Goal: Information Seeking & Learning: Understand process/instructions

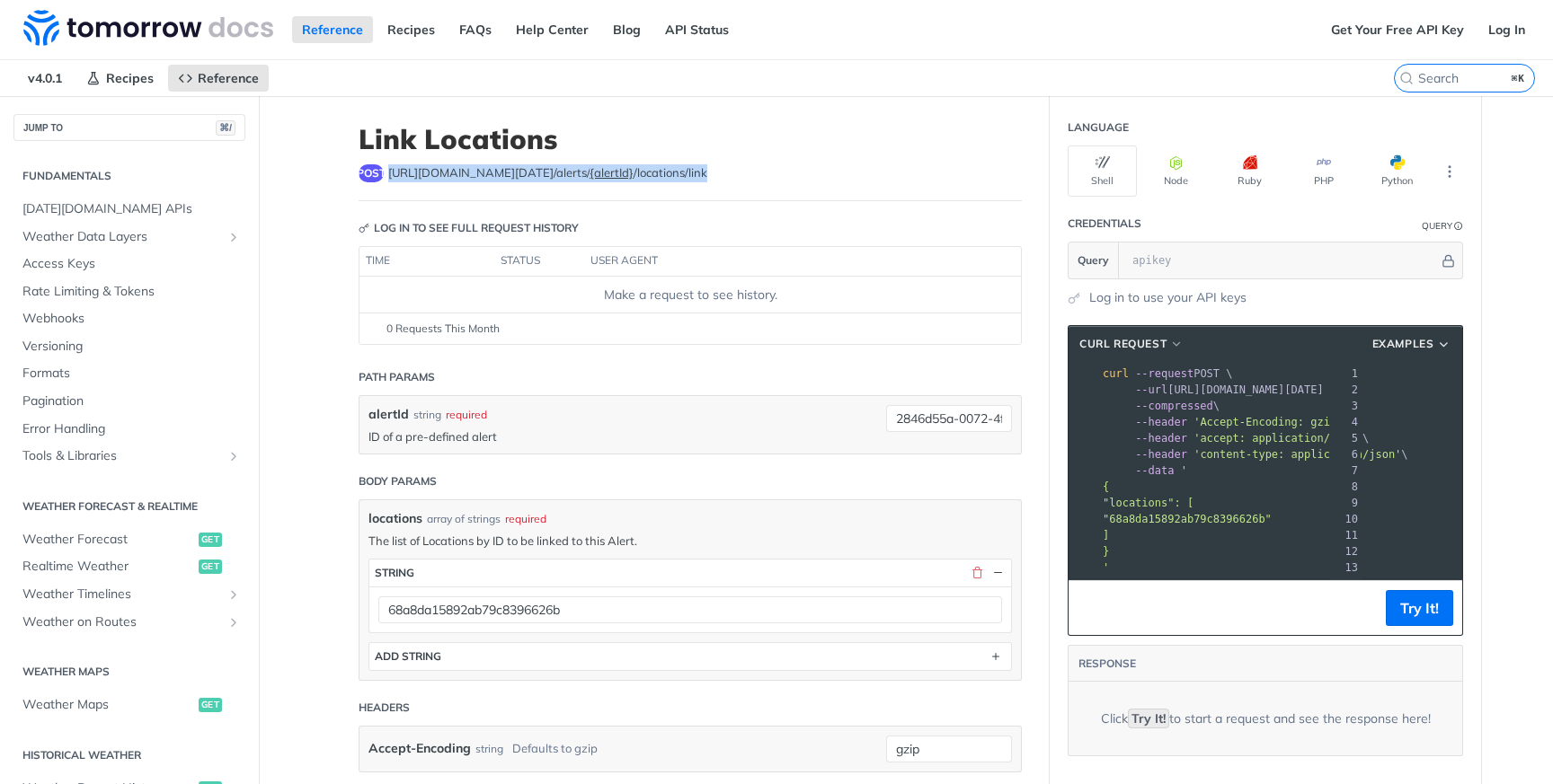
scroll to position [0, 261]
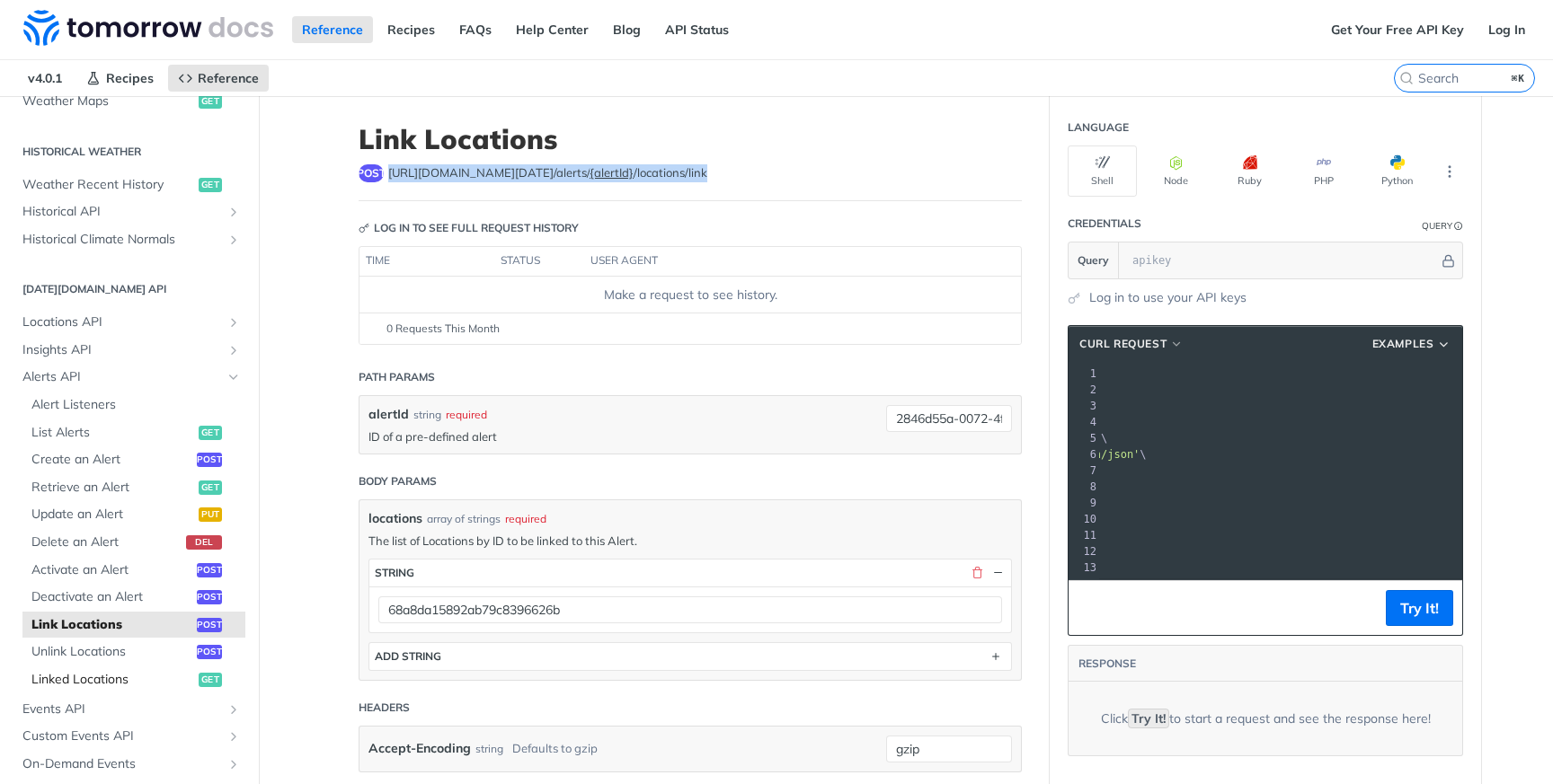
click at [145, 682] on span "Linked Locations" at bounding box center [112, 679] width 162 height 18
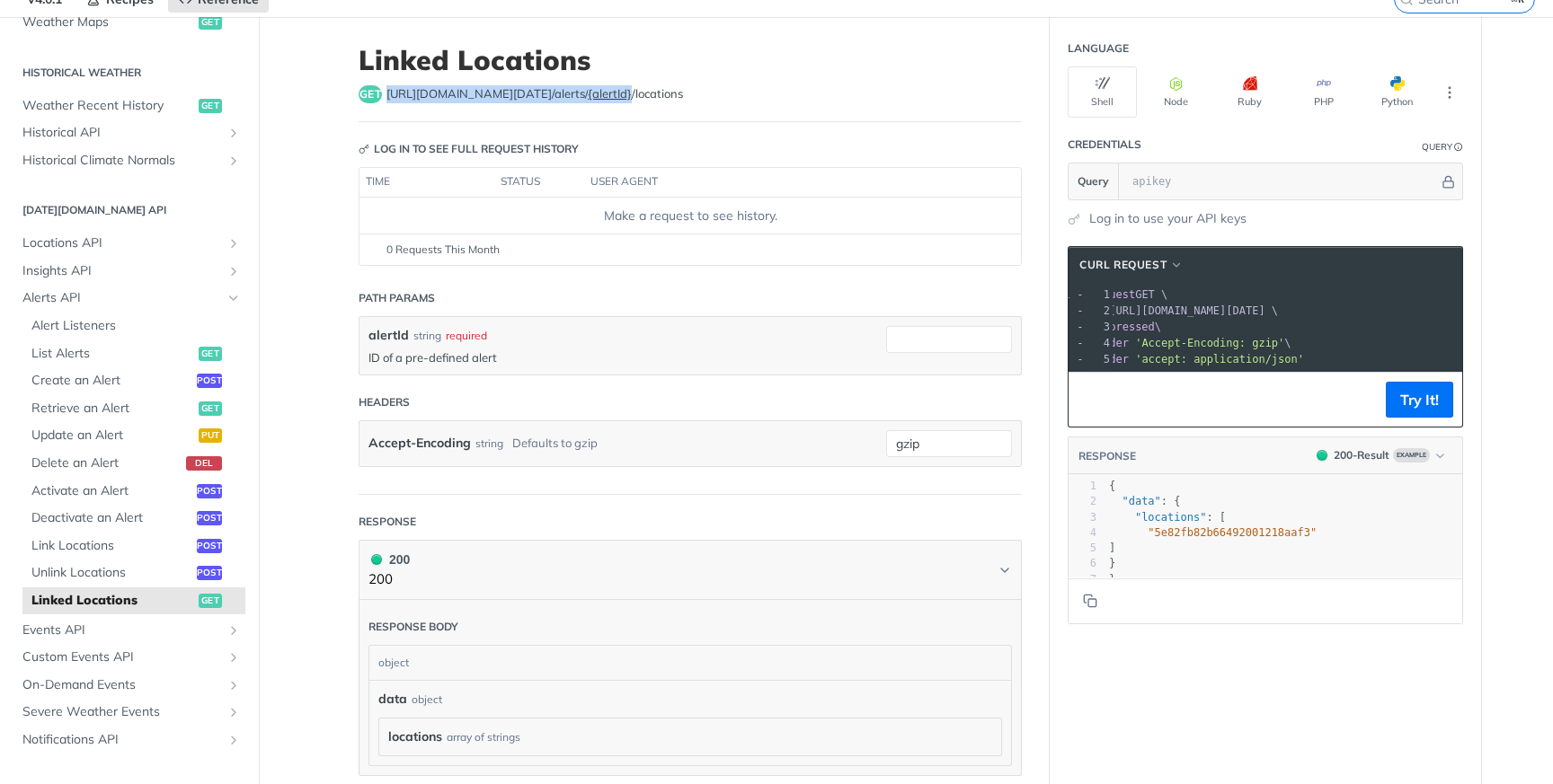
scroll to position [85, 0]
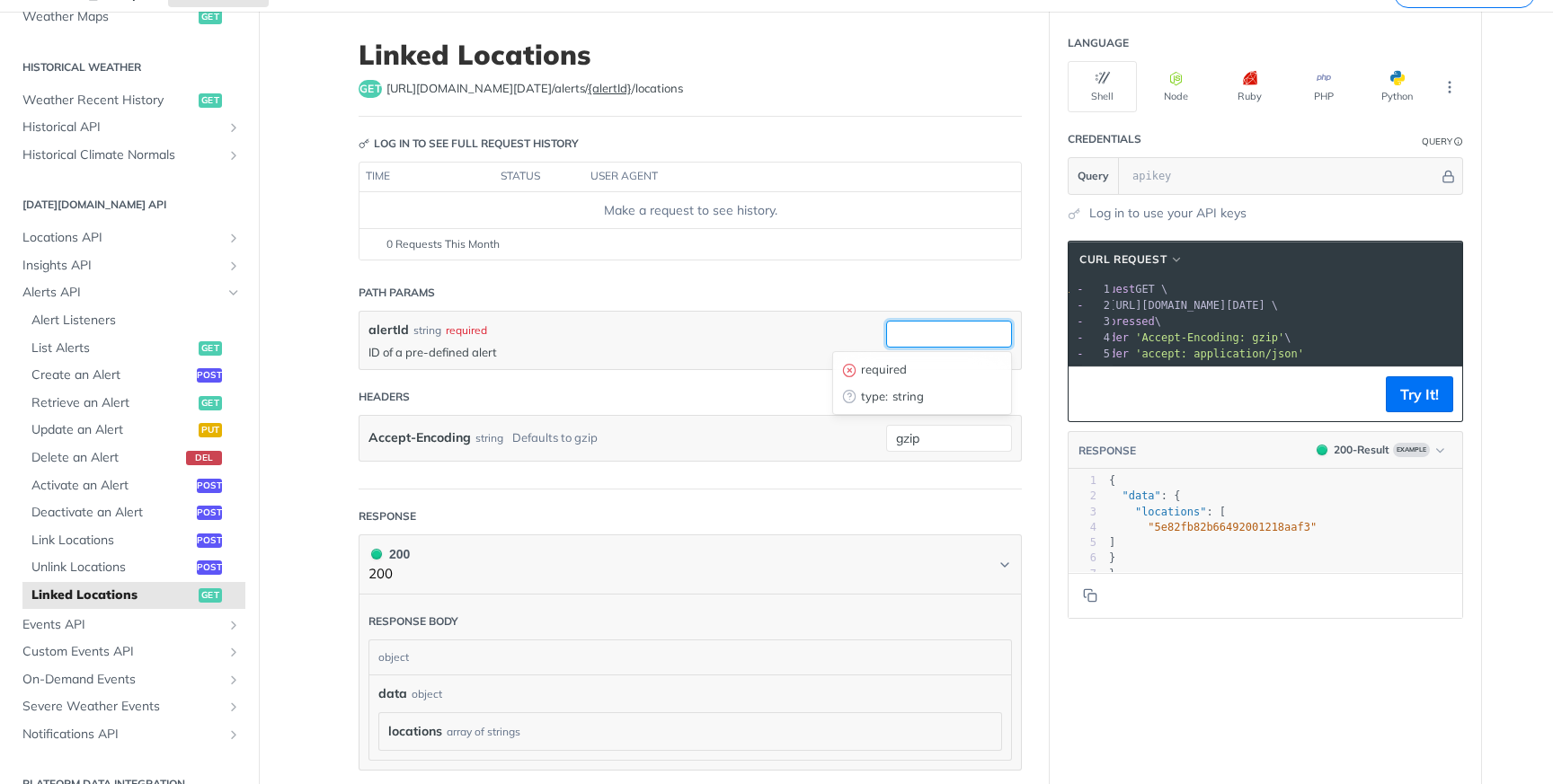
click at [911, 340] on input "alertId" at bounding box center [949, 334] width 126 height 27
paste input "68a8da15892ab79c8396626b"
click at [930, 337] on input "68a8da15892ab79c8396626b" at bounding box center [949, 334] width 126 height 27
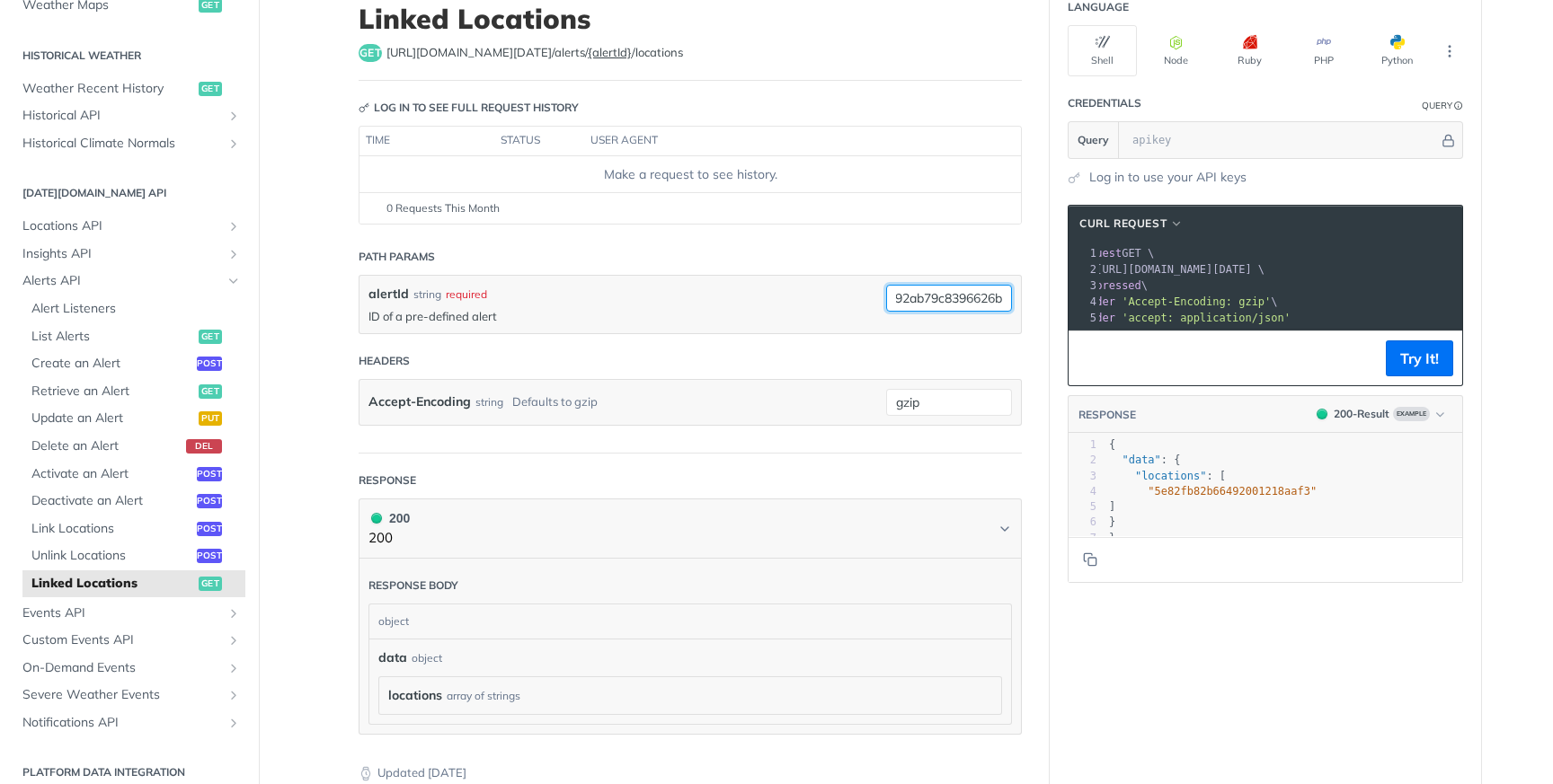
scroll to position [0, 0]
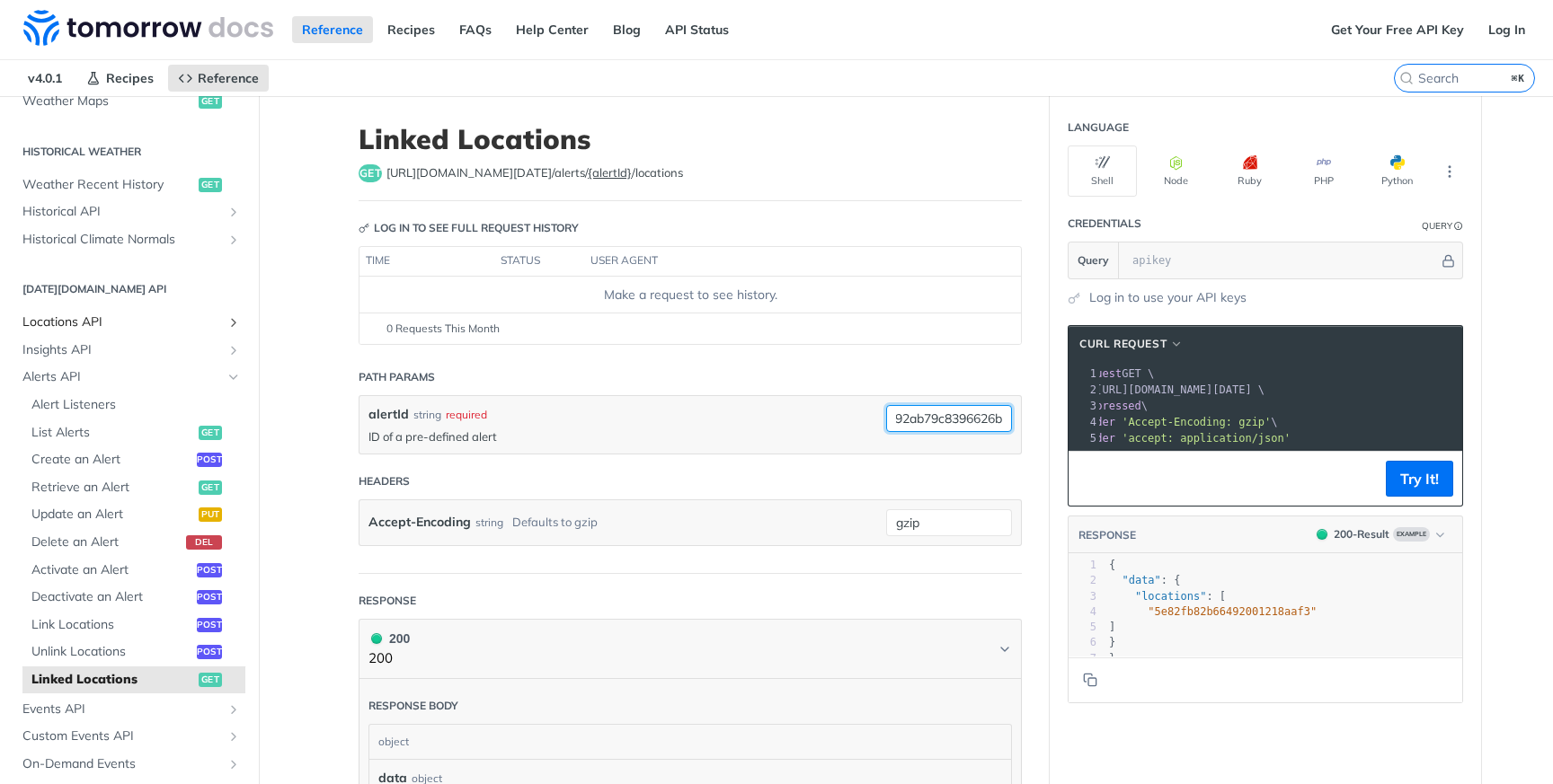
type input "68a8da15892ab79c8396626b"
click at [159, 320] on span "Locations API" at bounding box center [122, 322] width 200 height 18
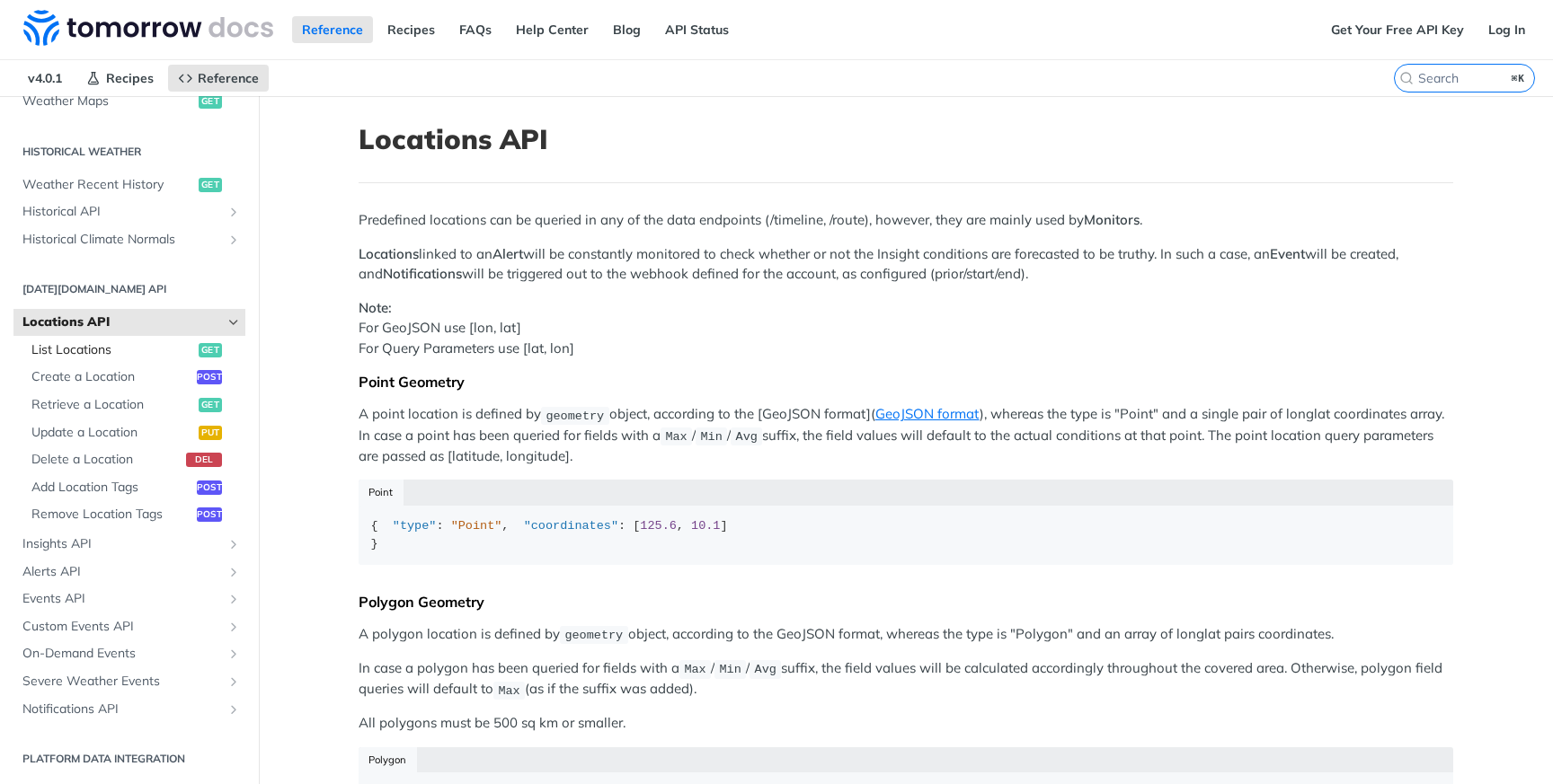
click at [159, 352] on span "List Locations" at bounding box center [112, 350] width 162 height 18
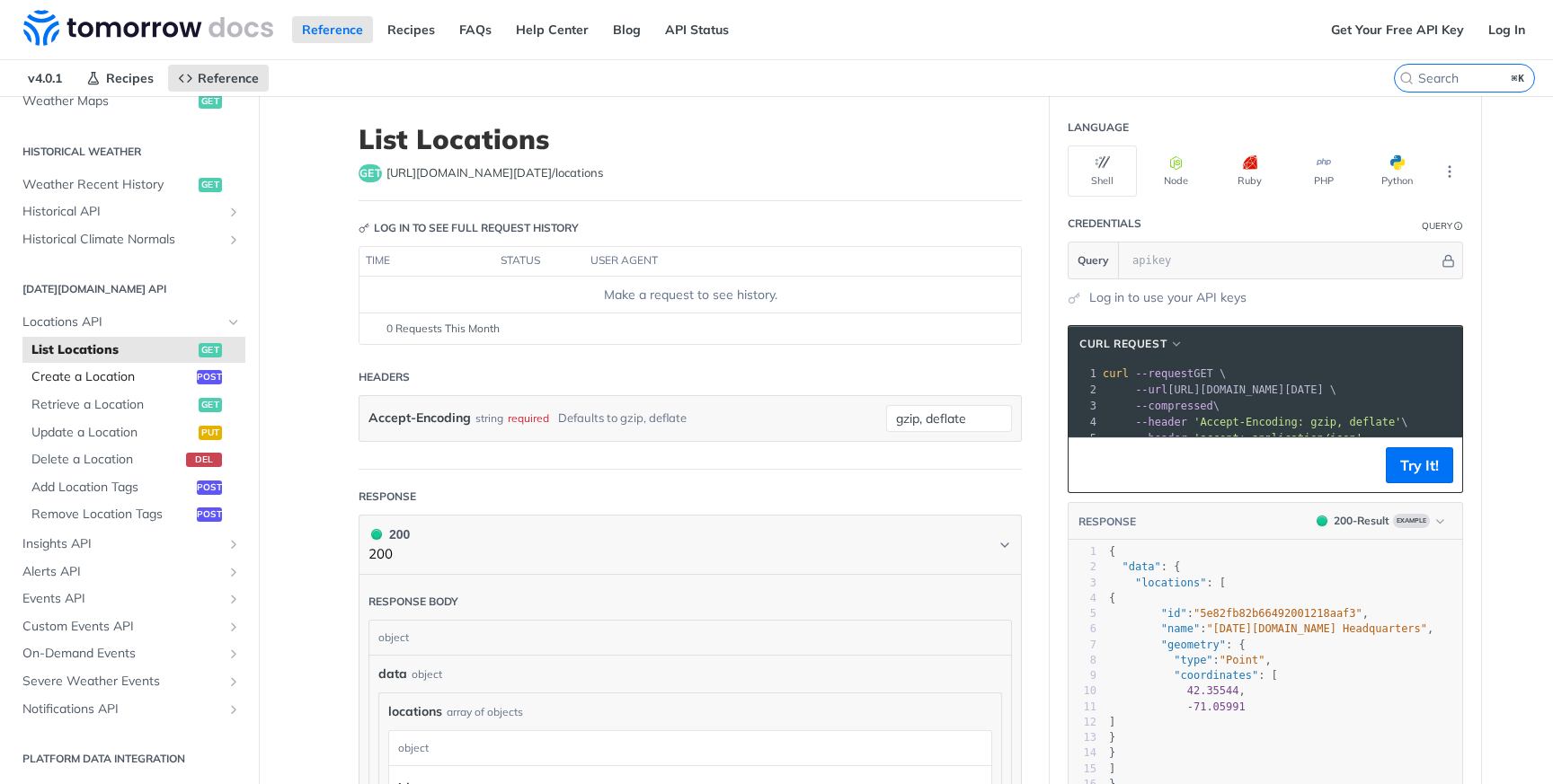
click at [140, 377] on span "Create a Location" at bounding box center [111, 377] width 160 height 18
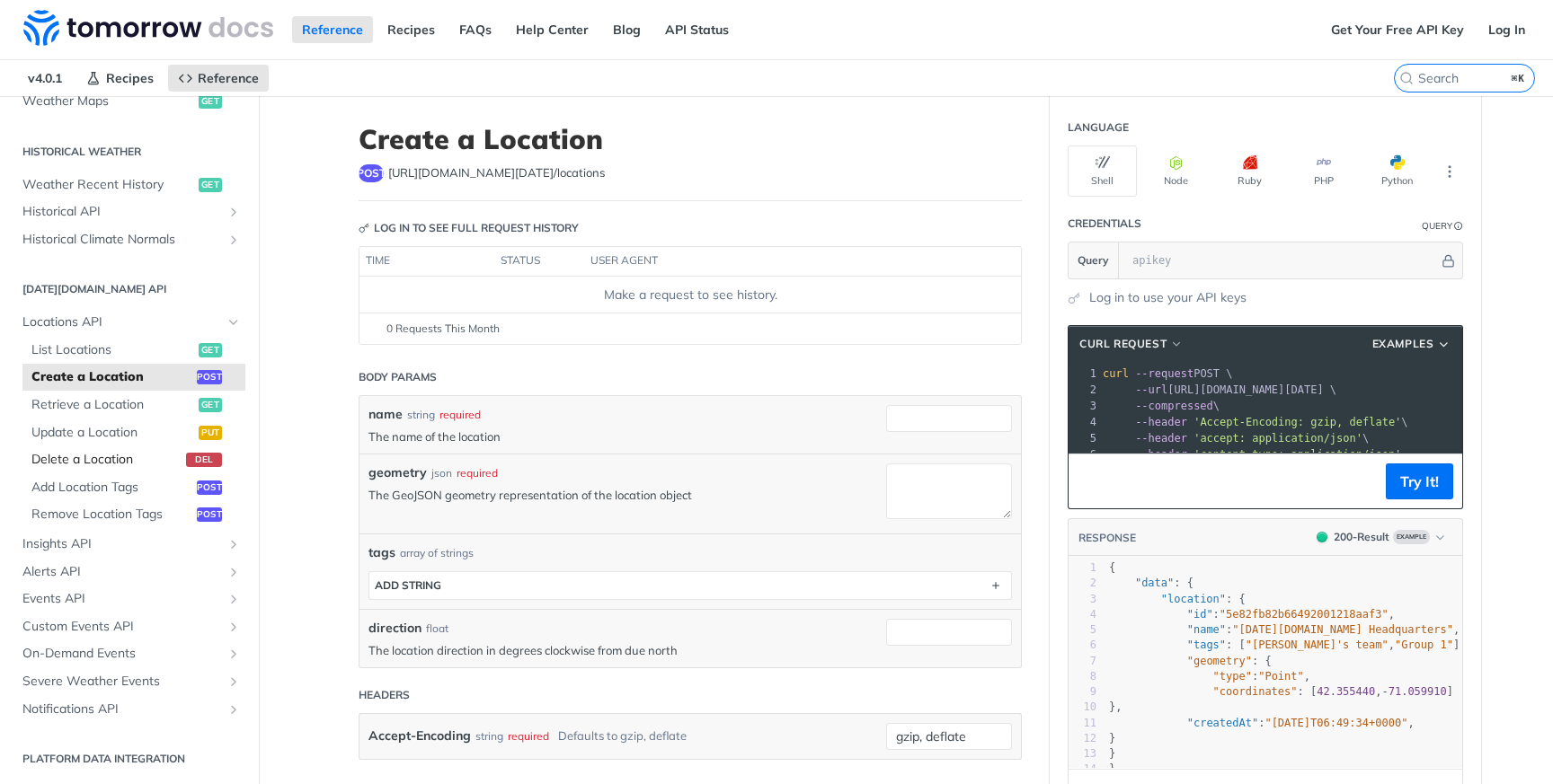
click at [85, 459] on span "Delete a Location" at bounding box center [107, 459] width 150 height 18
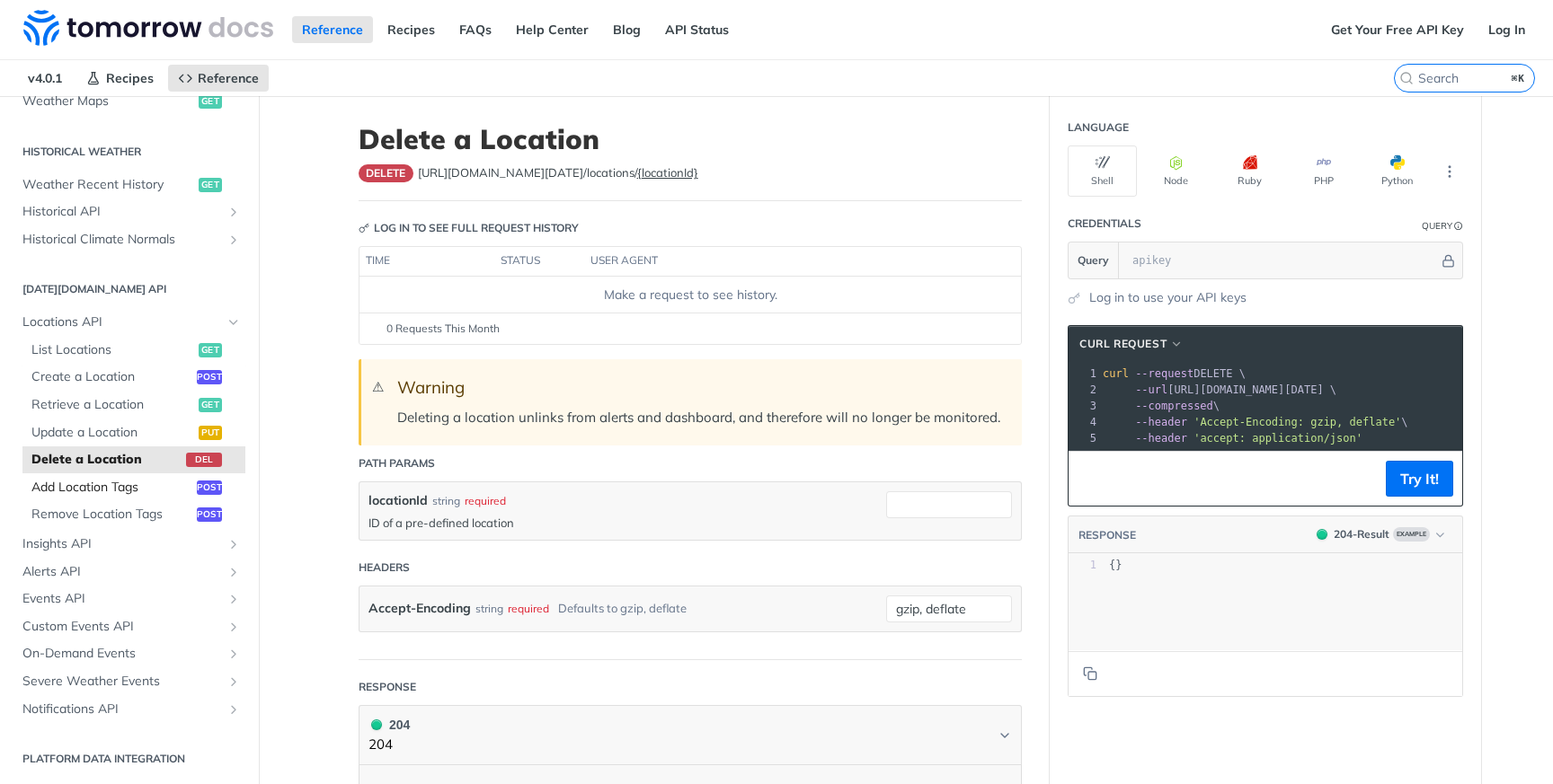
click at [96, 490] on span "Add Location Tags" at bounding box center [111, 487] width 160 height 18
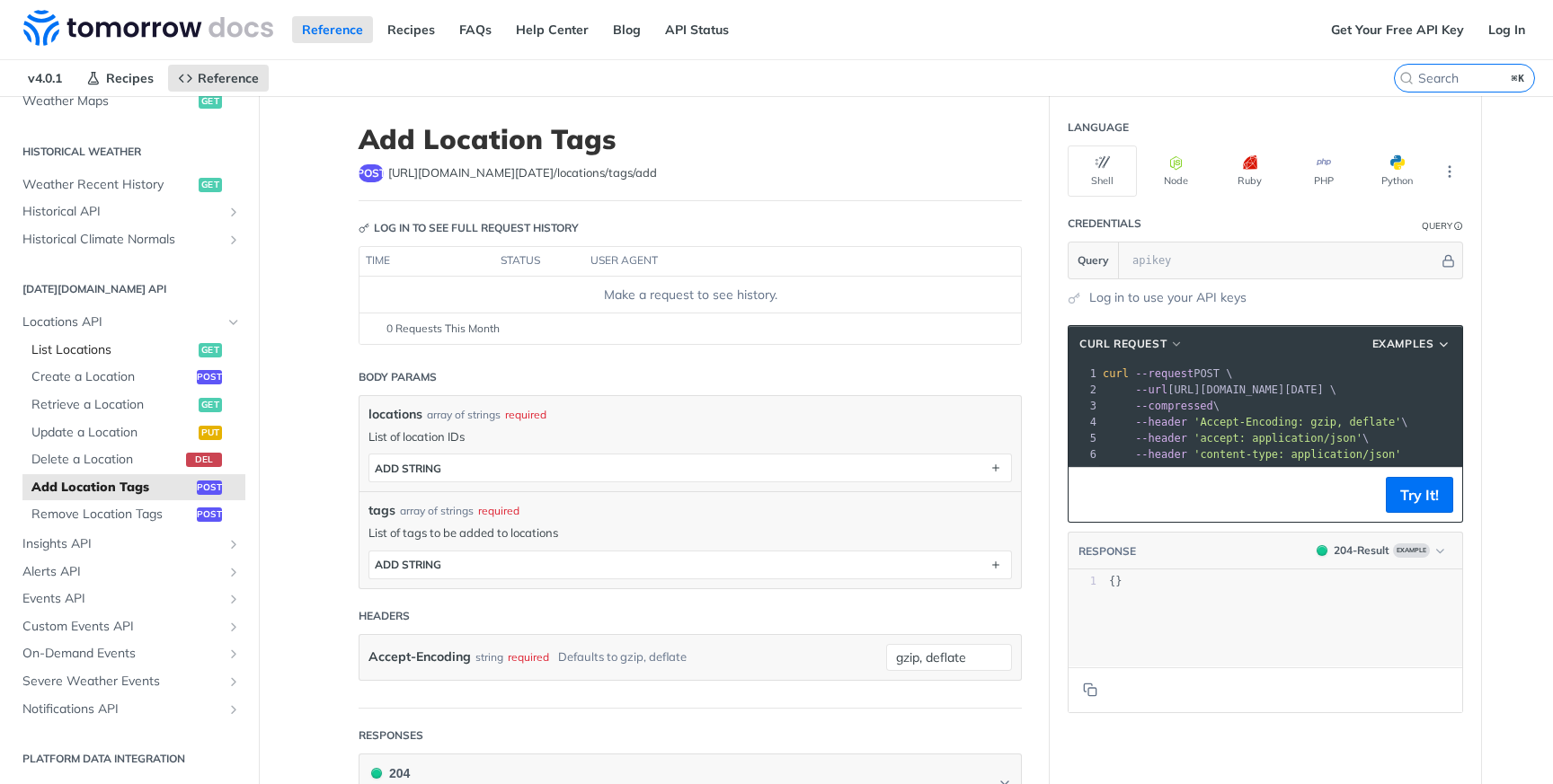
click at [126, 341] on span "List Locations" at bounding box center [112, 350] width 162 height 18
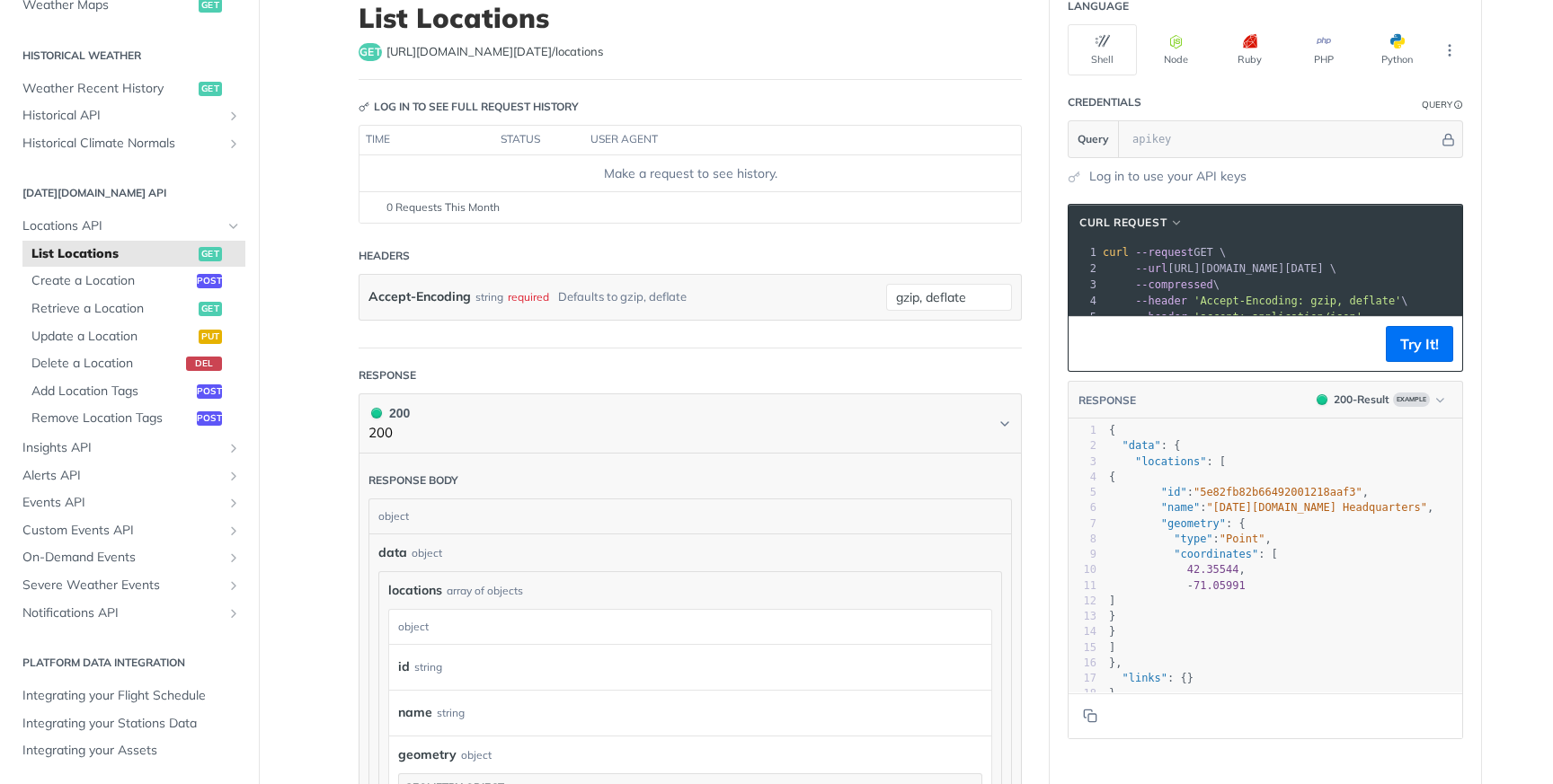
scroll to position [135, 0]
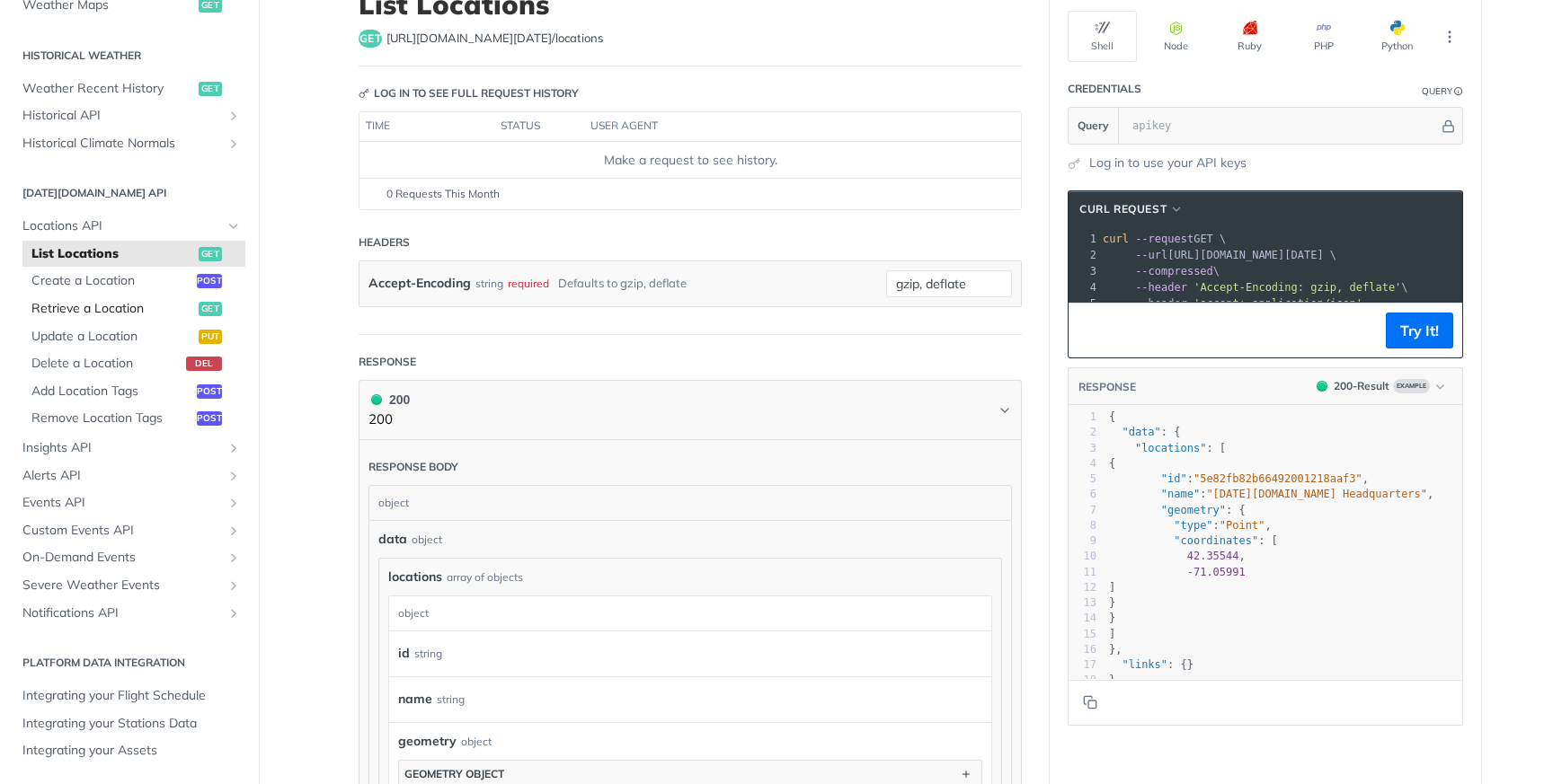
click at [154, 305] on span "Retrieve a Location" at bounding box center [112, 308] width 162 height 18
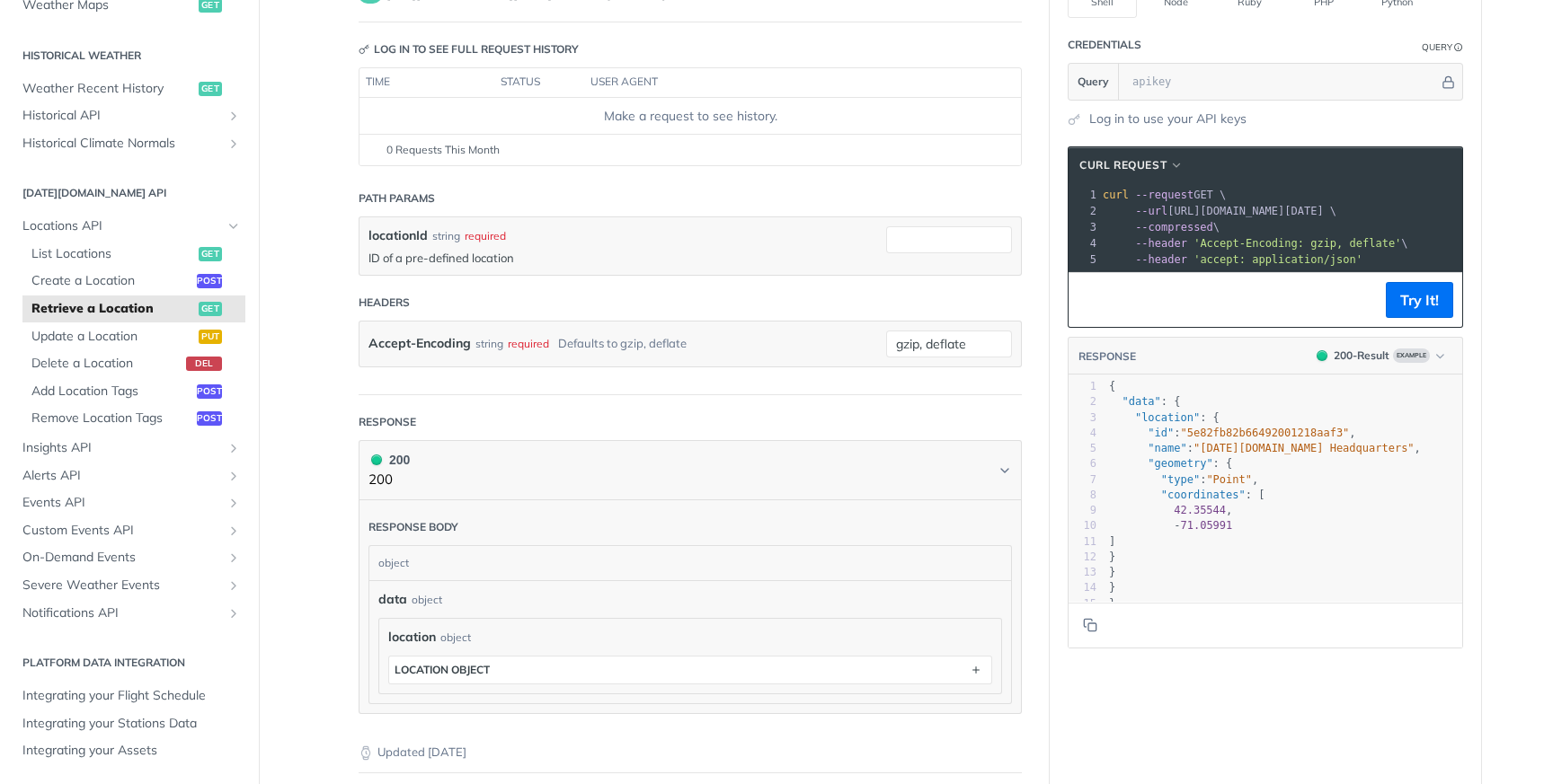
scroll to position [178, 0]
click at [134, 340] on span "Update a Location" at bounding box center [112, 336] width 162 height 18
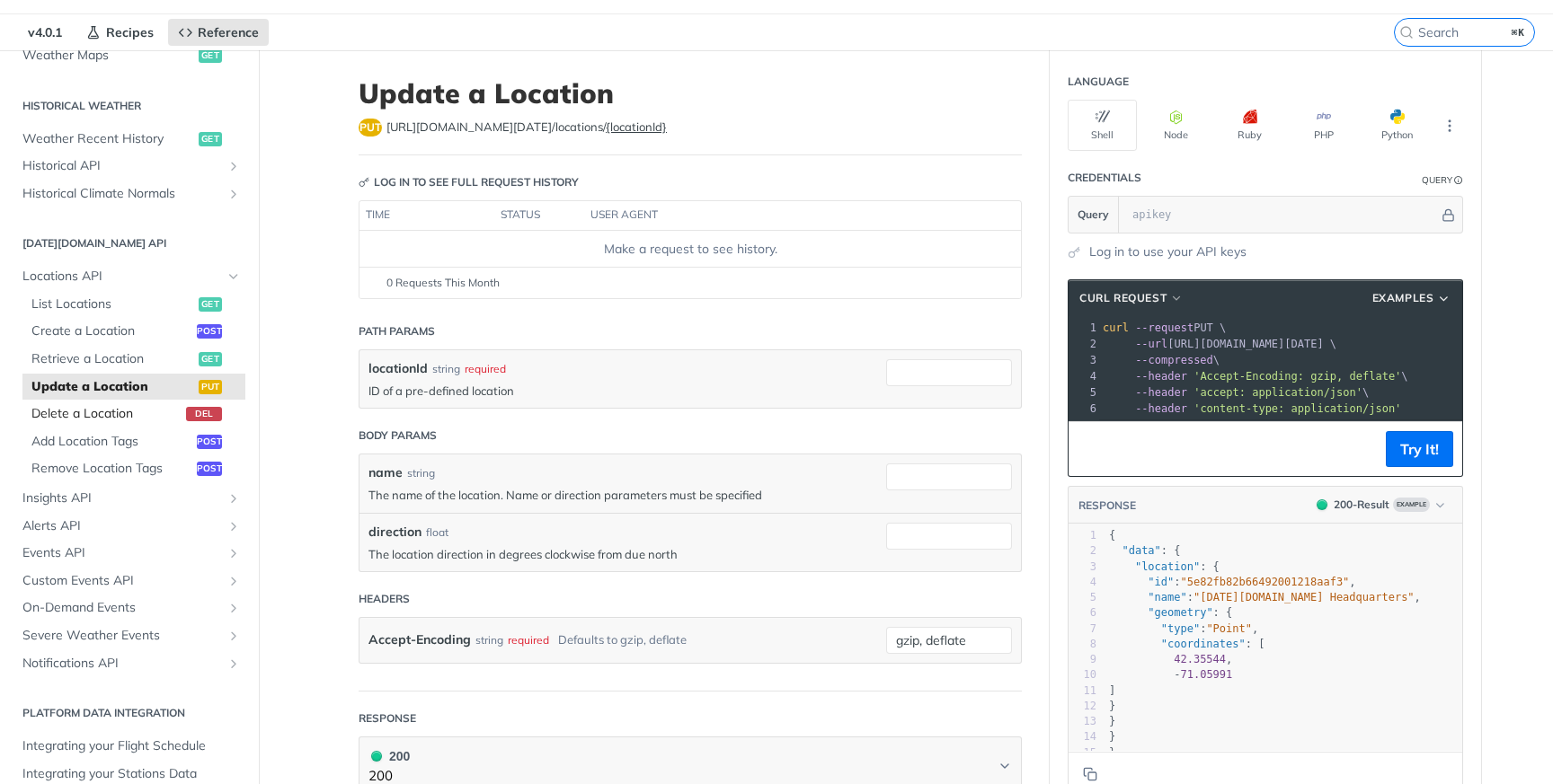
scroll to position [48, 0]
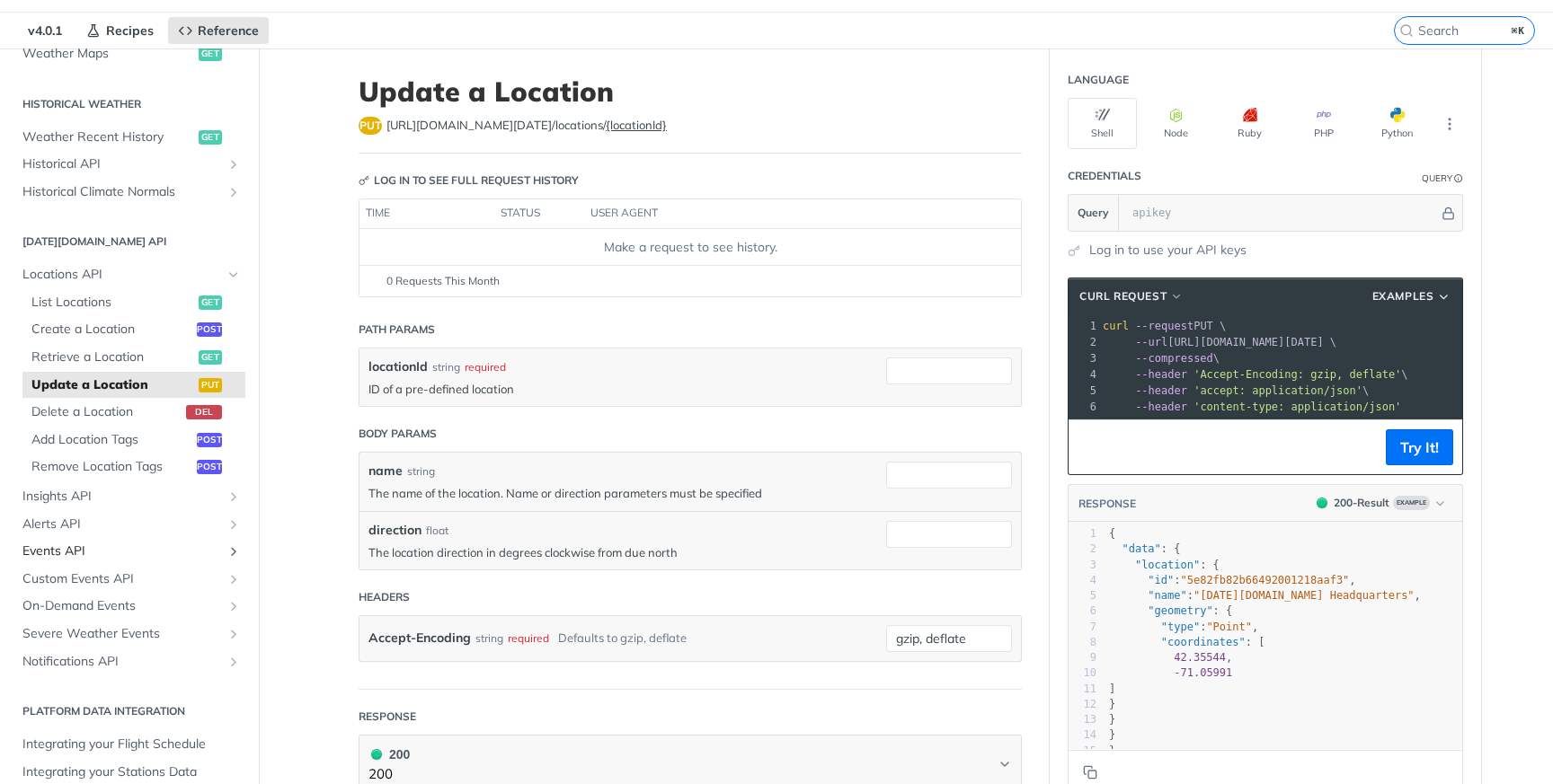
click at [131, 554] on span "Events API" at bounding box center [122, 551] width 200 height 18
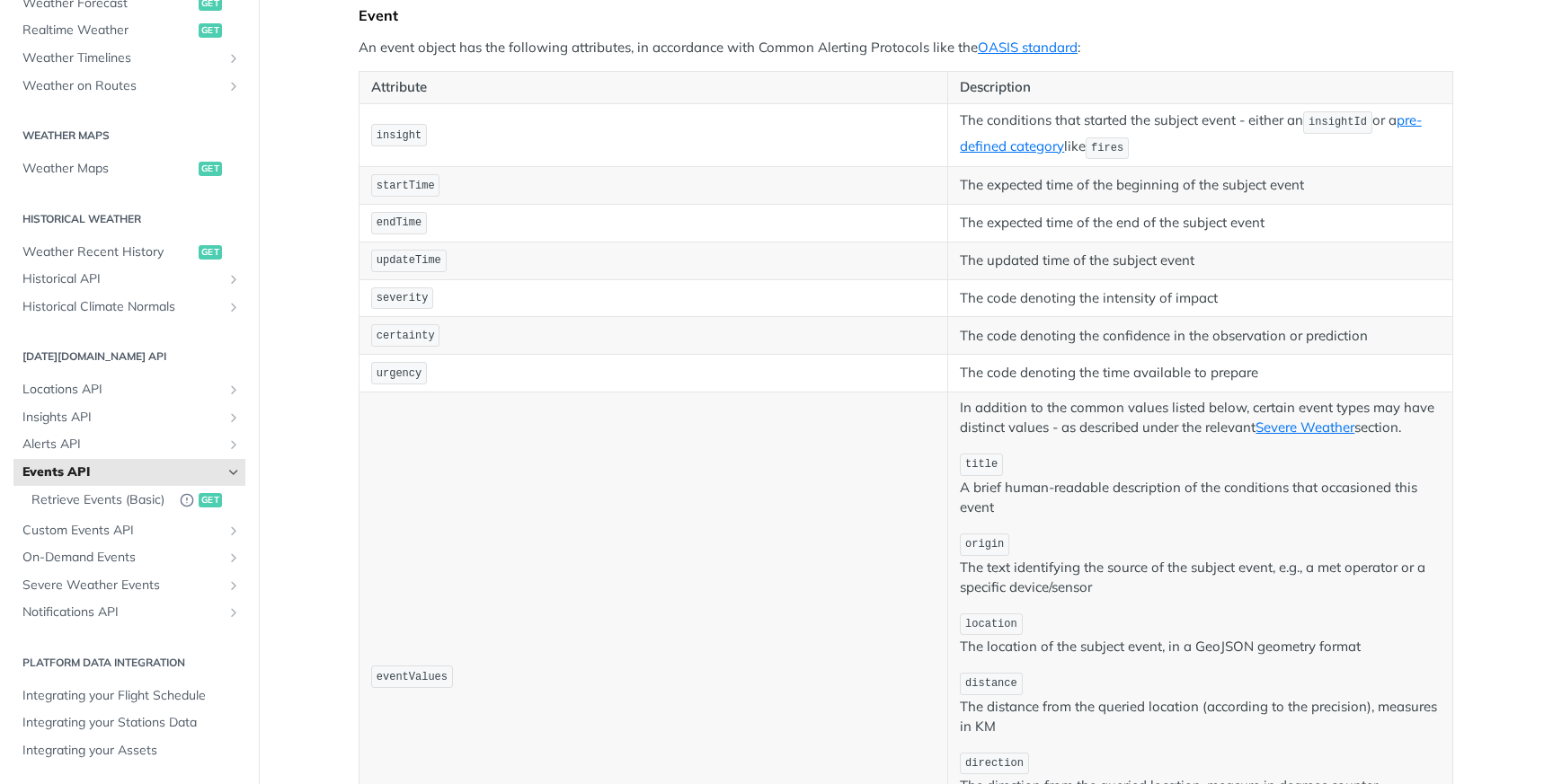
scroll to position [357, 0]
click at [116, 491] on span "Retrieve Events (Basic)" at bounding box center [101, 500] width 139 height 18
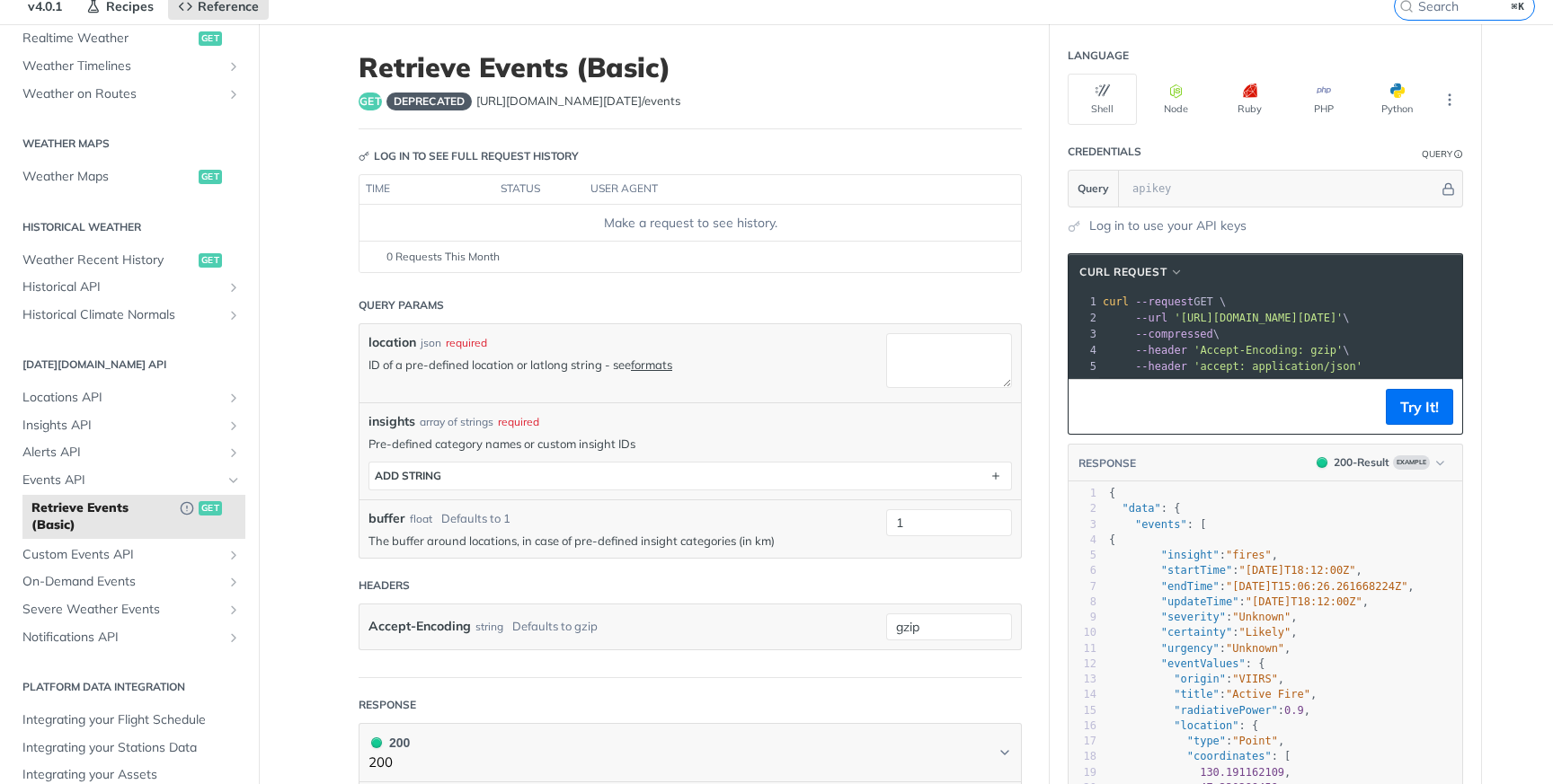
scroll to position [73, 0]
click at [82, 453] on span "Alerts API" at bounding box center [122, 452] width 200 height 18
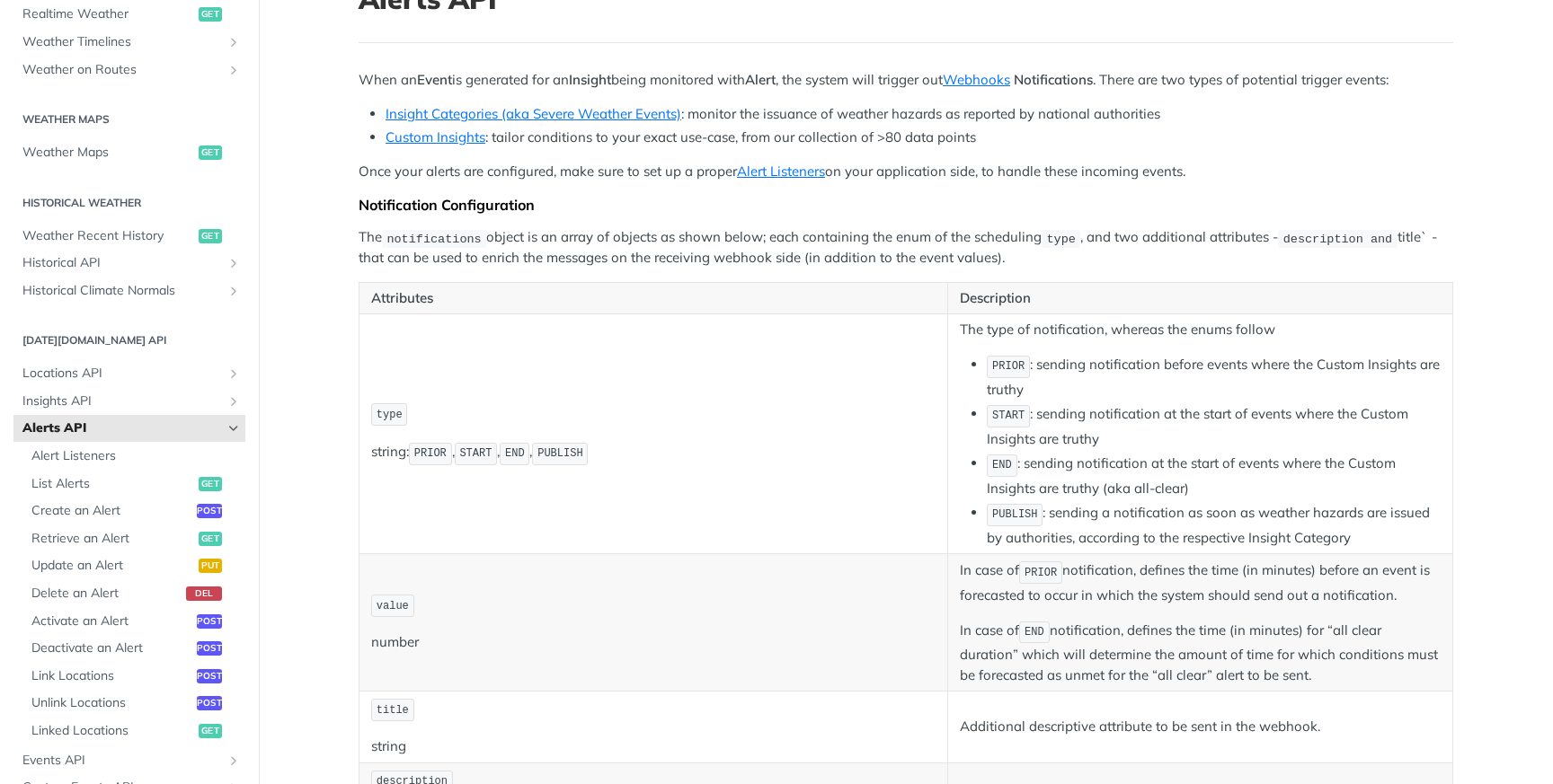
scroll to position [141, 0]
click at [108, 490] on span "List Alerts" at bounding box center [112, 484] width 162 height 18
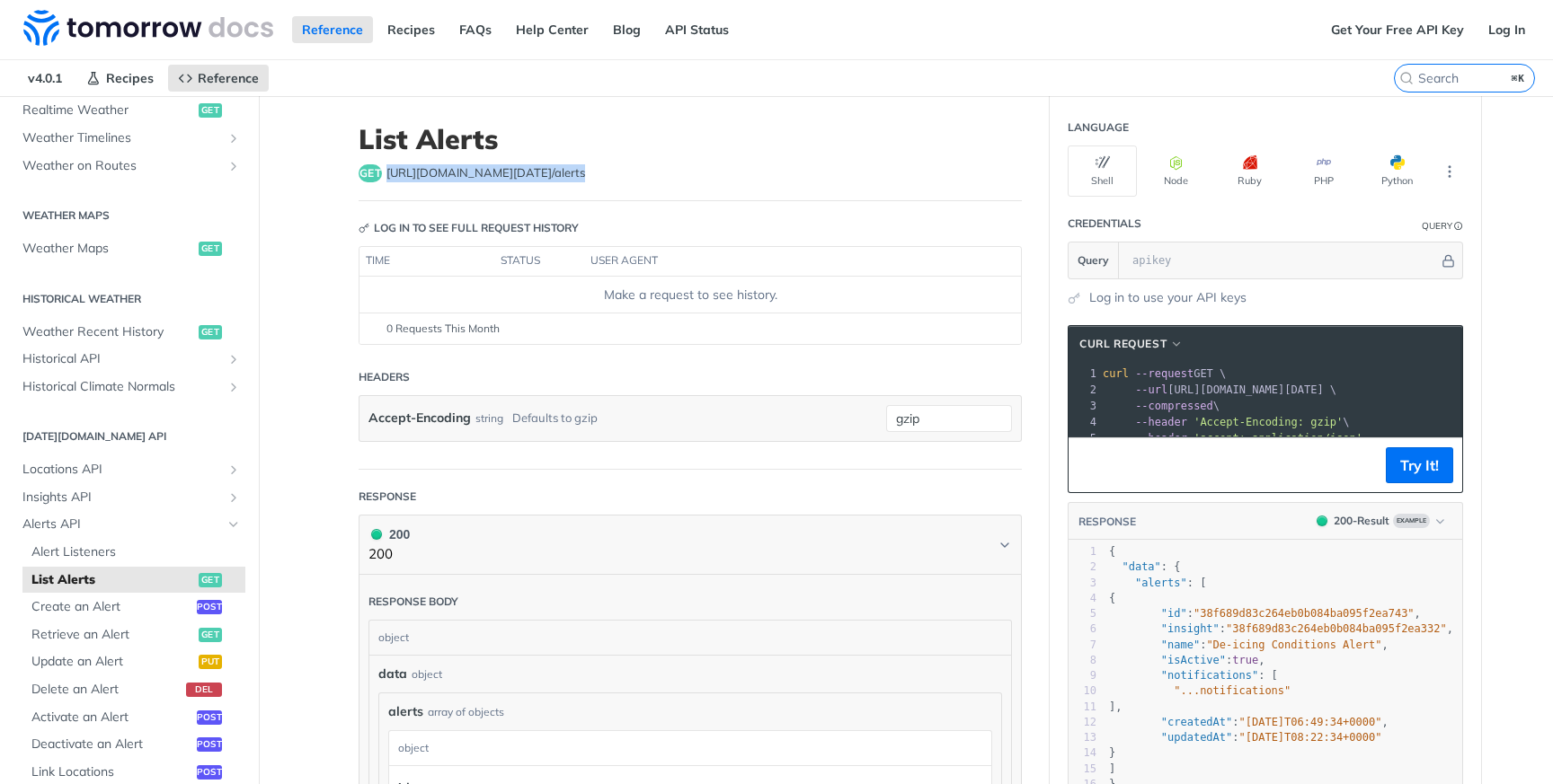
drag, startPoint x: 552, startPoint y: 174, endPoint x: 375, endPoint y: 179, distance: 177.1
click at [375, 178] on div "get [URL][DOMAIN_NAME][DATE] /alerts" at bounding box center [690, 173] width 663 height 18
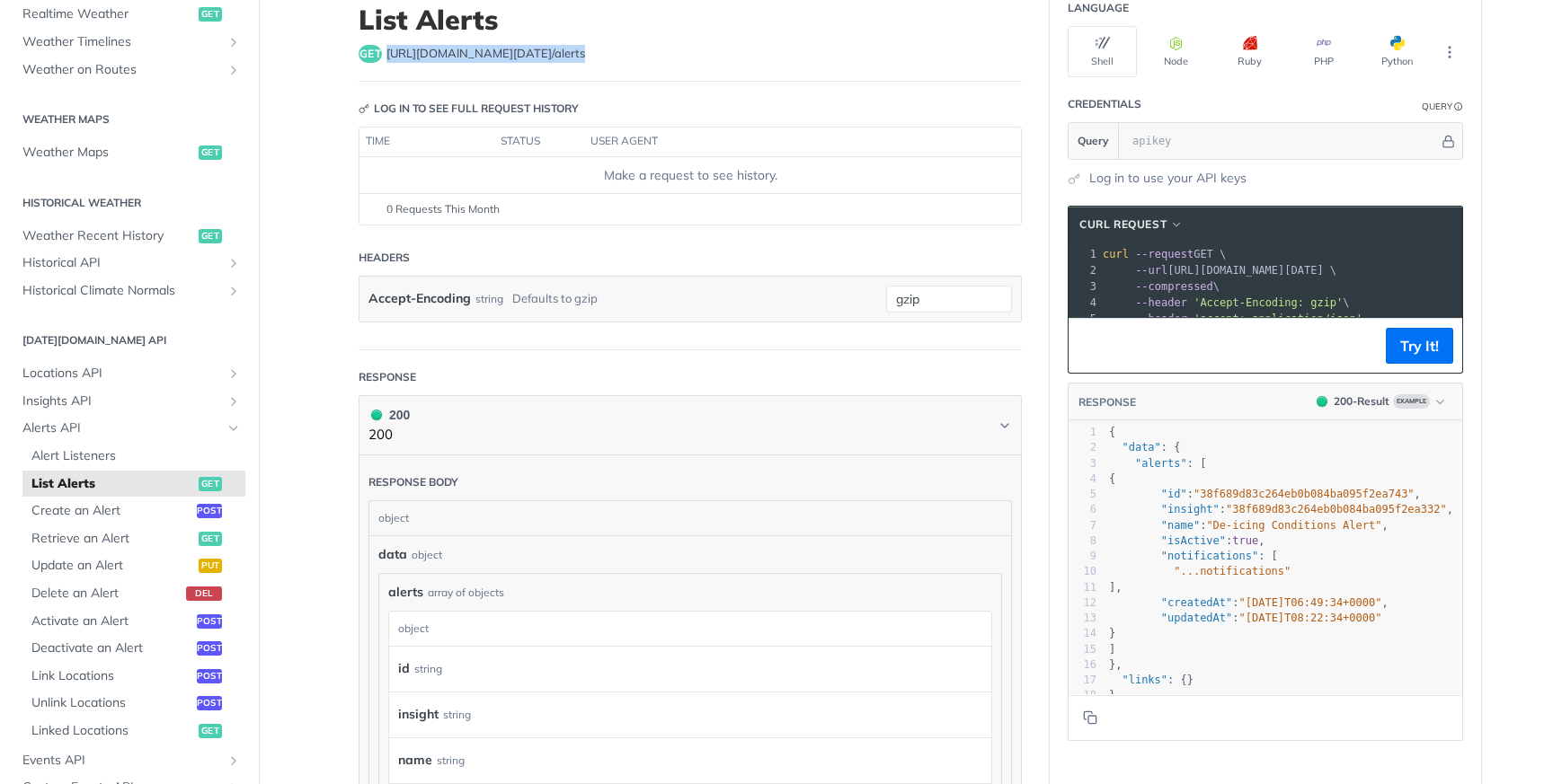
scroll to position [133, 0]
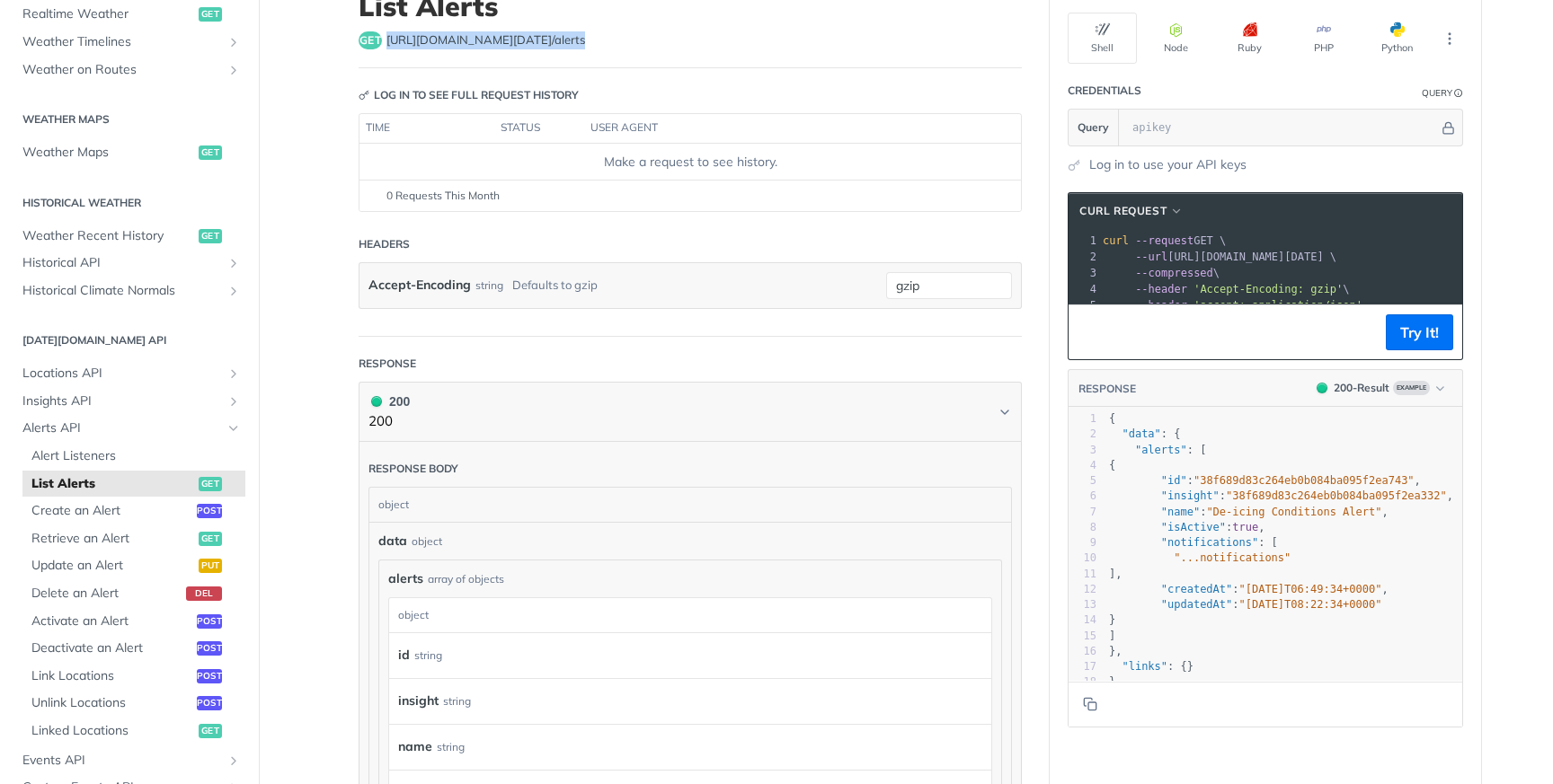
copy div "[URL][DOMAIN_NAME][DATE] /alerts"
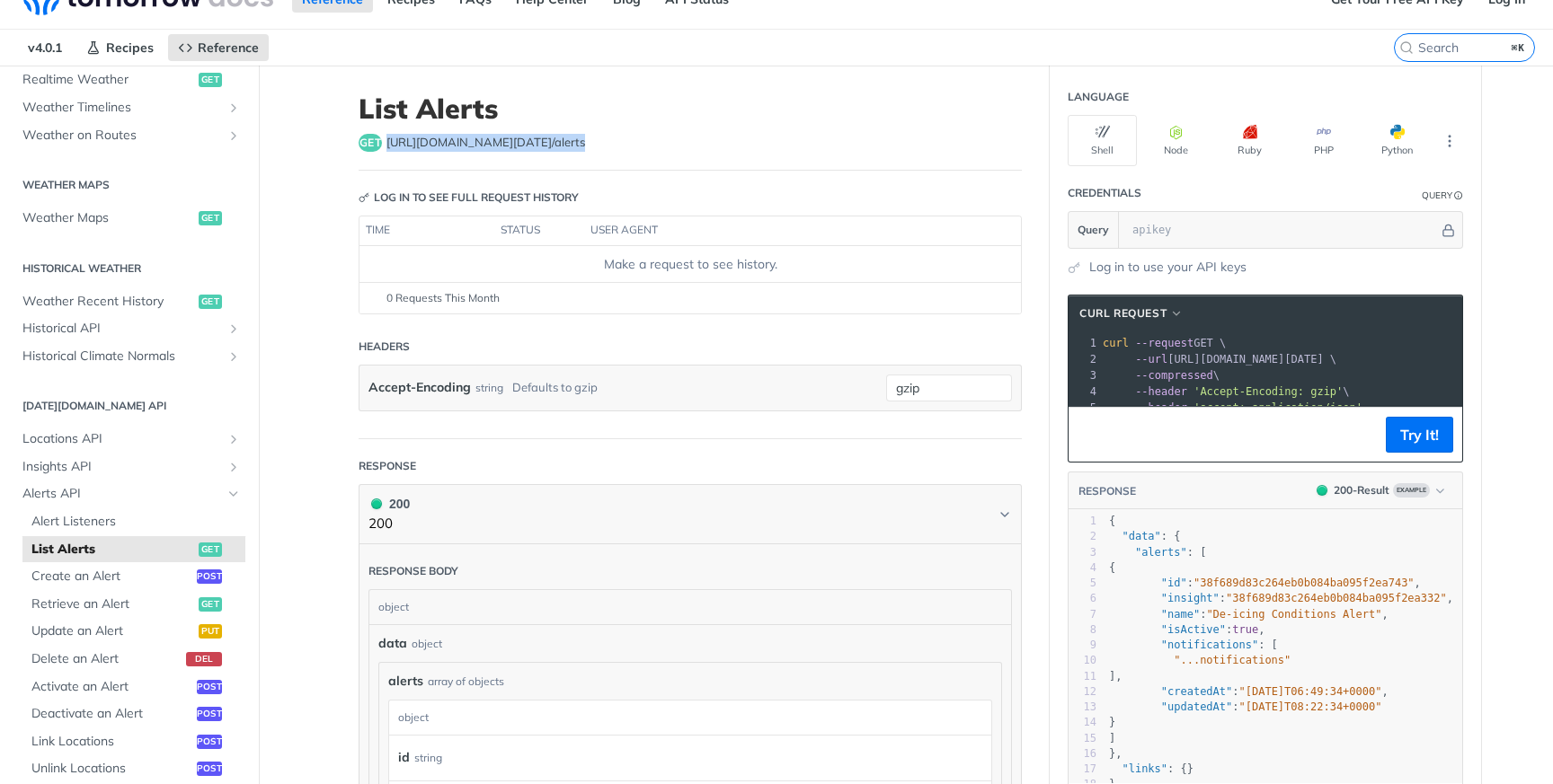
scroll to position [21, 0]
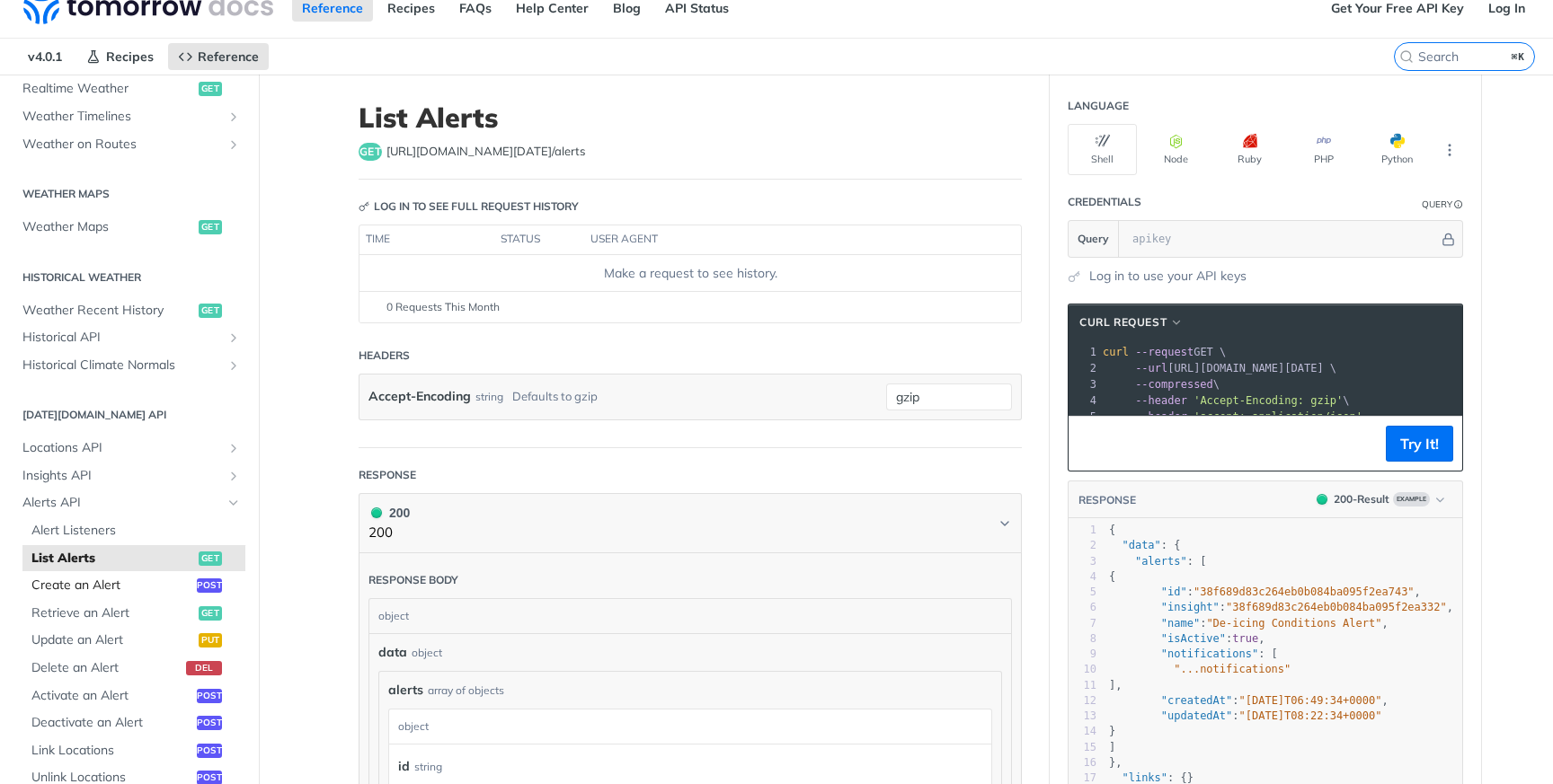
click at [104, 574] on link "Create an Alert post" at bounding box center [134, 586] width 223 height 27
select select "true"
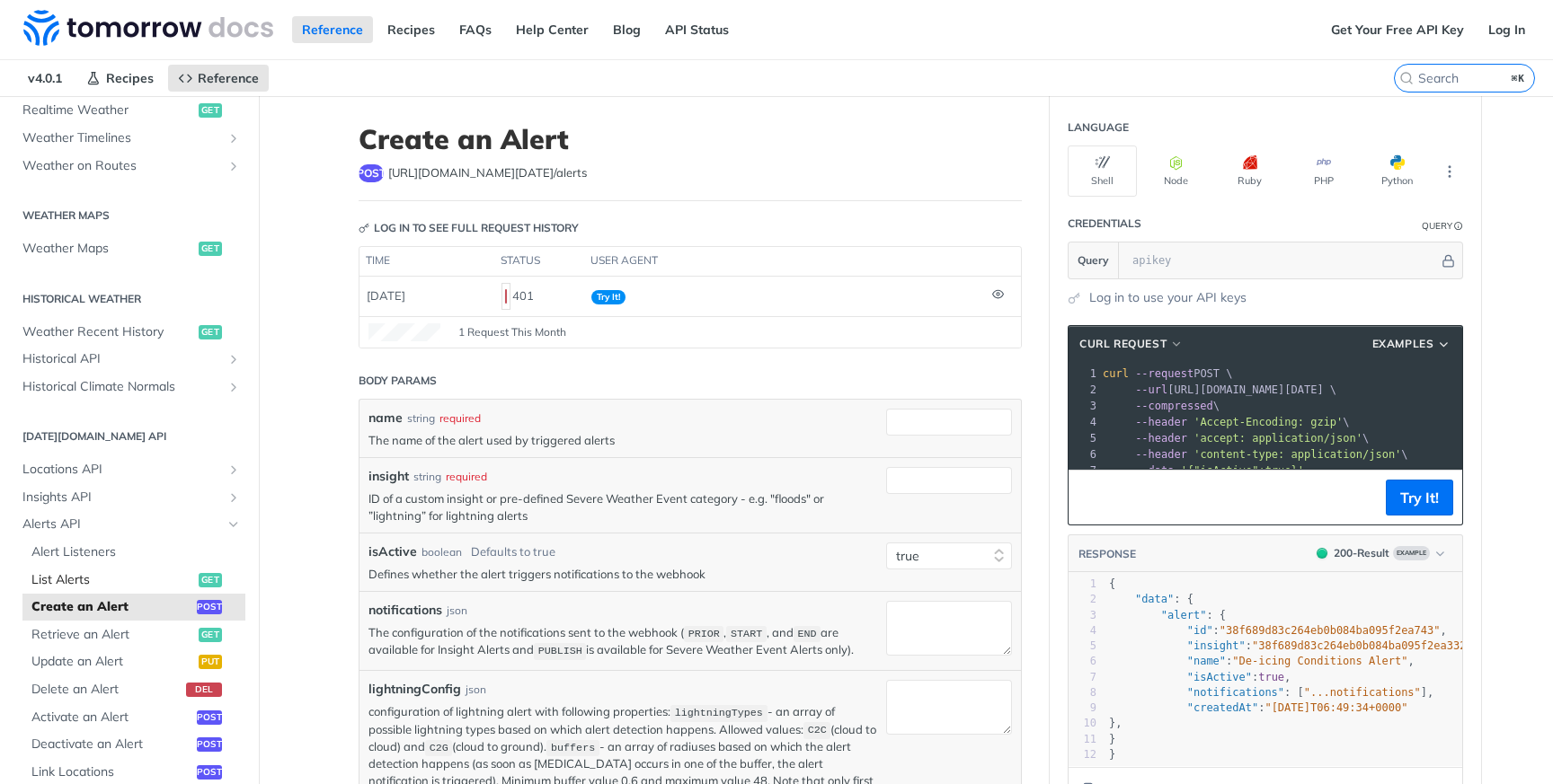
click at [113, 578] on span "List Alerts" at bounding box center [112, 580] width 162 height 18
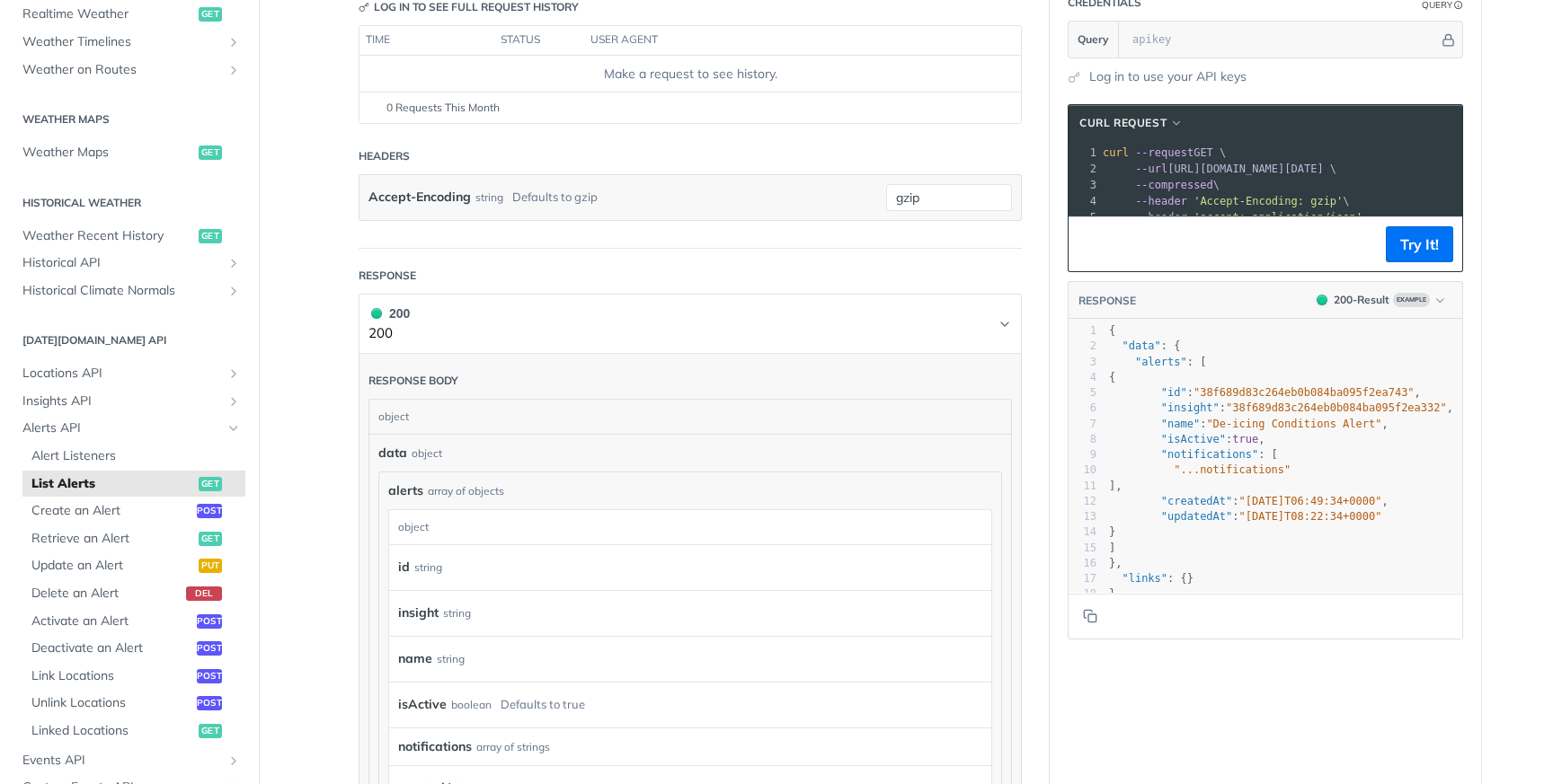
scroll to position [238, 0]
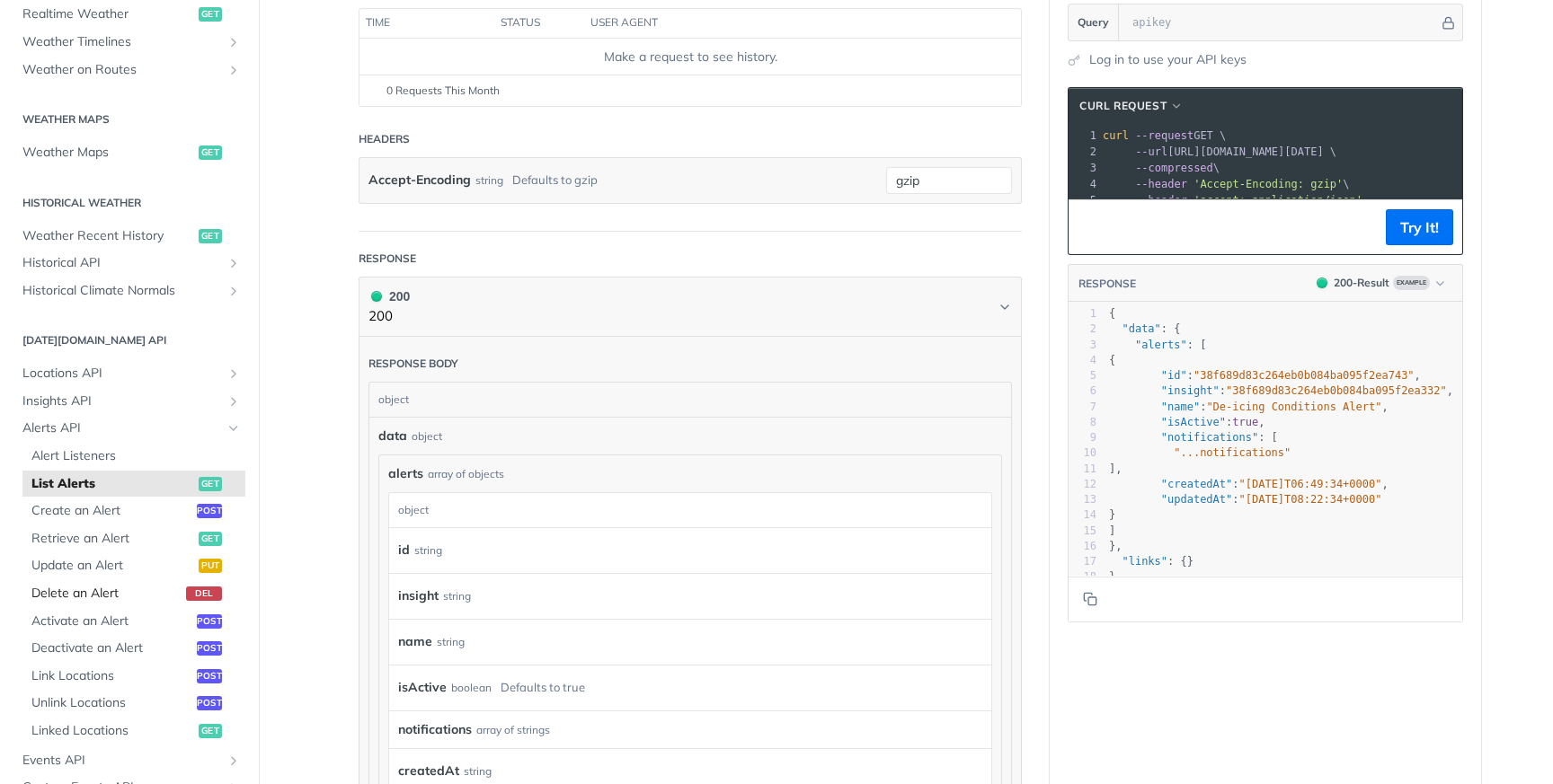
click at [134, 587] on span "Delete an Alert" at bounding box center [107, 594] width 150 height 18
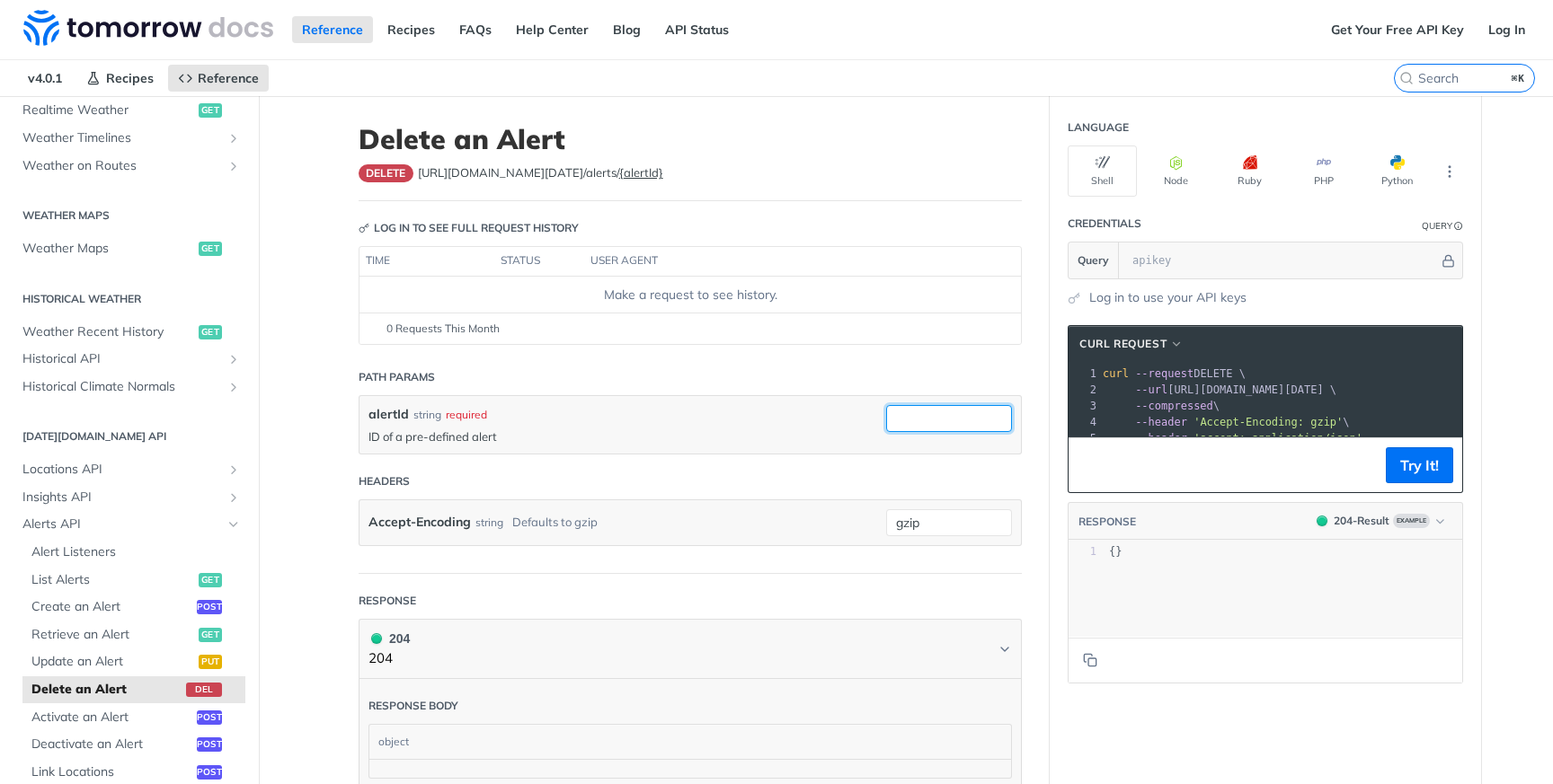
click at [922, 415] on input "alertId" at bounding box center [949, 419] width 126 height 27
type input "m"
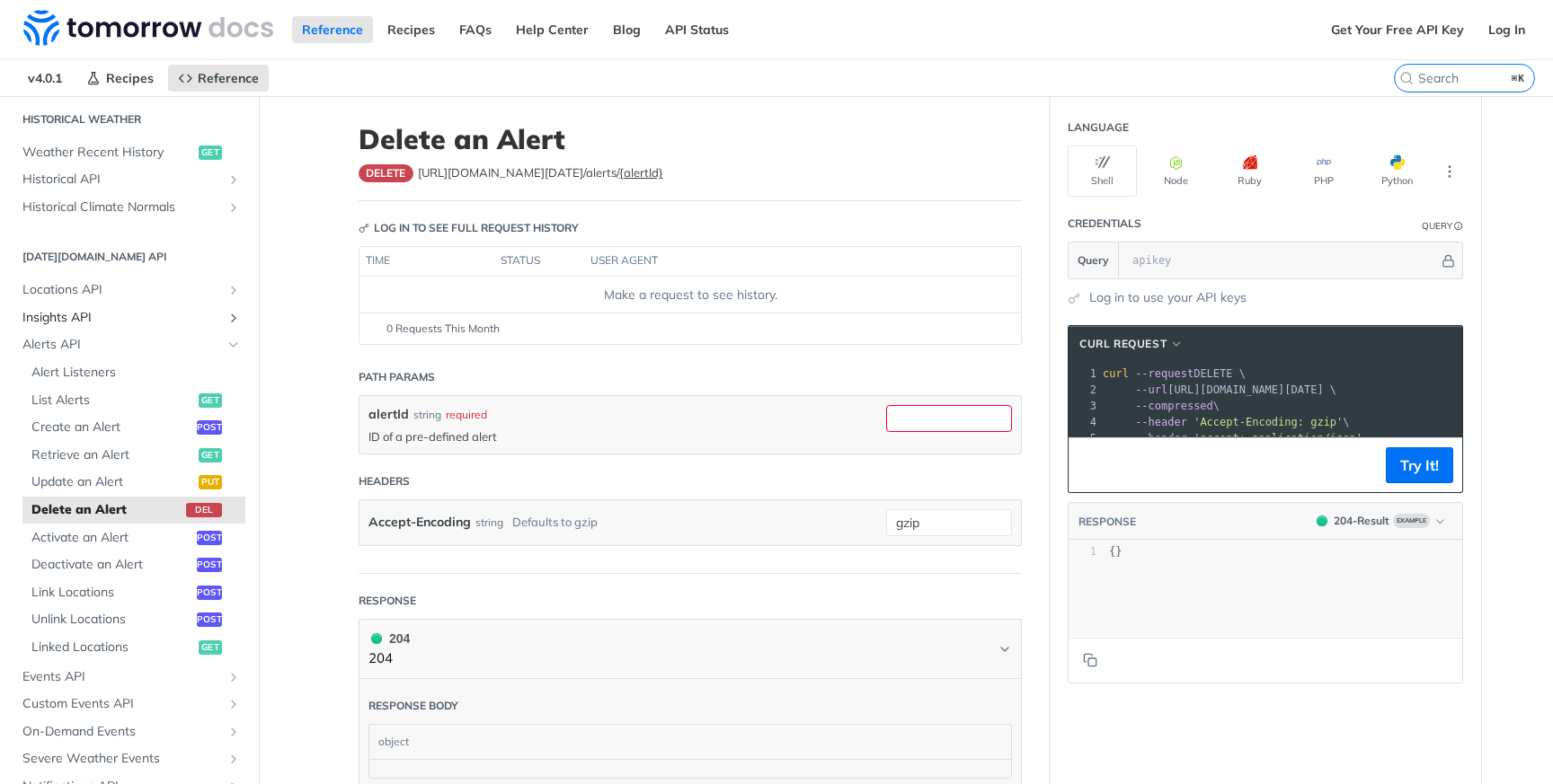
scroll to position [713, 0]
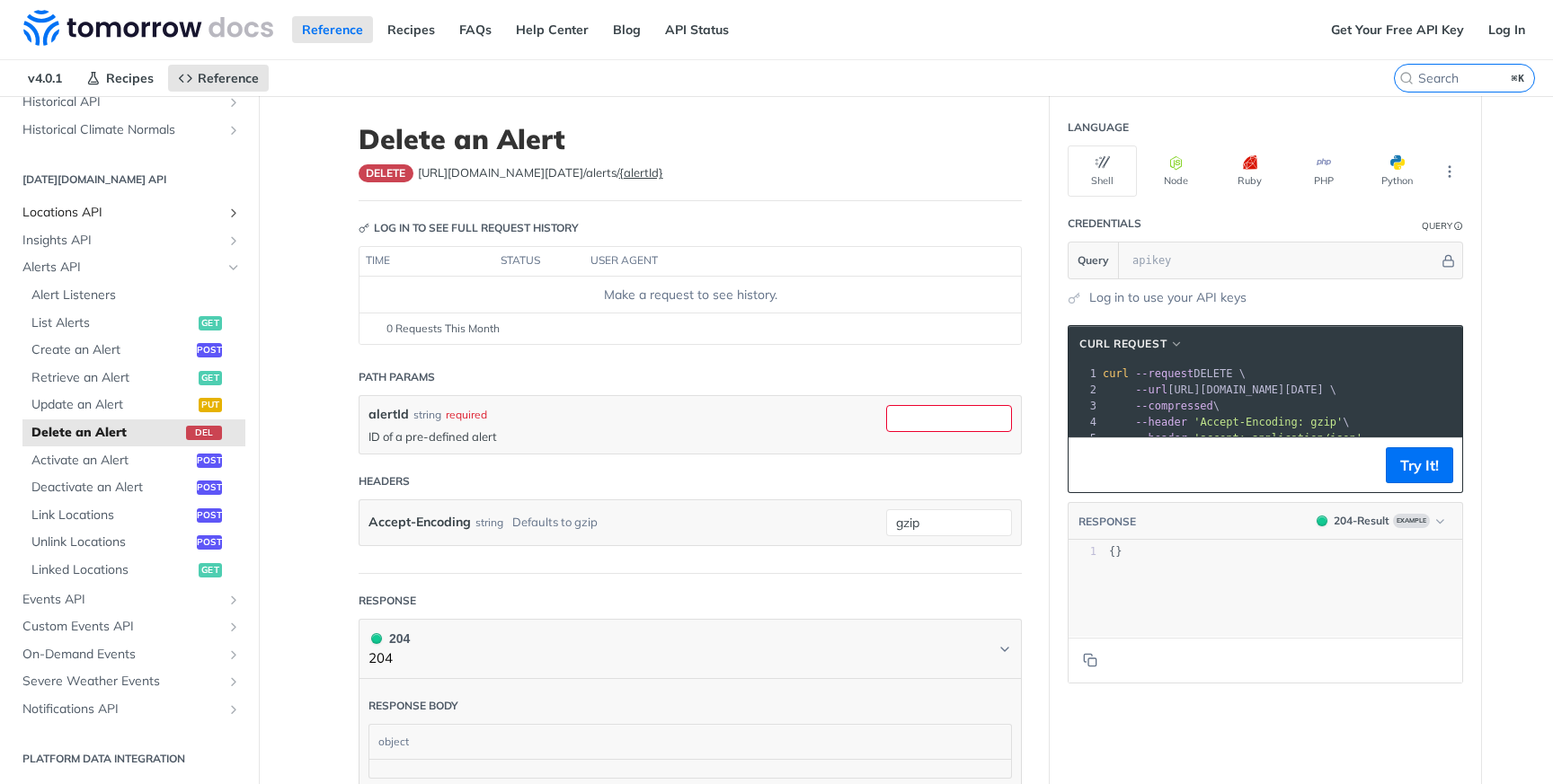
click at [188, 208] on span "Locations API" at bounding box center [122, 212] width 200 height 18
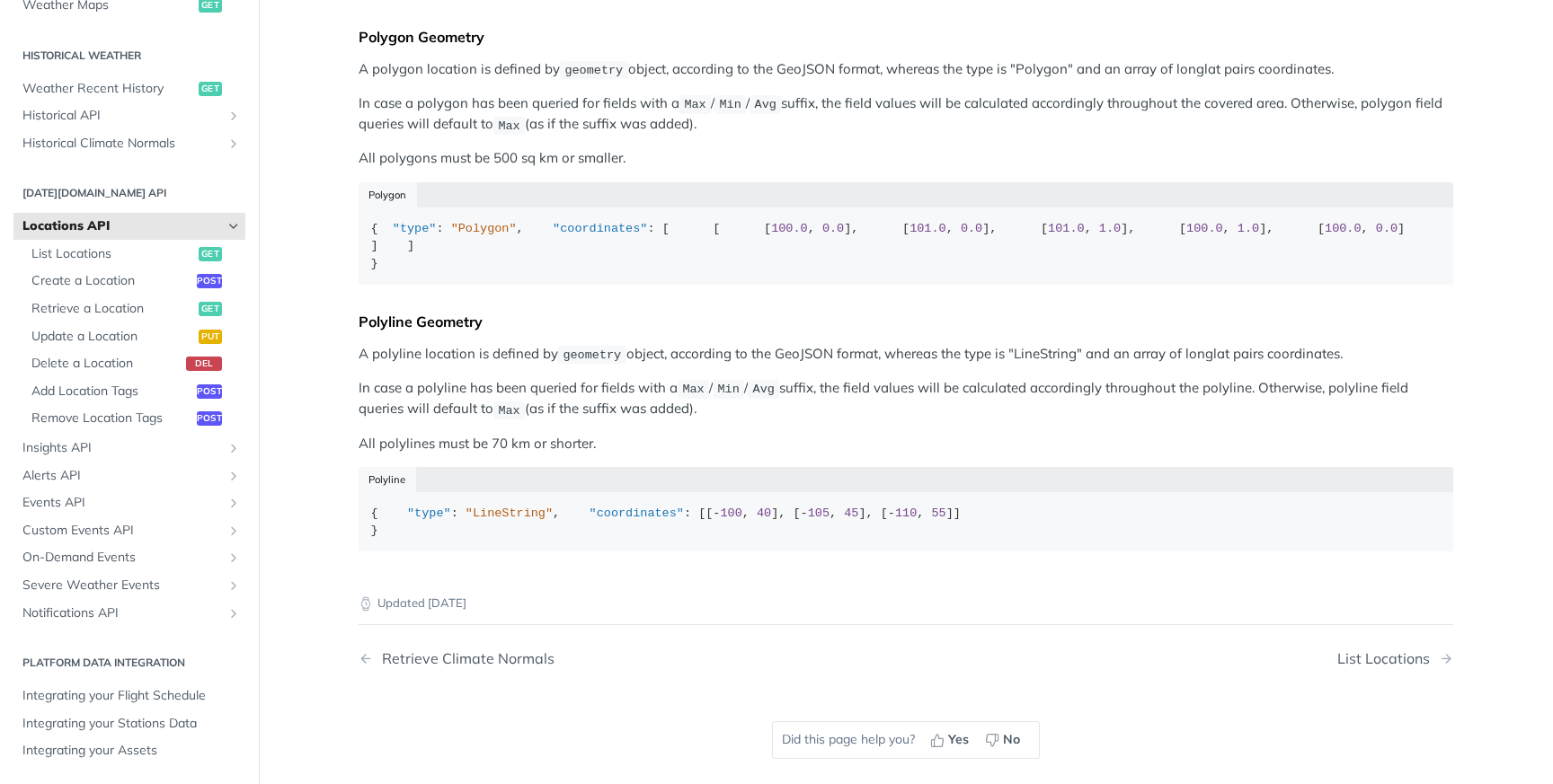
scroll to position [560, 0]
click at [132, 257] on span "List Locations" at bounding box center [112, 254] width 162 height 18
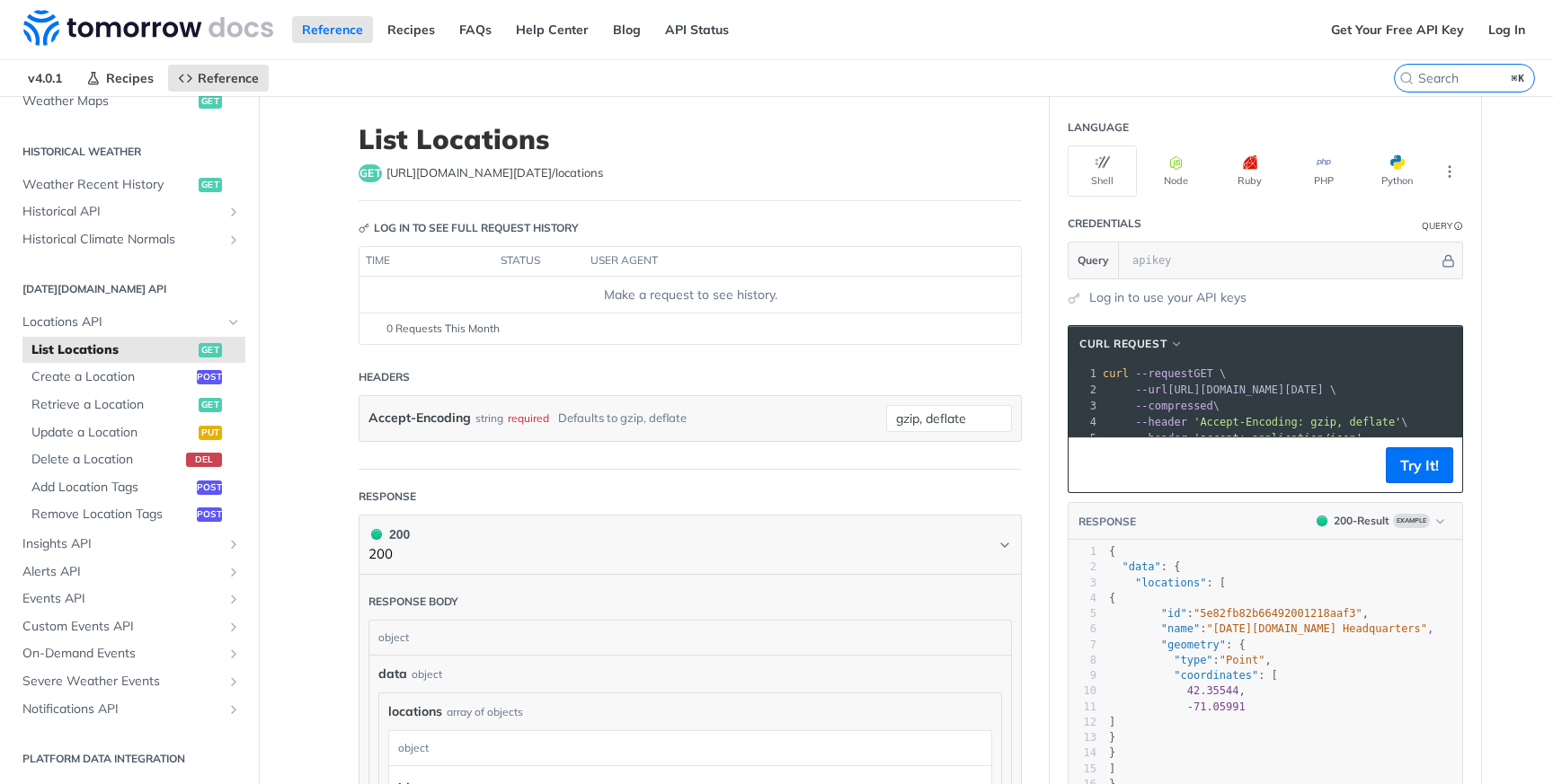
click at [545, 174] on span "[URL][DOMAIN_NAME][DATE] /locations" at bounding box center [494, 173] width 216 height 18
copy span "locations"
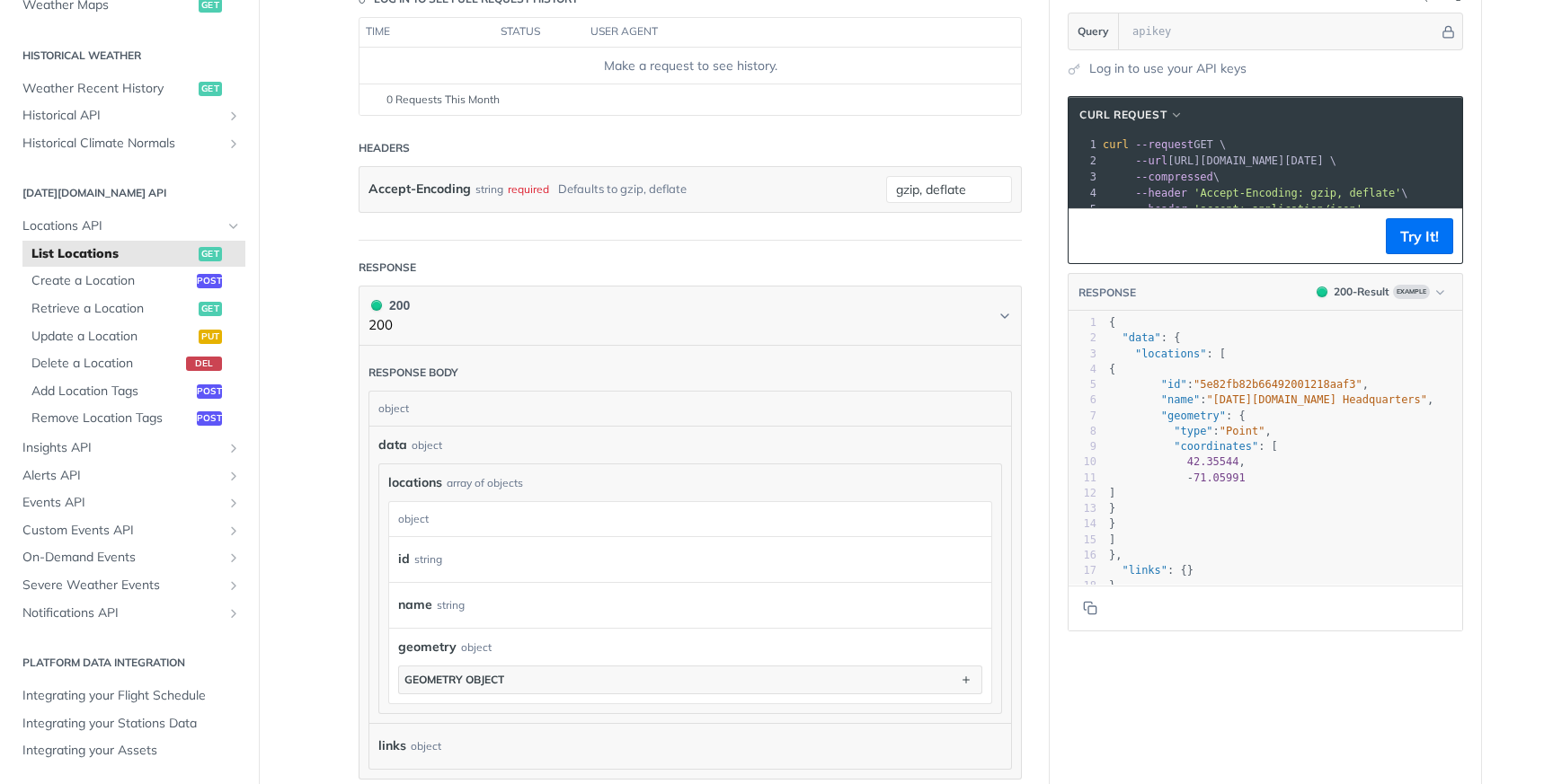
scroll to position [234, 0]
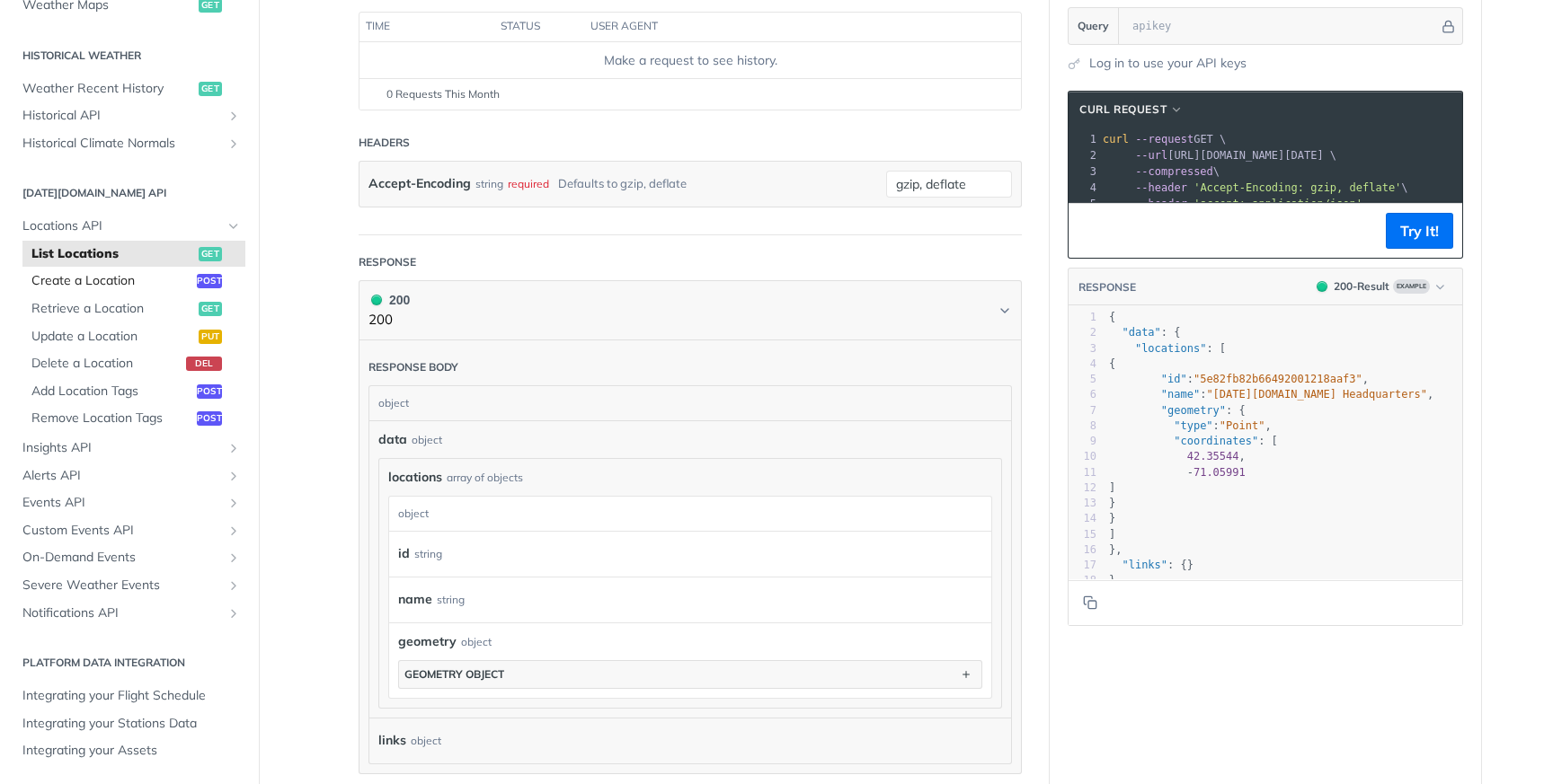
click at [153, 283] on span "Create a Location" at bounding box center [111, 281] width 160 height 18
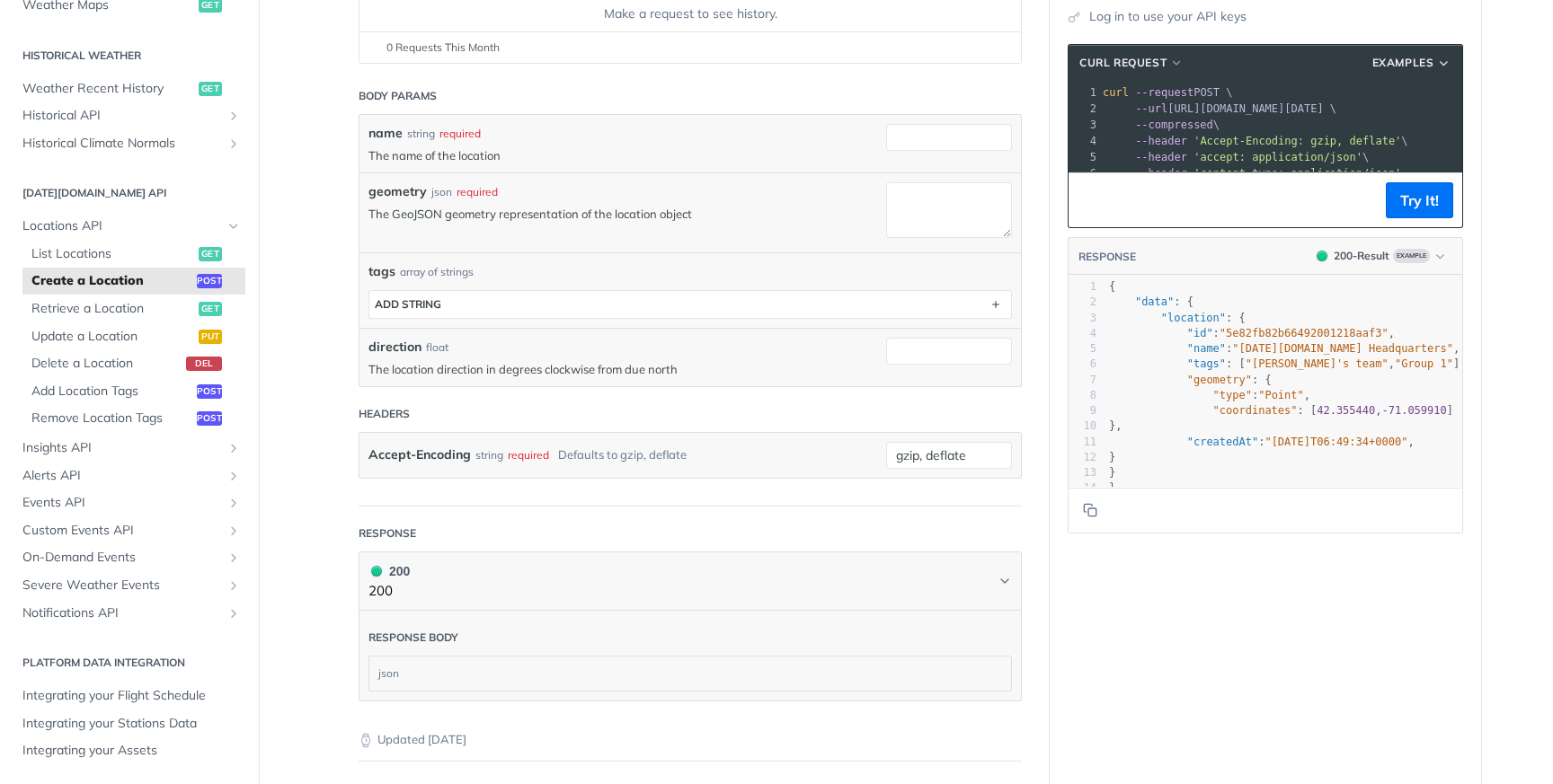
scroll to position [282, 0]
click at [149, 421] on span "Remove Location Tags" at bounding box center [111, 418] width 160 height 18
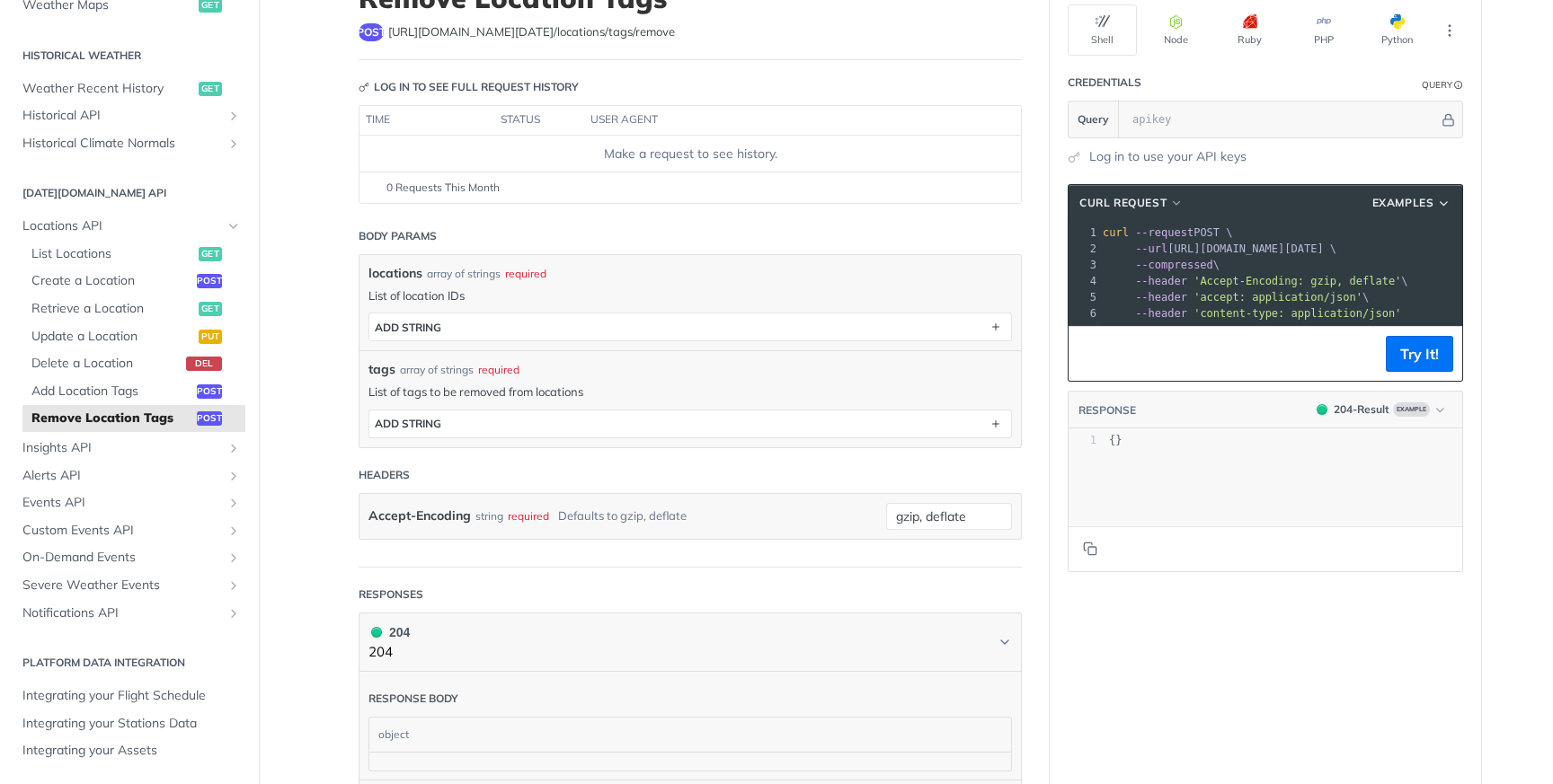
scroll to position [148, 0]
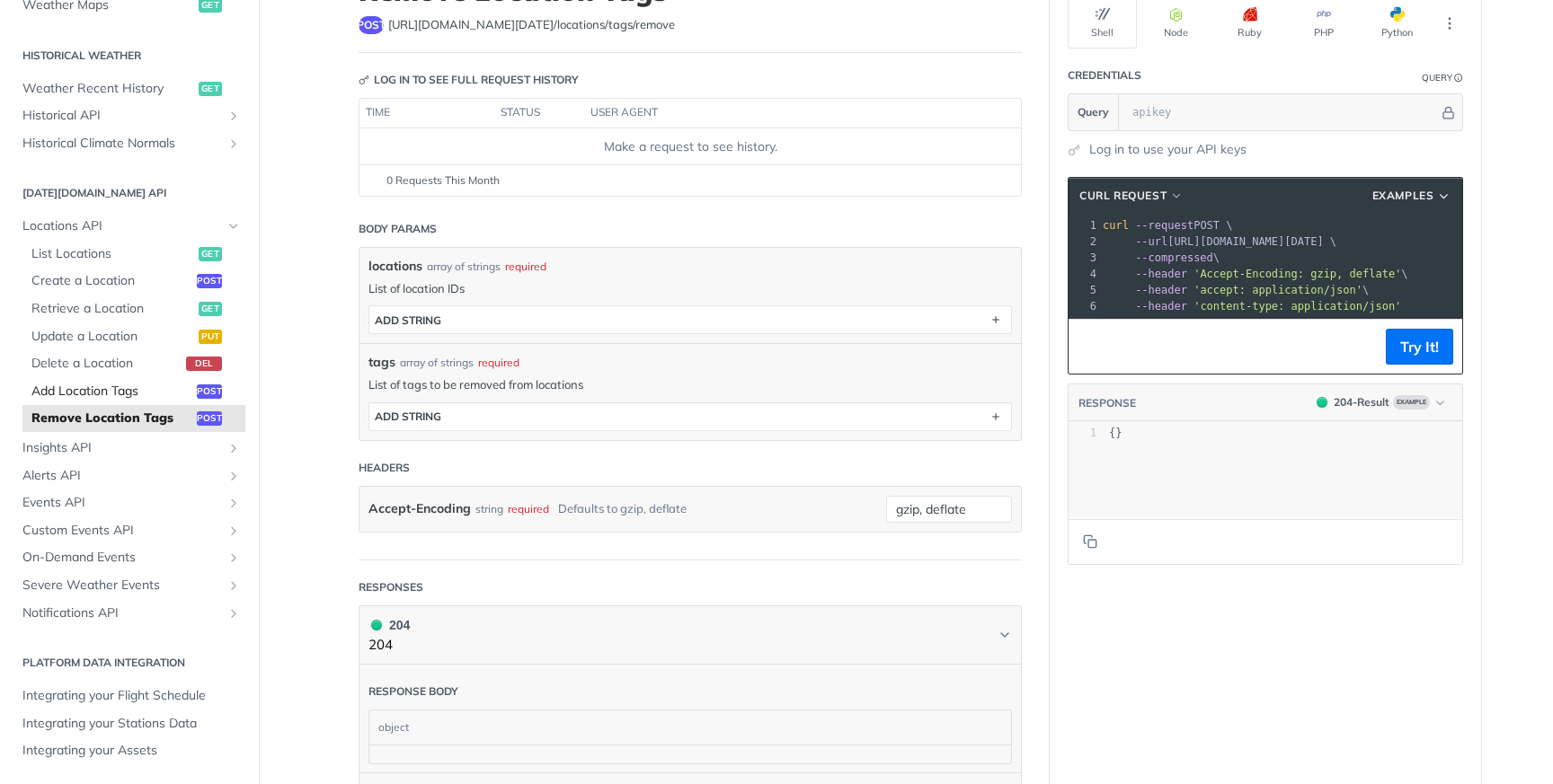
click at [114, 396] on span "Add Location Tags" at bounding box center [111, 391] width 160 height 18
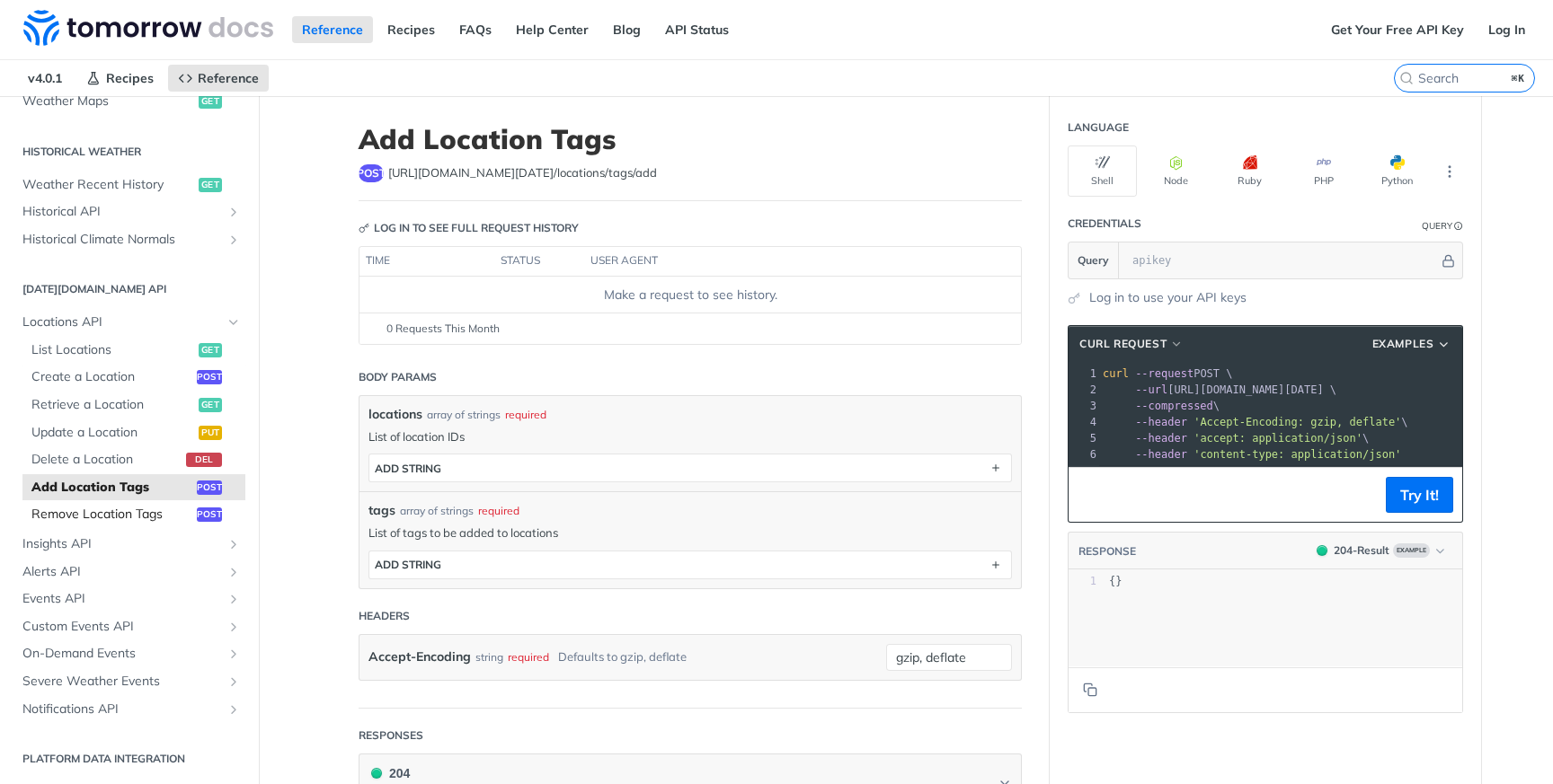
click at [104, 509] on span "Remove Location Tags" at bounding box center [111, 514] width 160 height 18
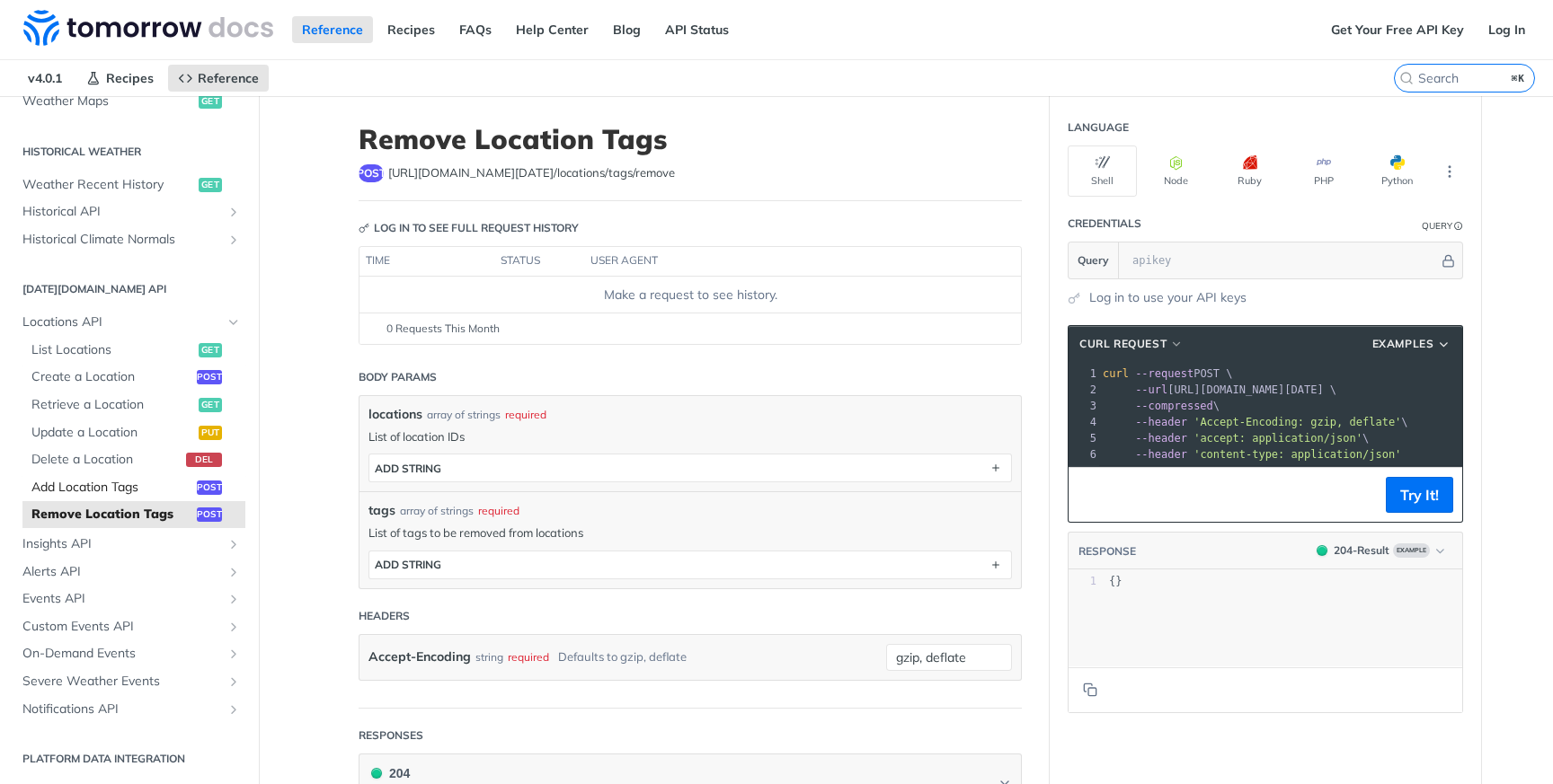
click at [120, 478] on span "Add Location Tags" at bounding box center [111, 487] width 160 height 18
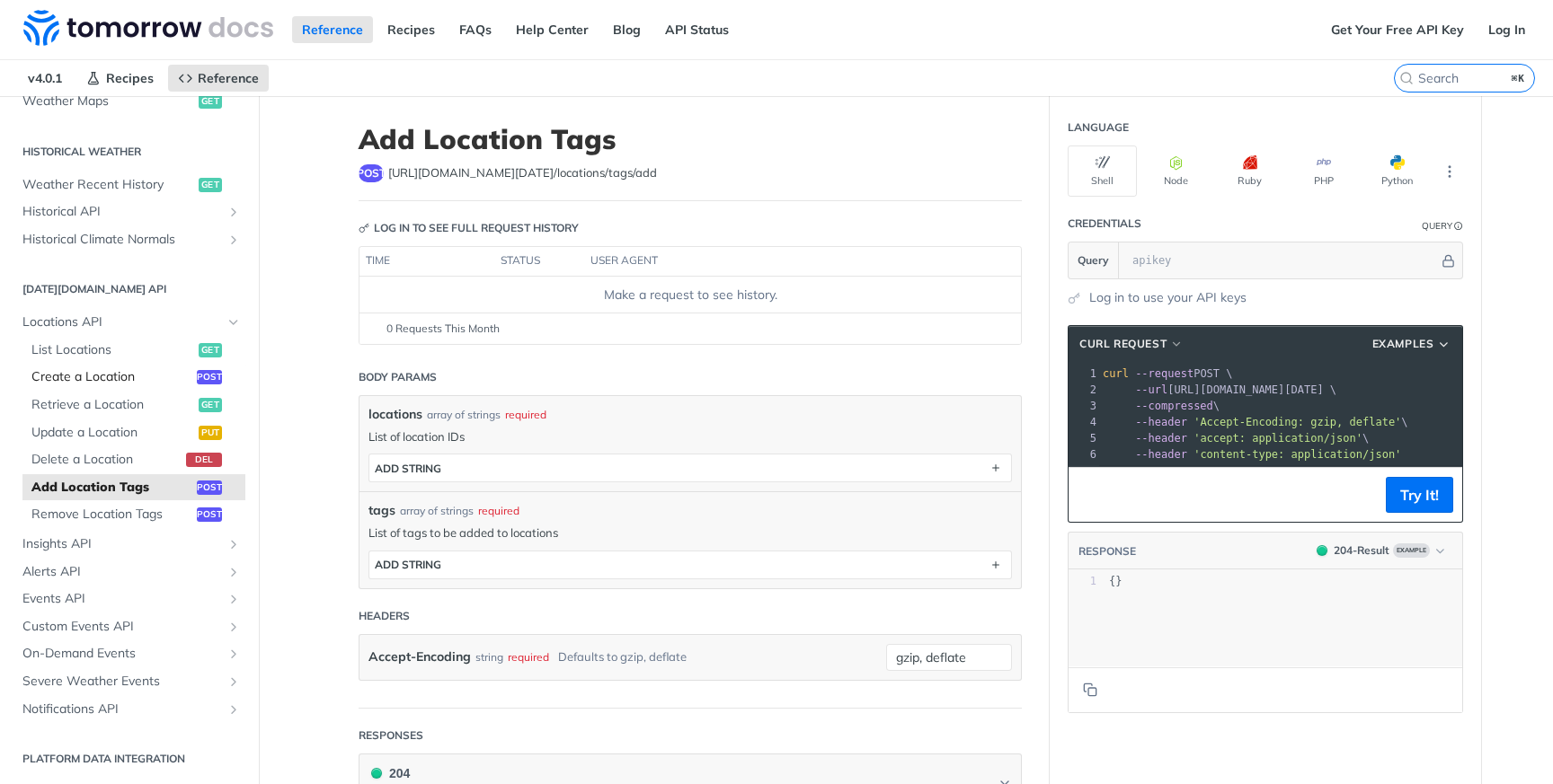
click at [166, 380] on span "Create a Location" at bounding box center [111, 377] width 160 height 18
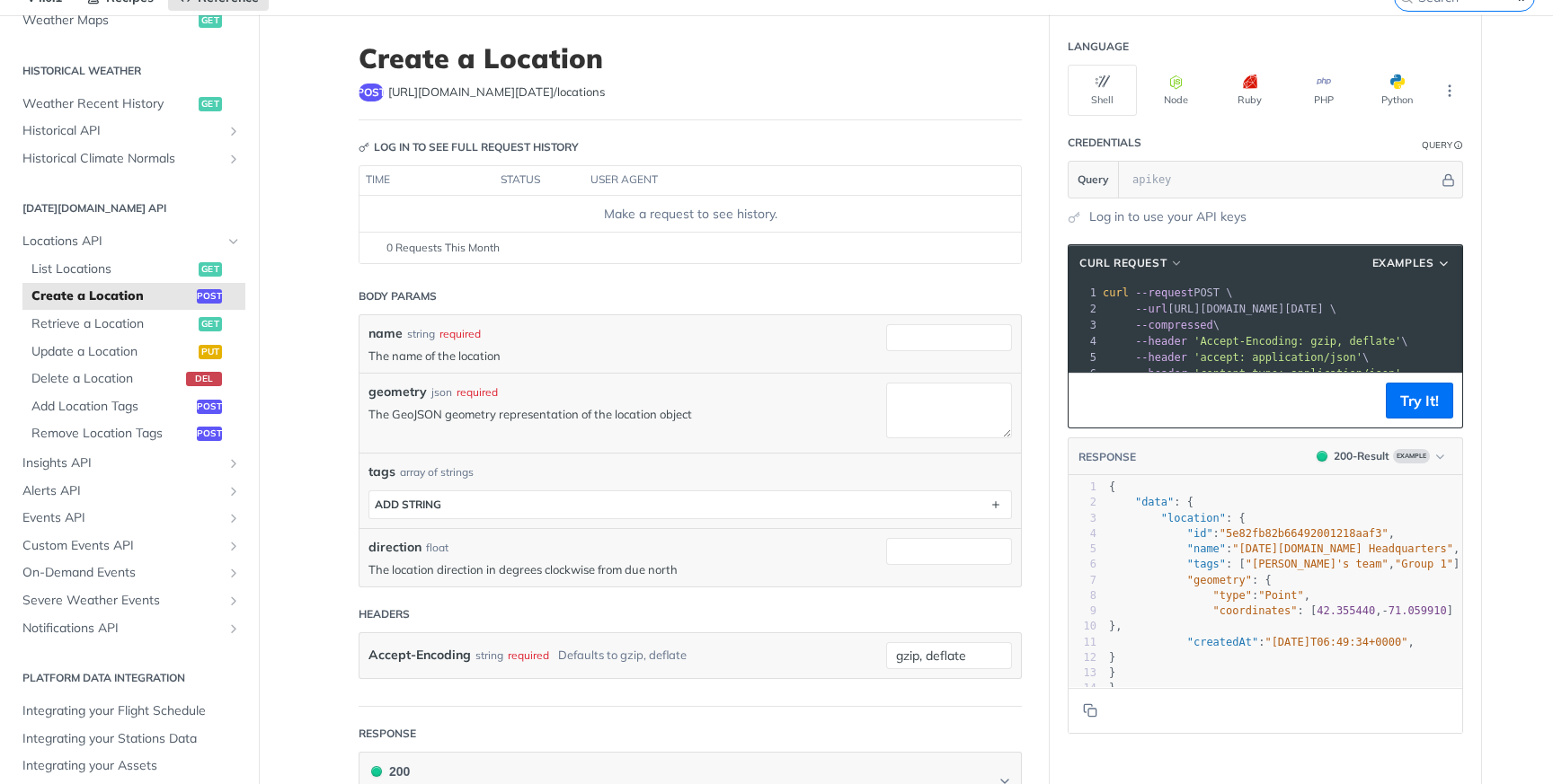
scroll to position [89, 0]
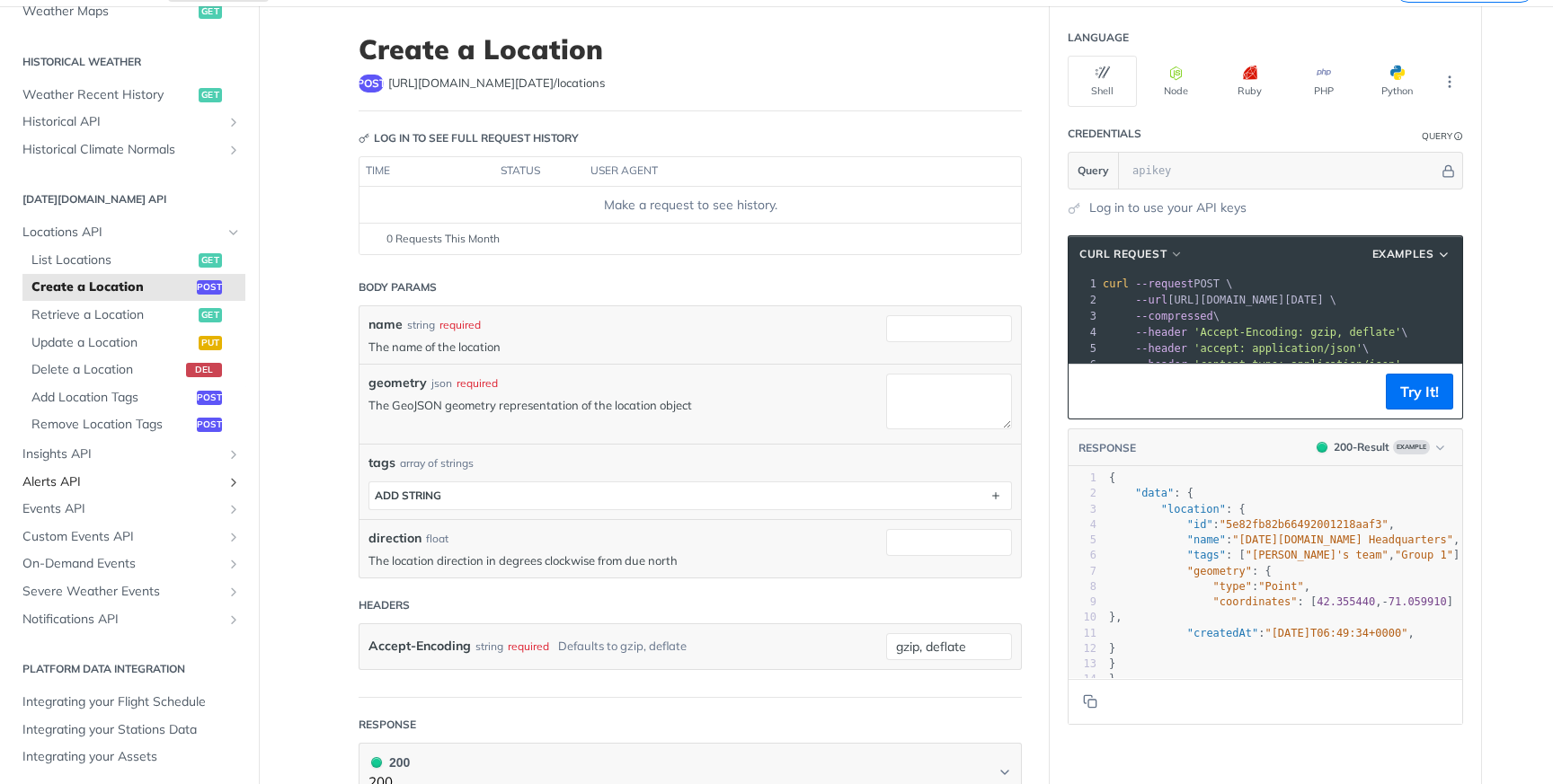
click at [90, 475] on span "Alerts API" at bounding box center [122, 482] width 200 height 18
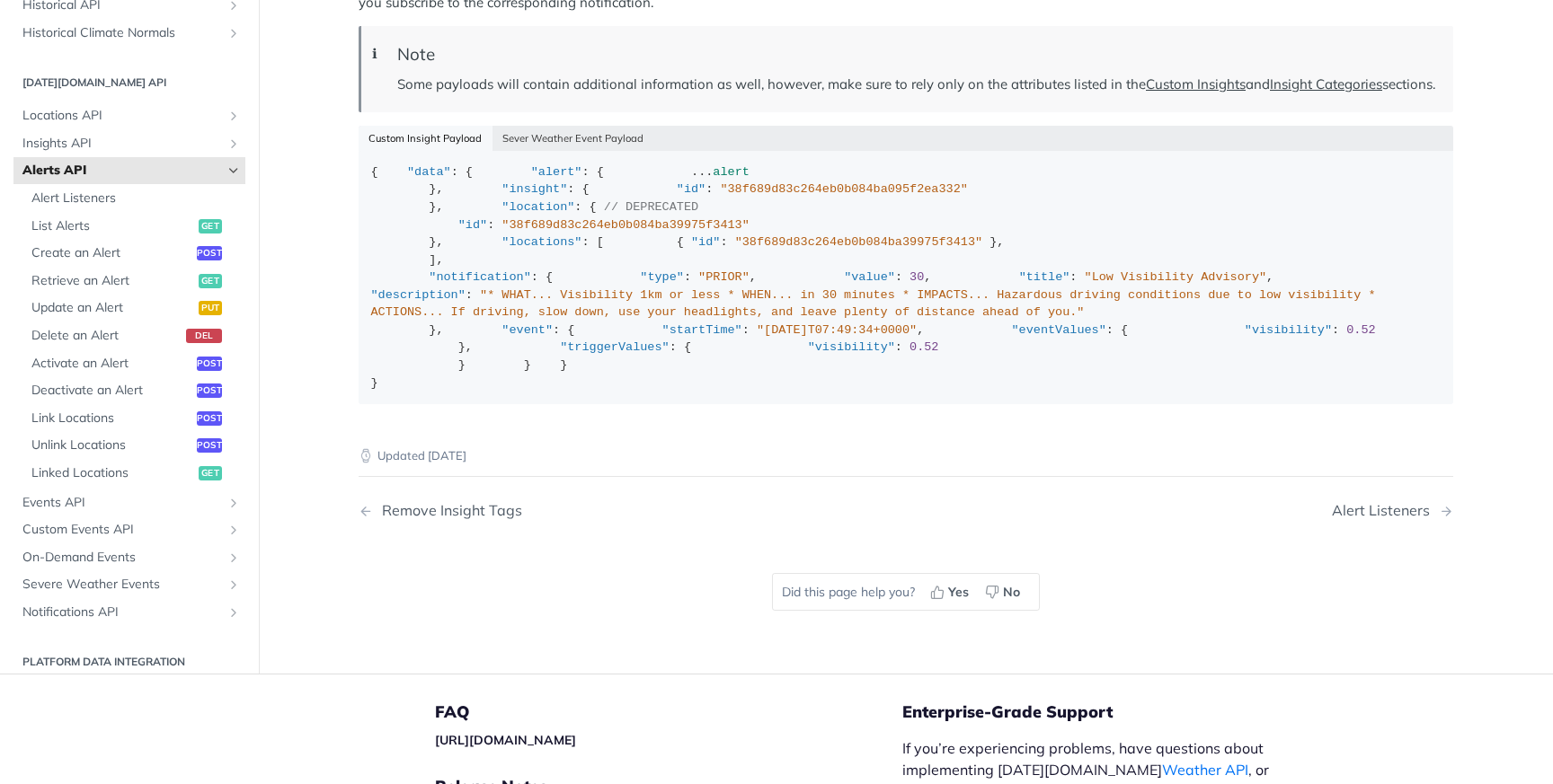
scroll to position [2740, 0]
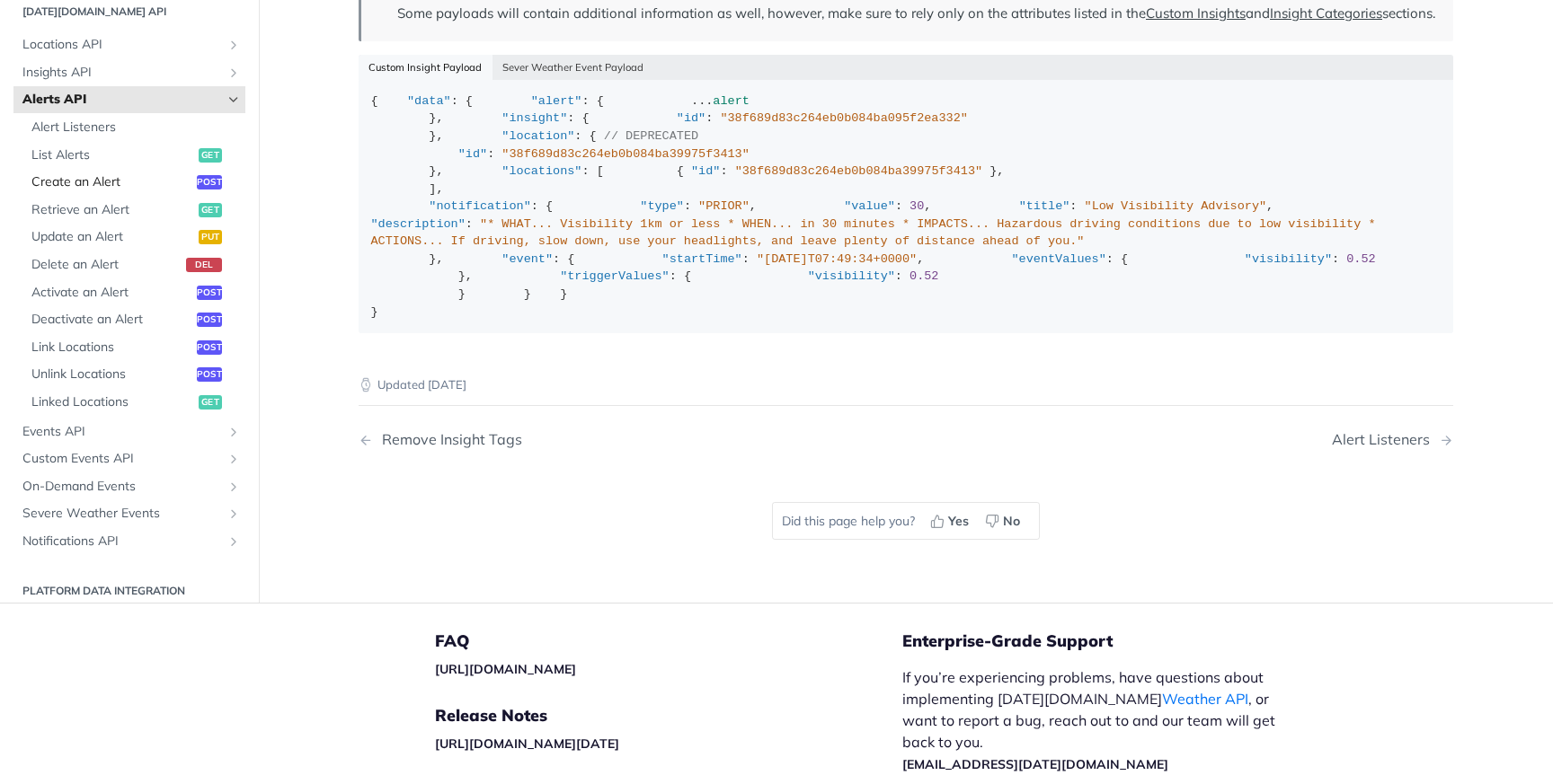
click at [125, 192] on span "Create an Alert" at bounding box center [111, 183] width 160 height 18
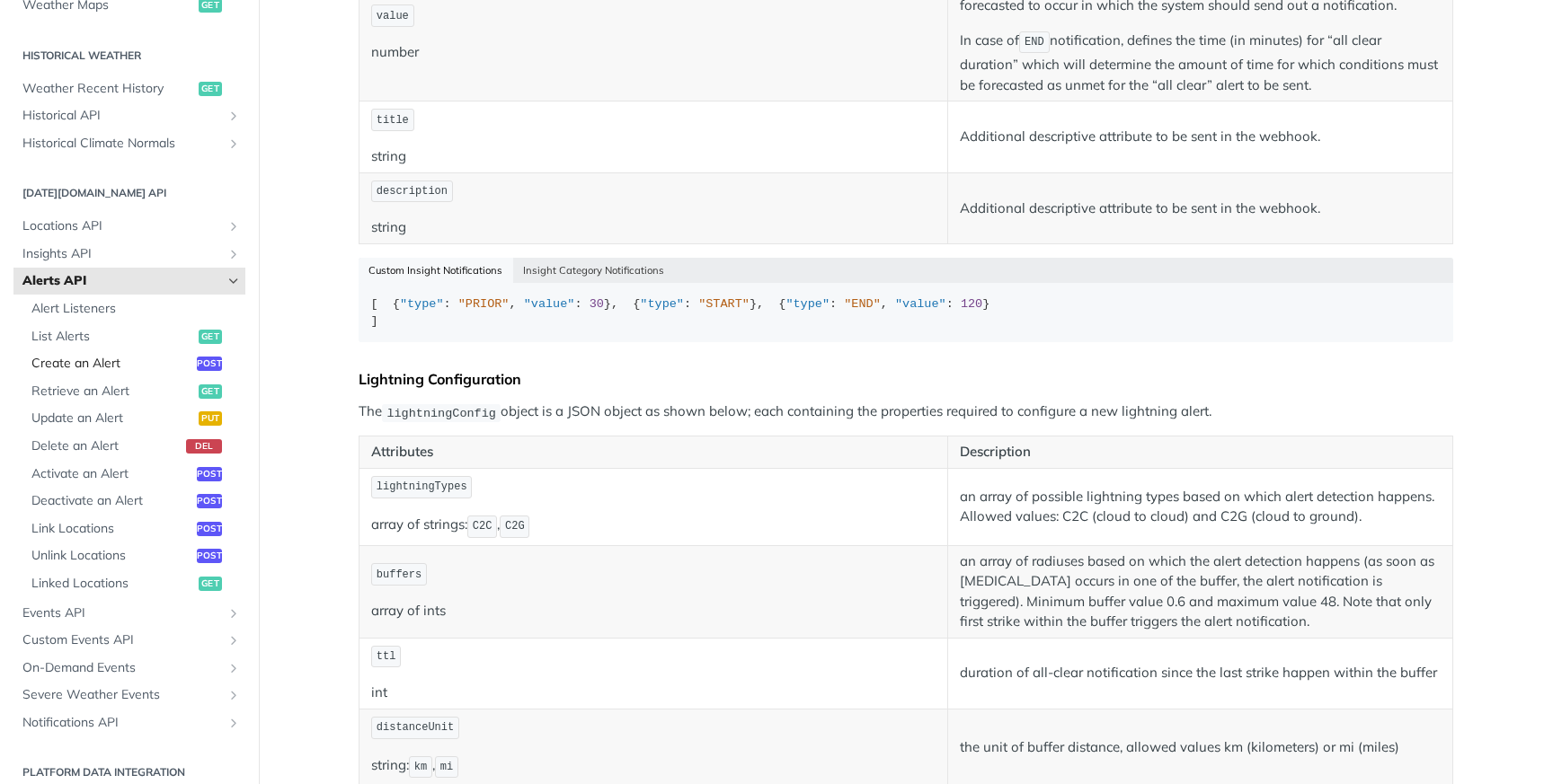
select select "true"
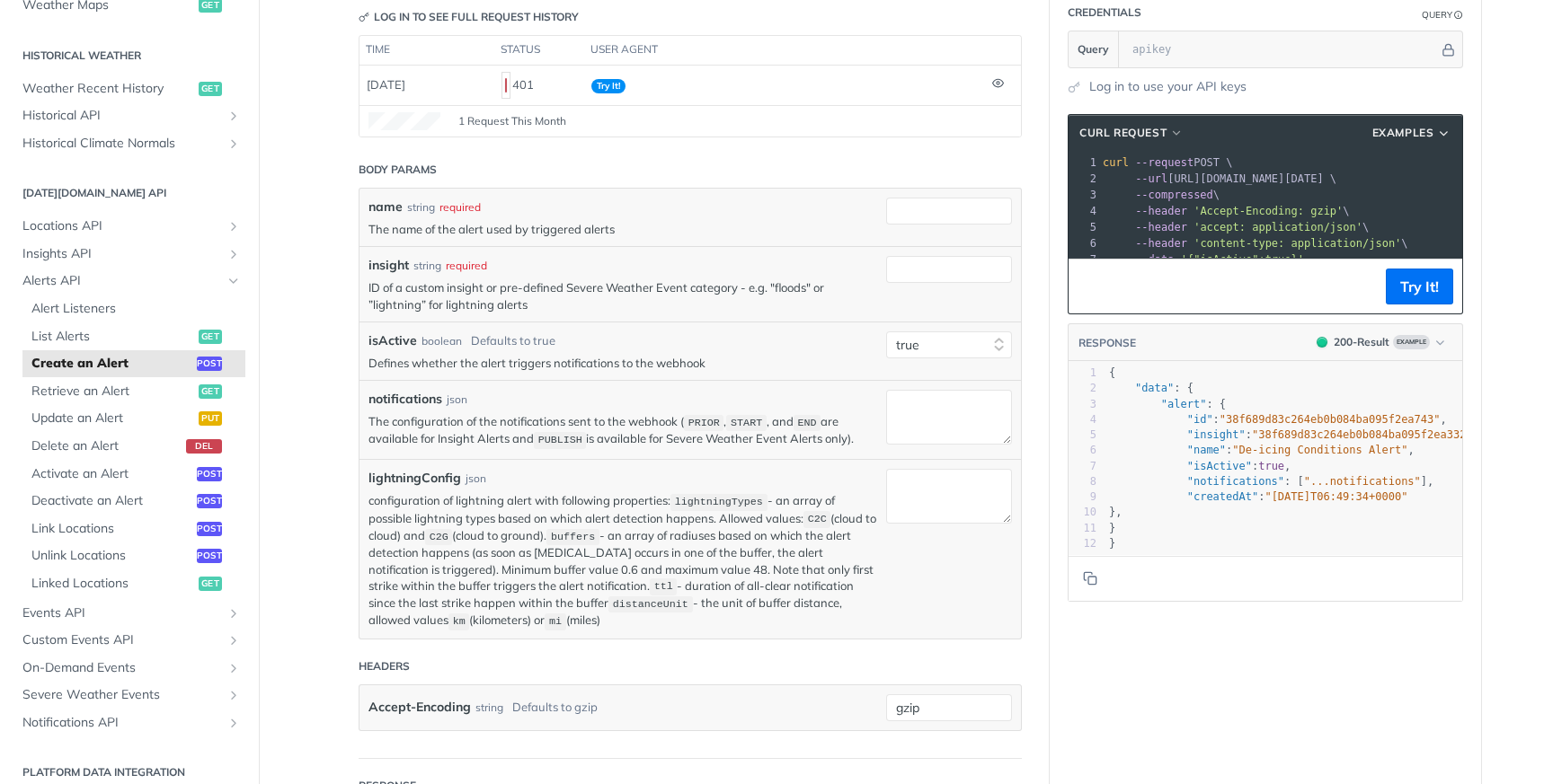
scroll to position [203, 0]
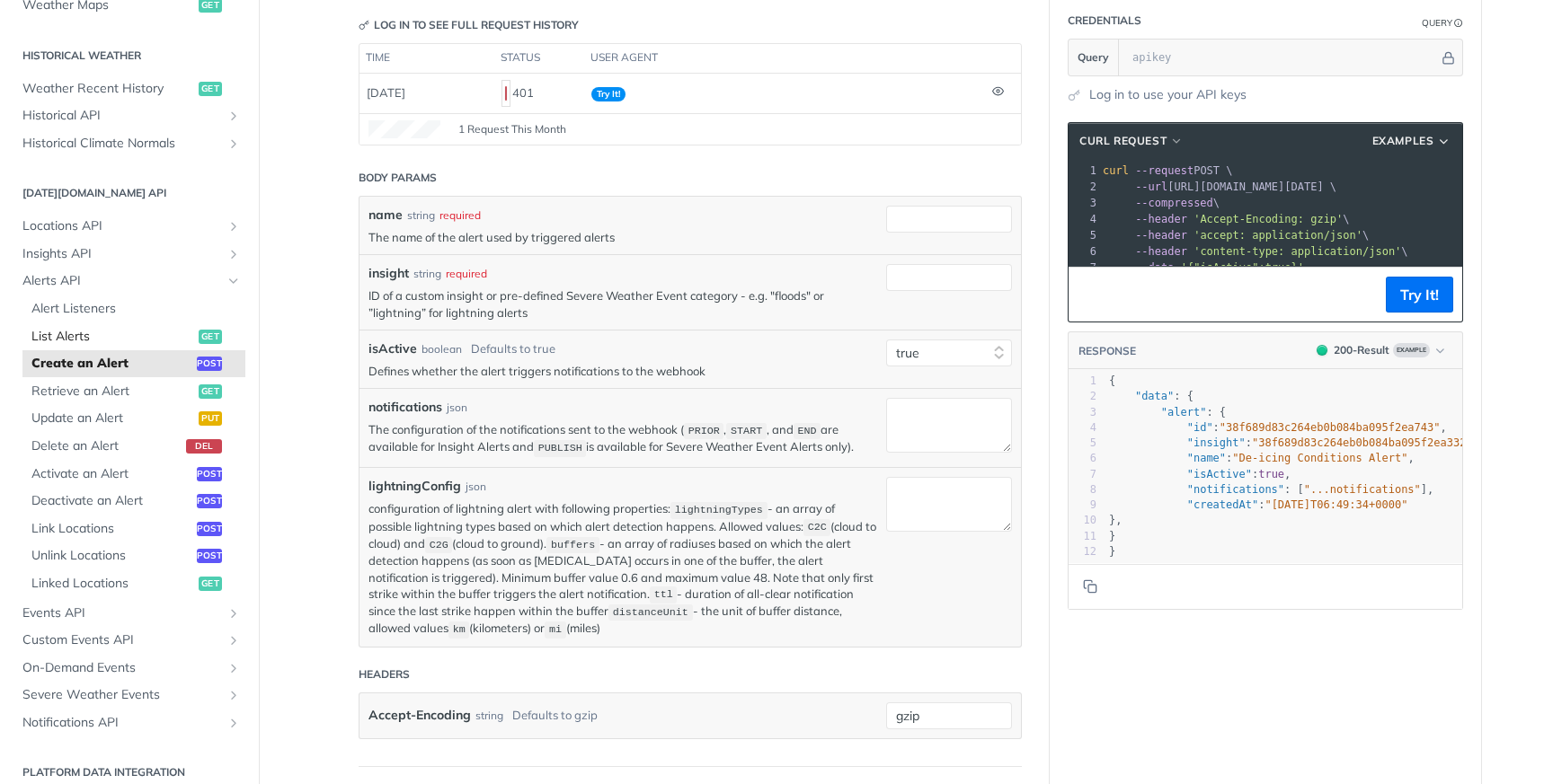
click at [76, 339] on span "List Alerts" at bounding box center [112, 336] width 162 height 18
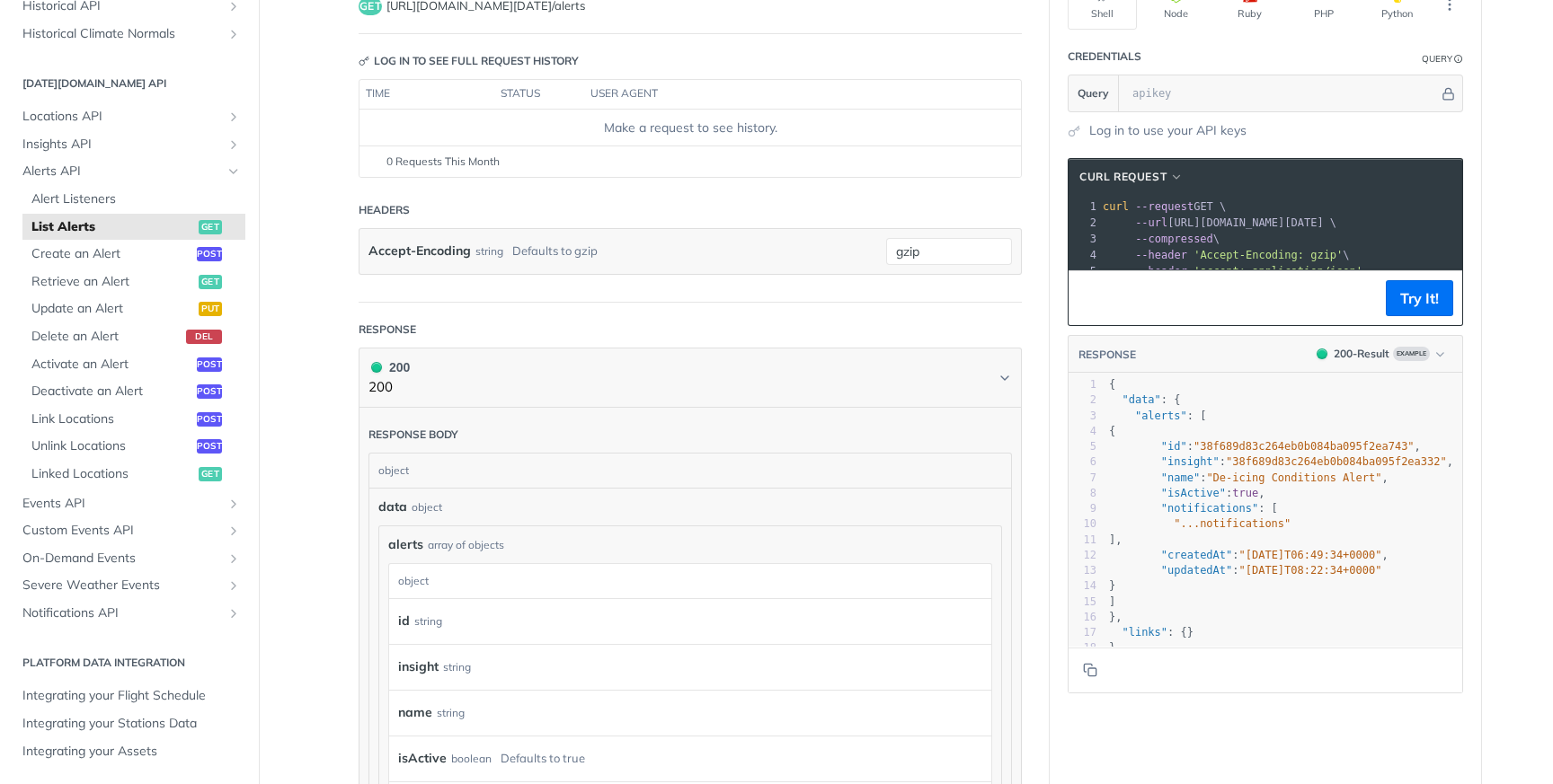
scroll to position [183, 0]
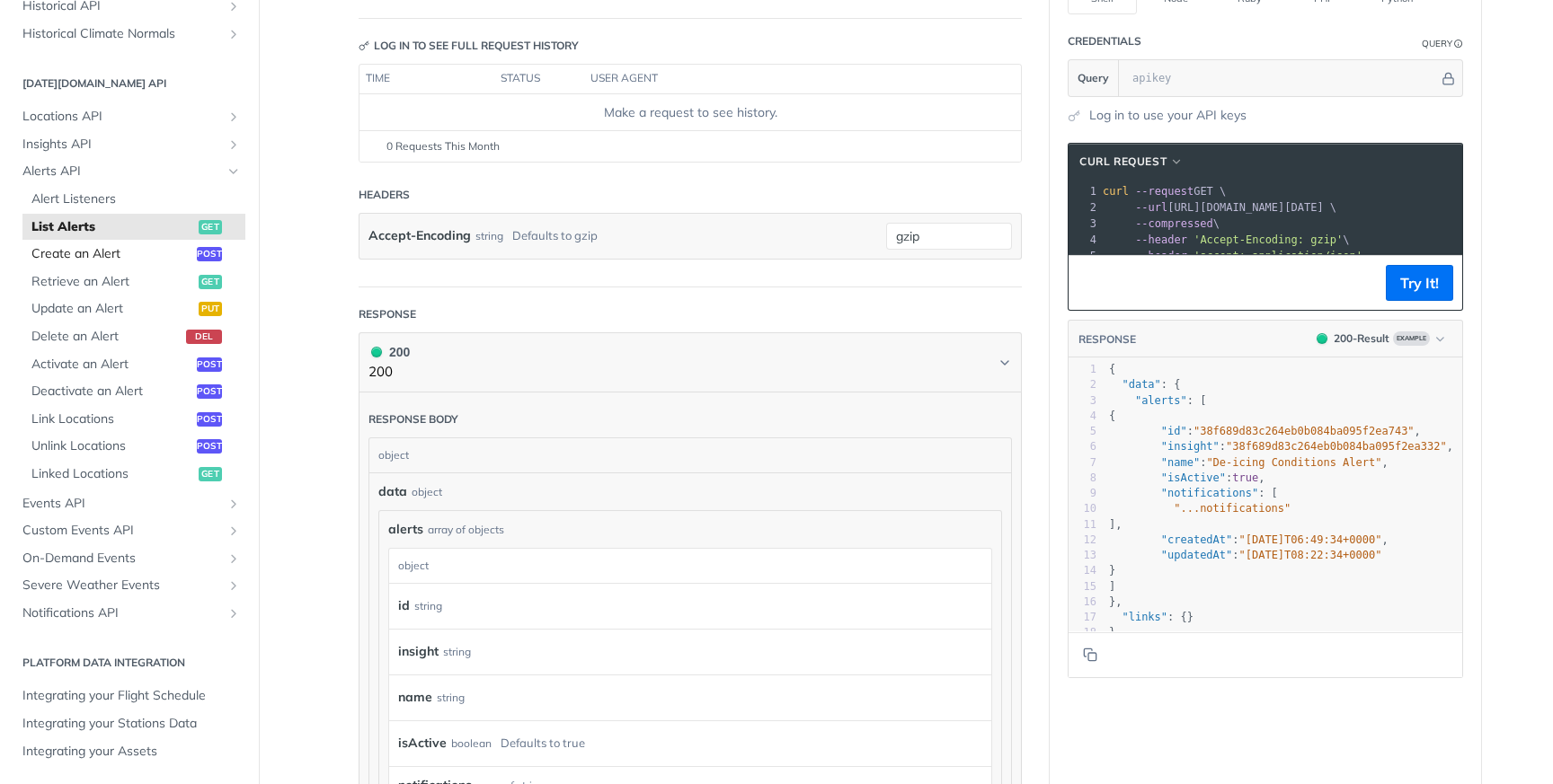
click at [127, 252] on span "Create an Alert" at bounding box center [111, 254] width 160 height 18
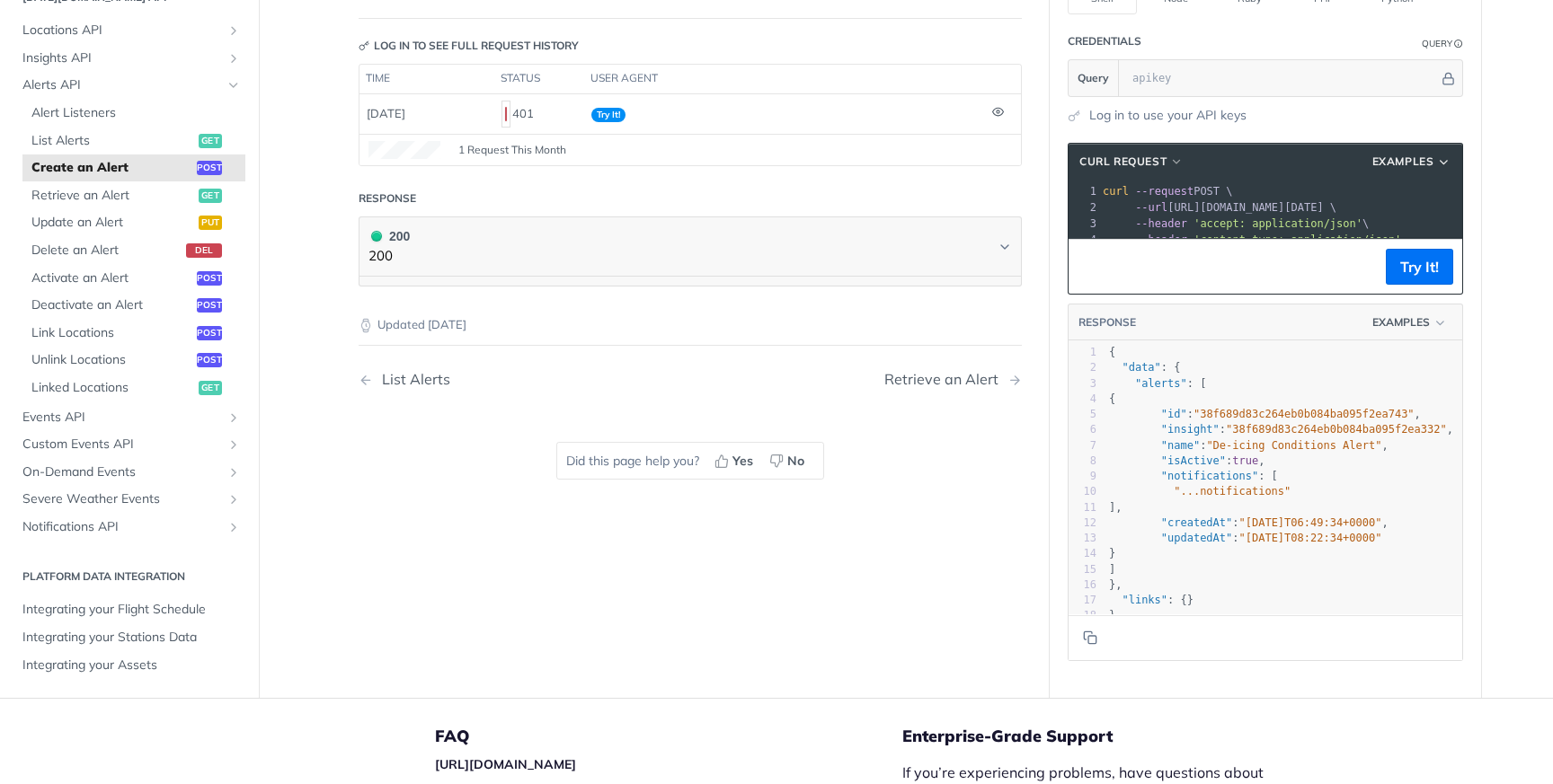
scroll to position [14, 0]
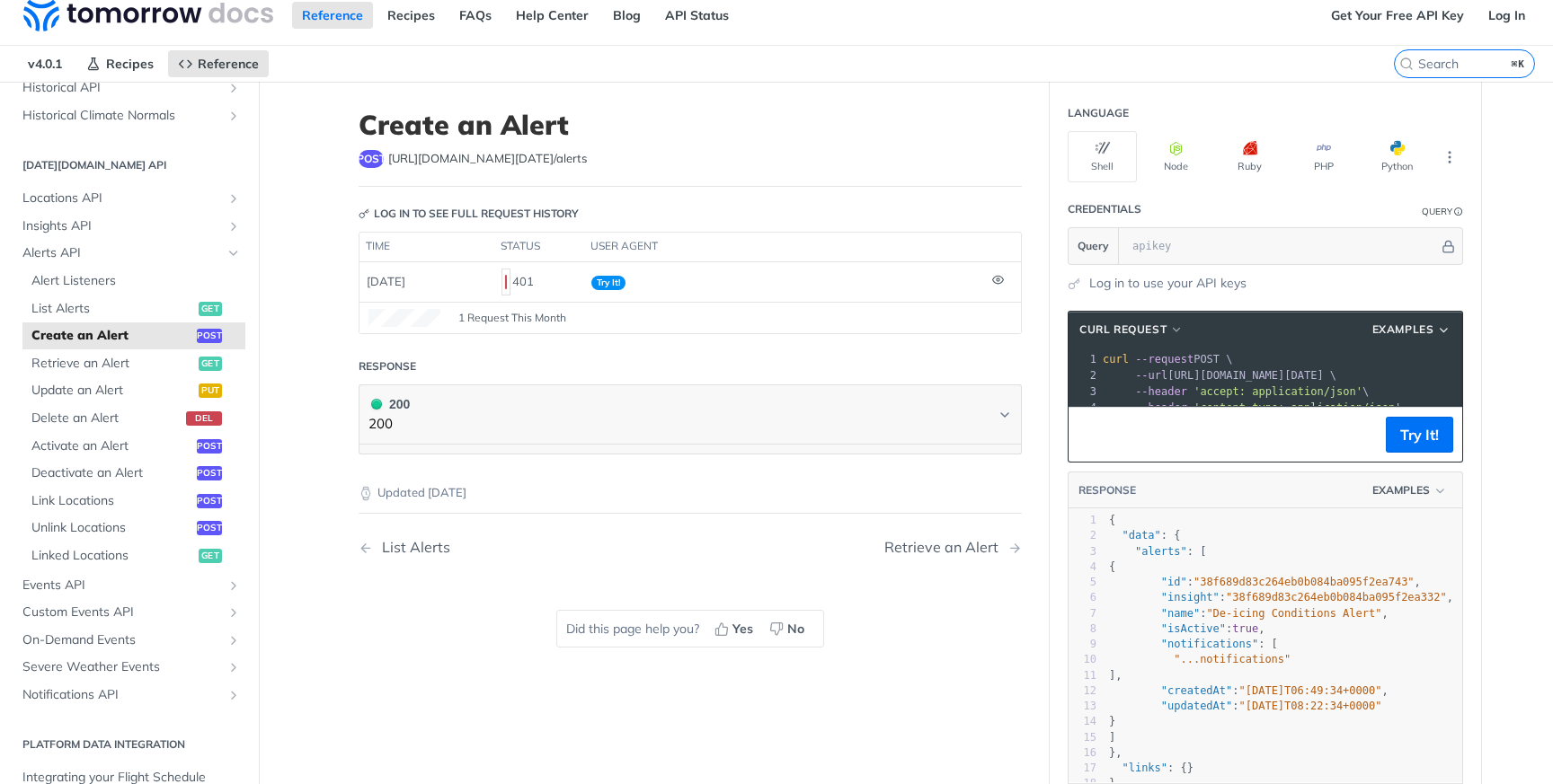
select select "true"
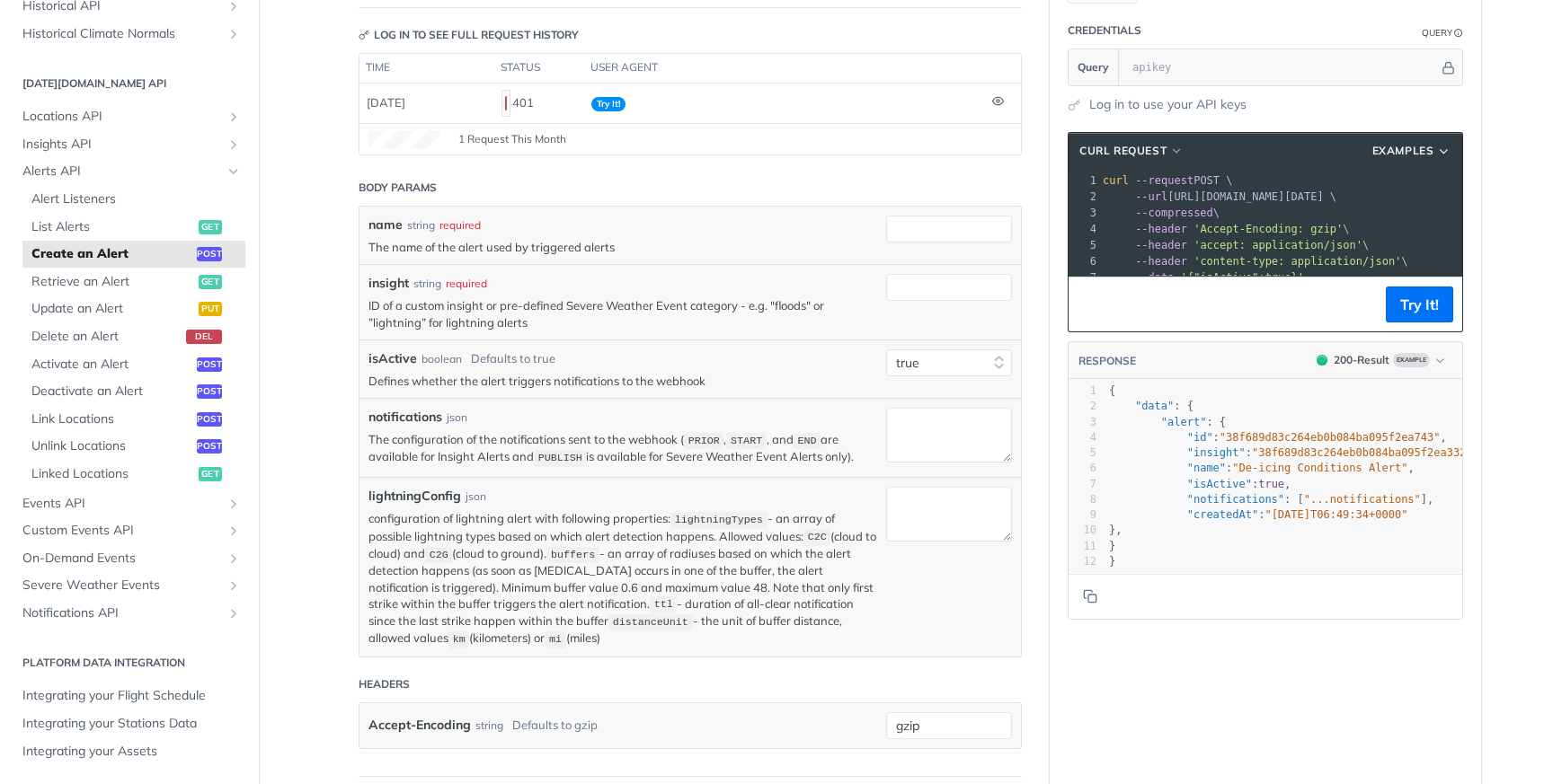
scroll to position [283, 0]
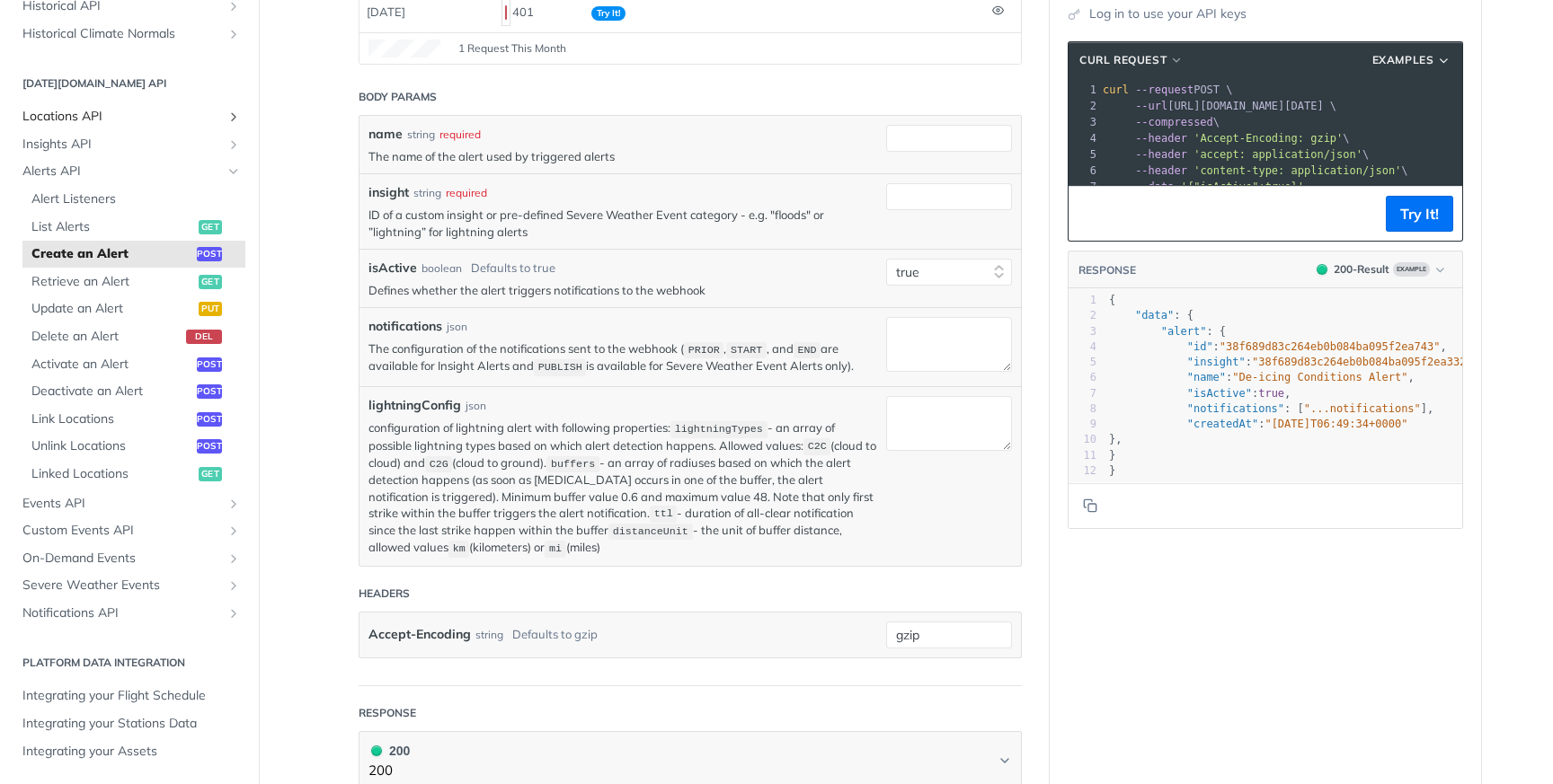
click at [122, 117] on span "Locations API" at bounding box center [122, 116] width 200 height 18
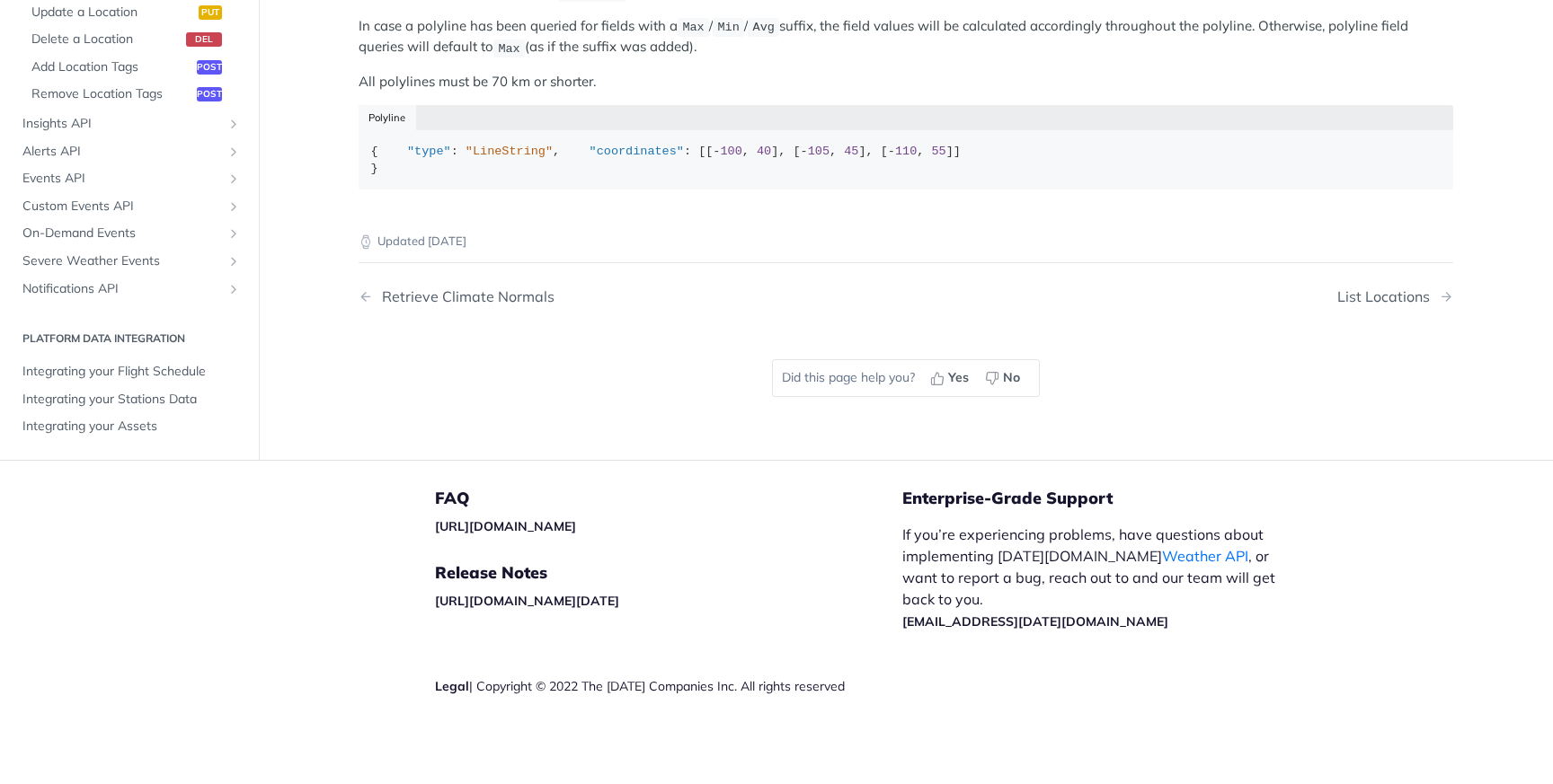
scroll to position [614, 0]
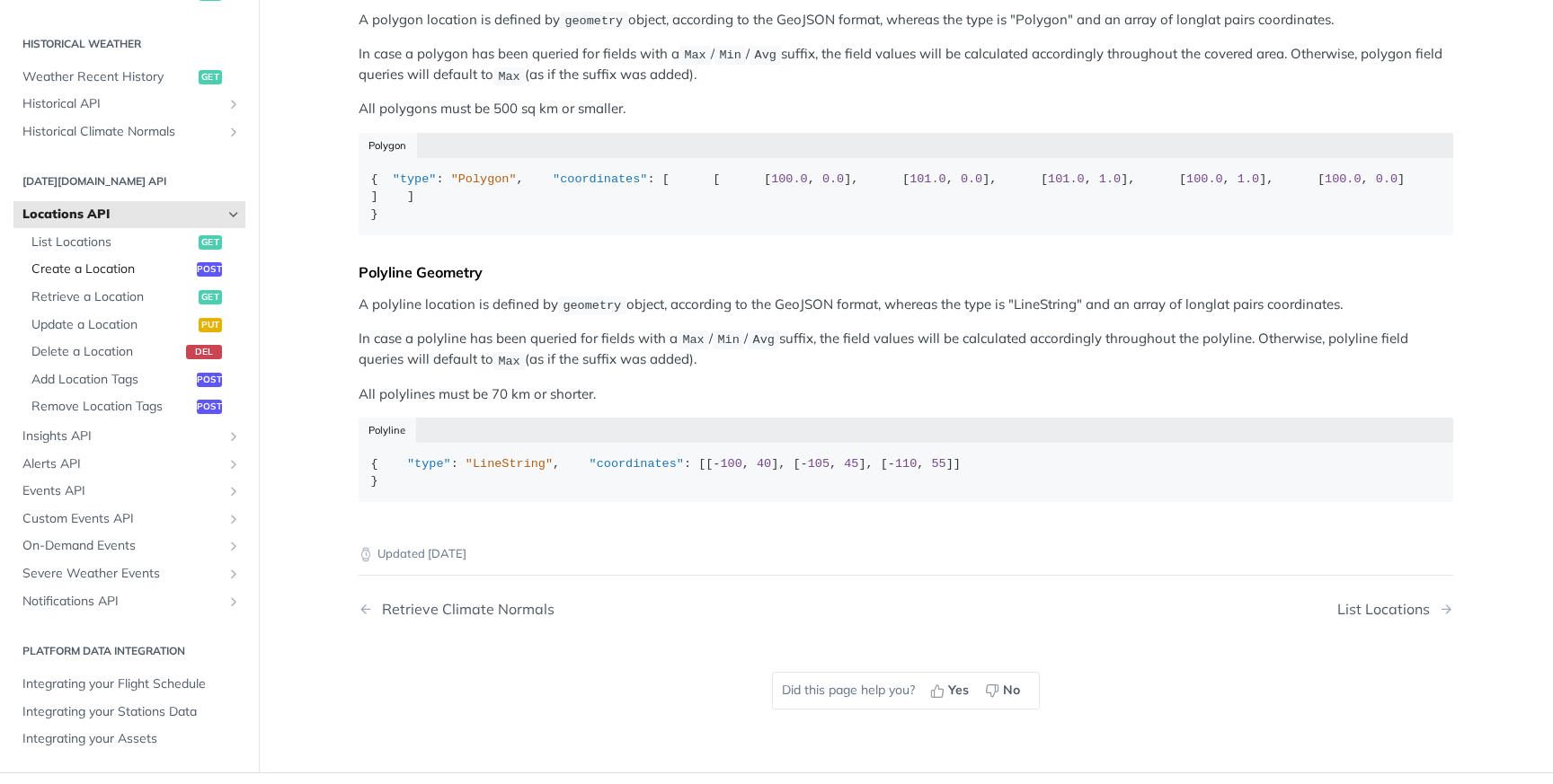
click at [168, 279] on span "Create a Location" at bounding box center [111, 269] width 160 height 18
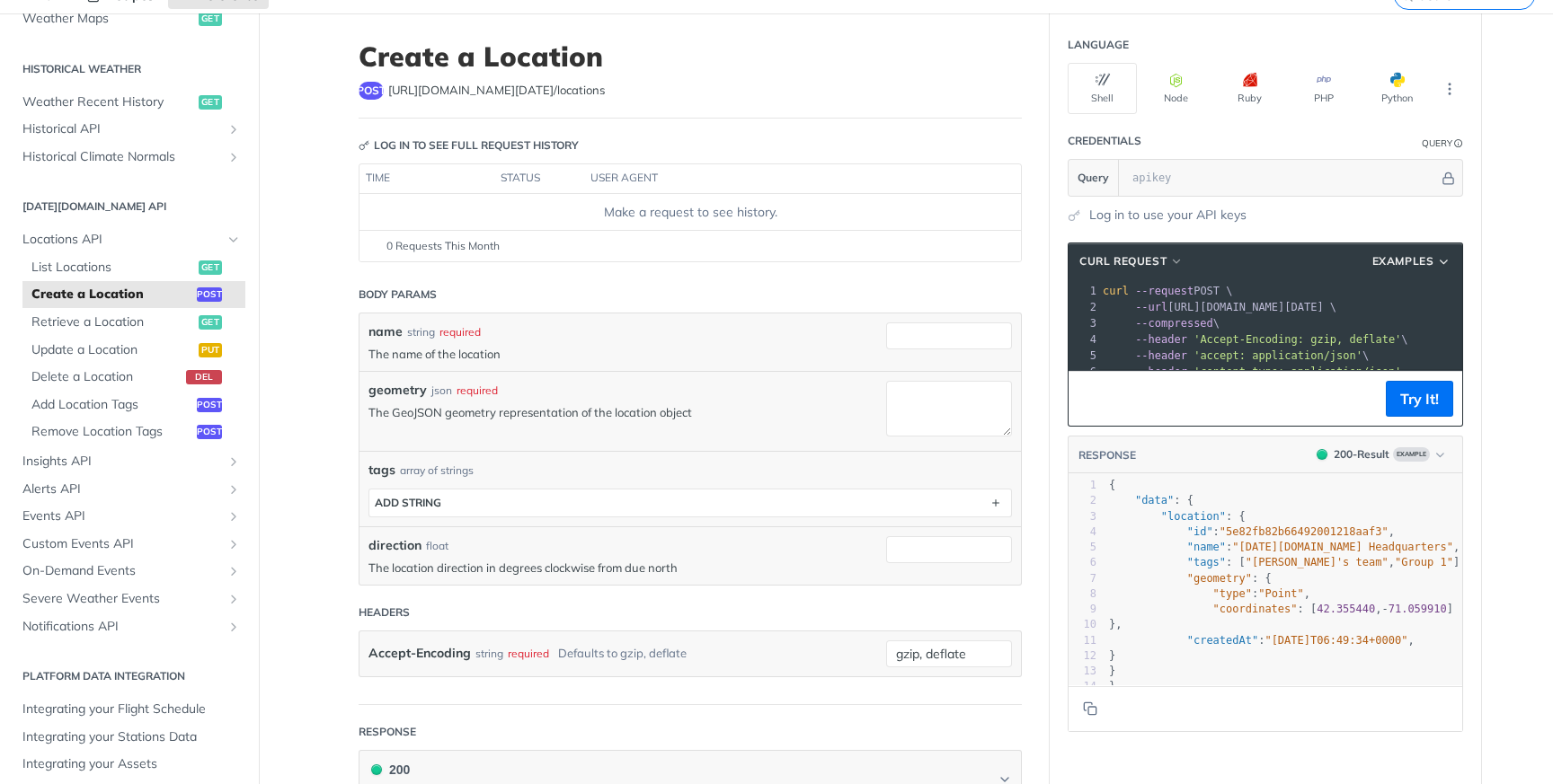
scroll to position [76, 0]
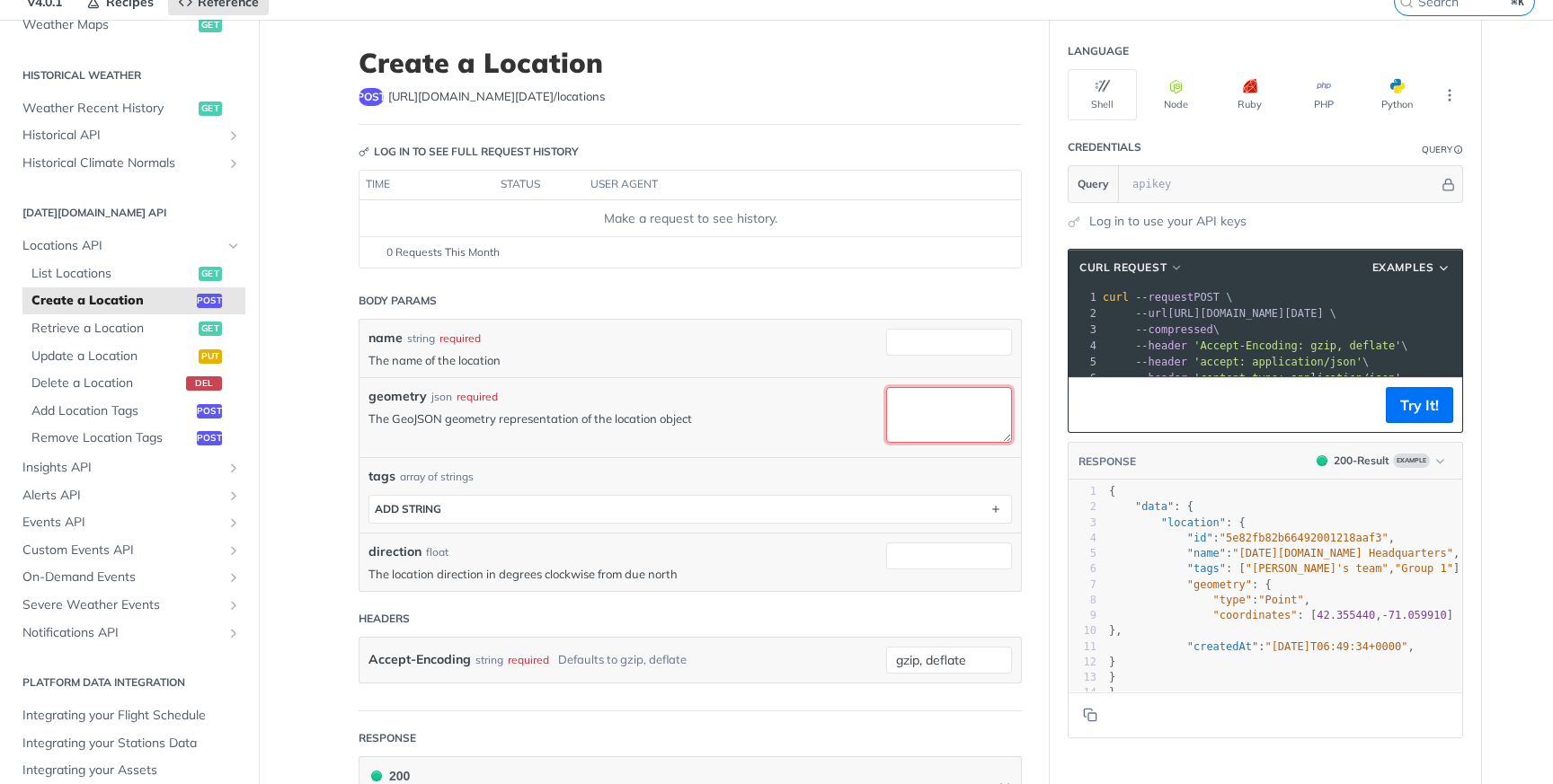
click at [907, 416] on textarea "geometry" at bounding box center [949, 414] width 126 height 55
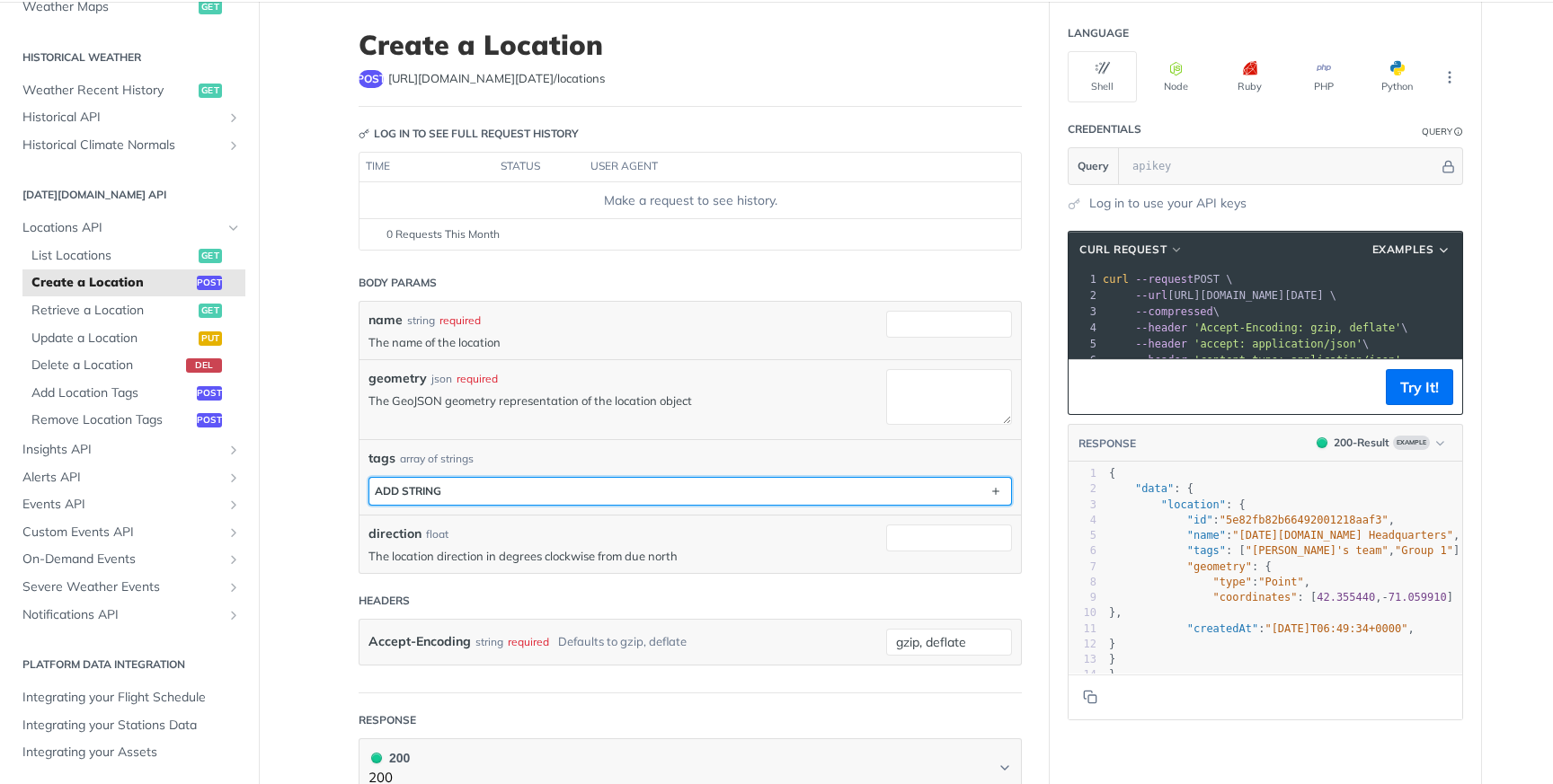
click at [741, 498] on button "ADD string" at bounding box center [690, 491] width 642 height 27
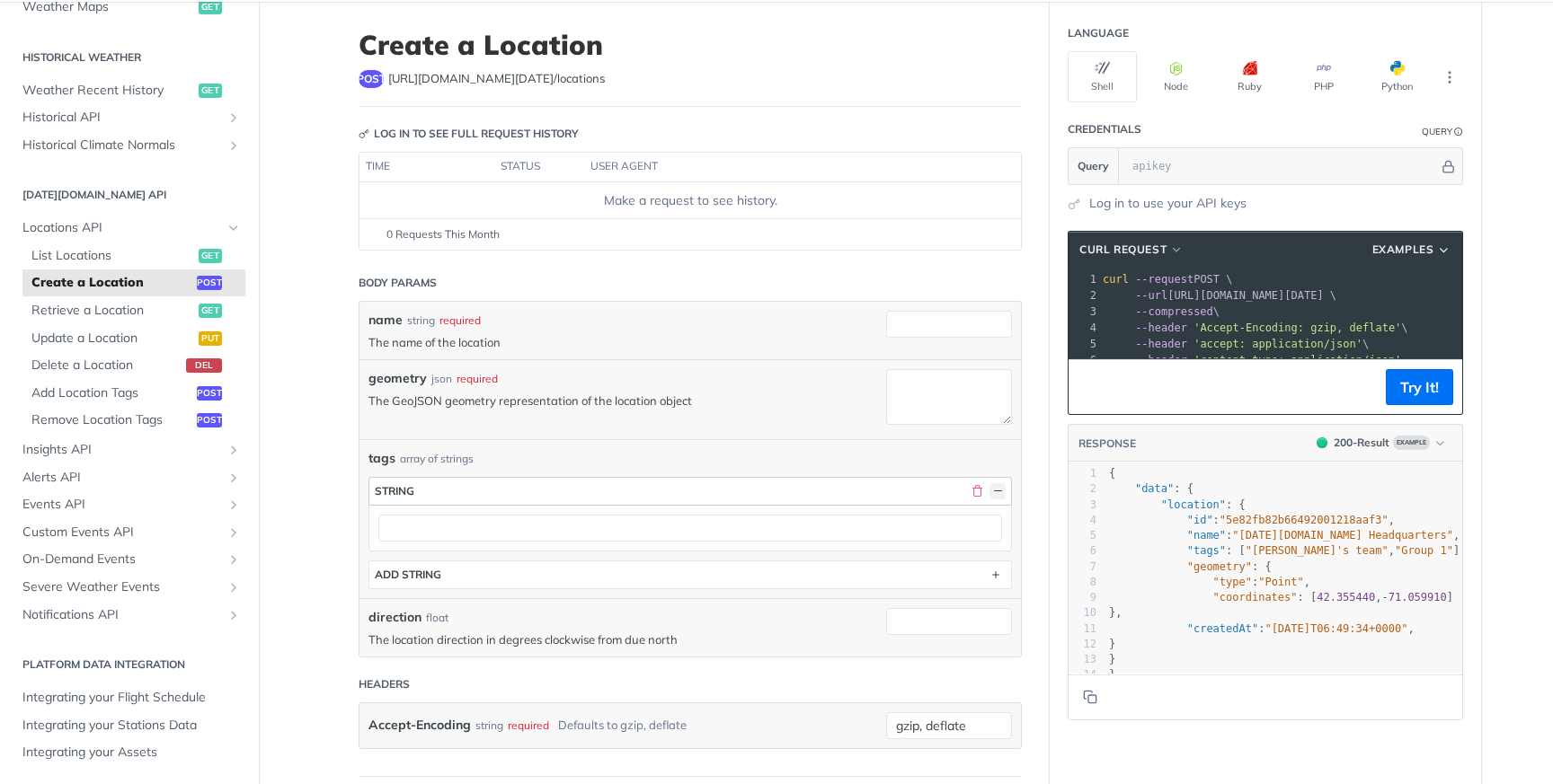
click at [989, 487] on button "button" at bounding box center [997, 491] width 16 height 16
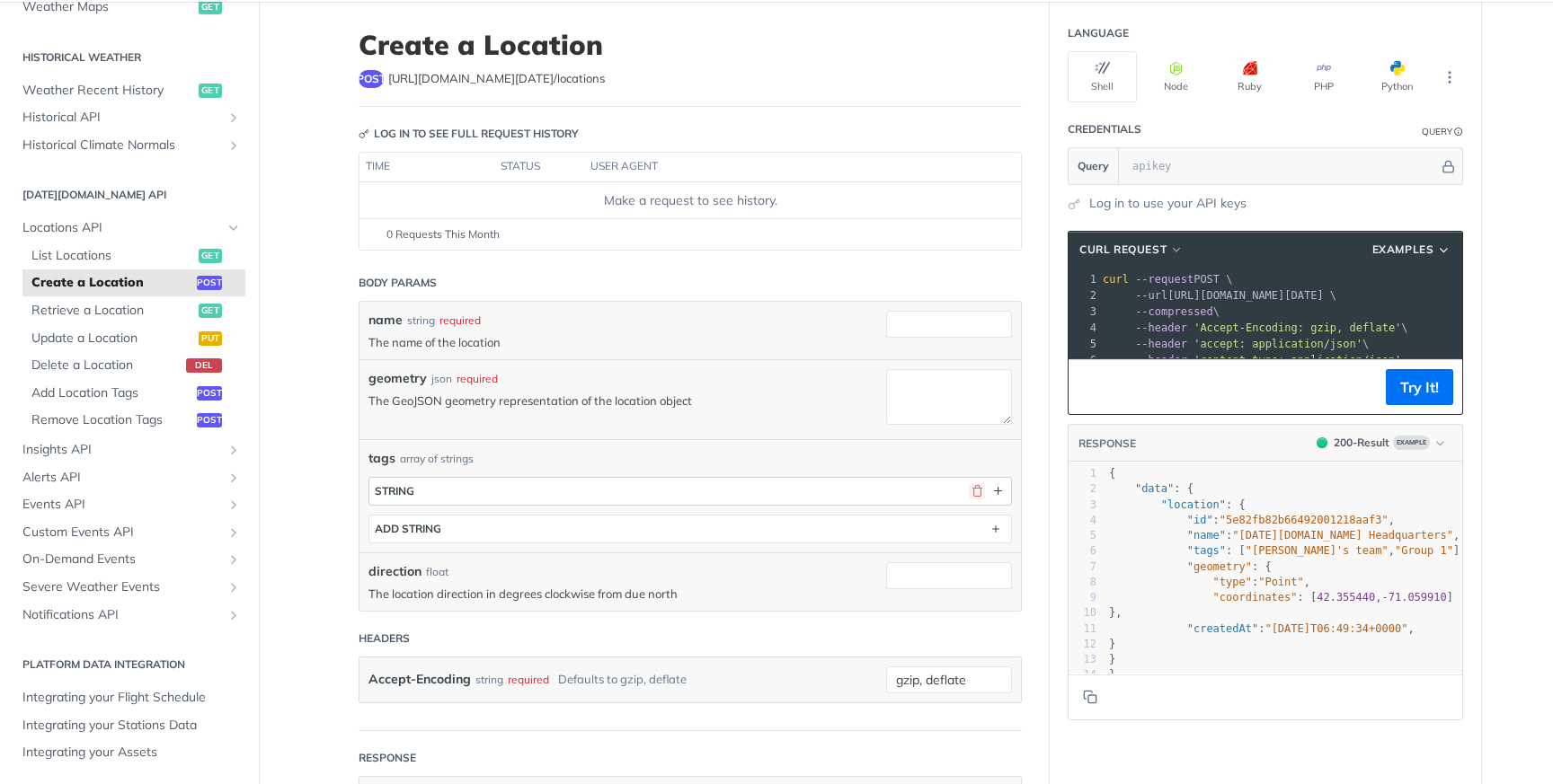
click at [972, 483] on button "button" at bounding box center [976, 491] width 16 height 16
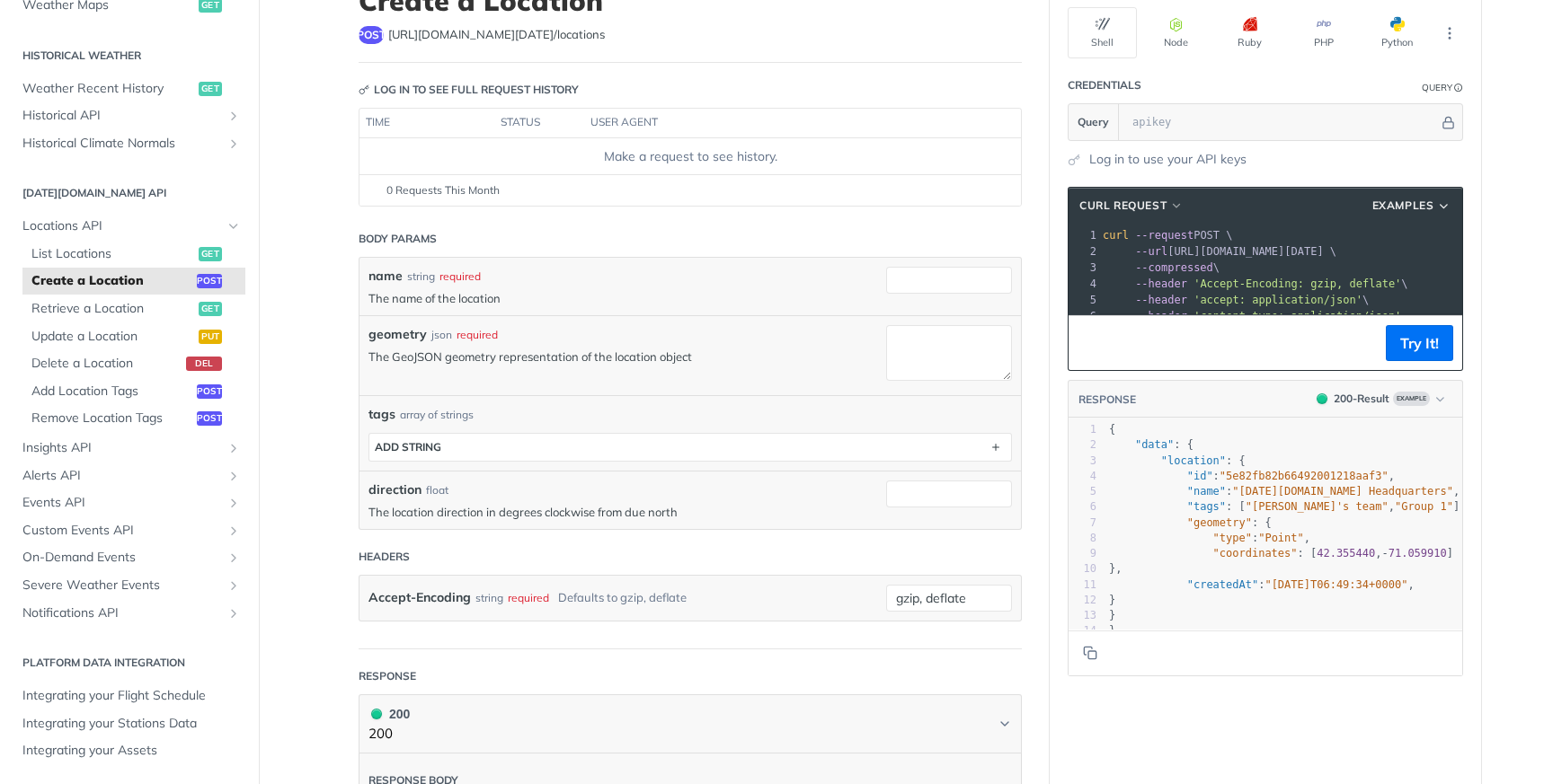
scroll to position [112, 0]
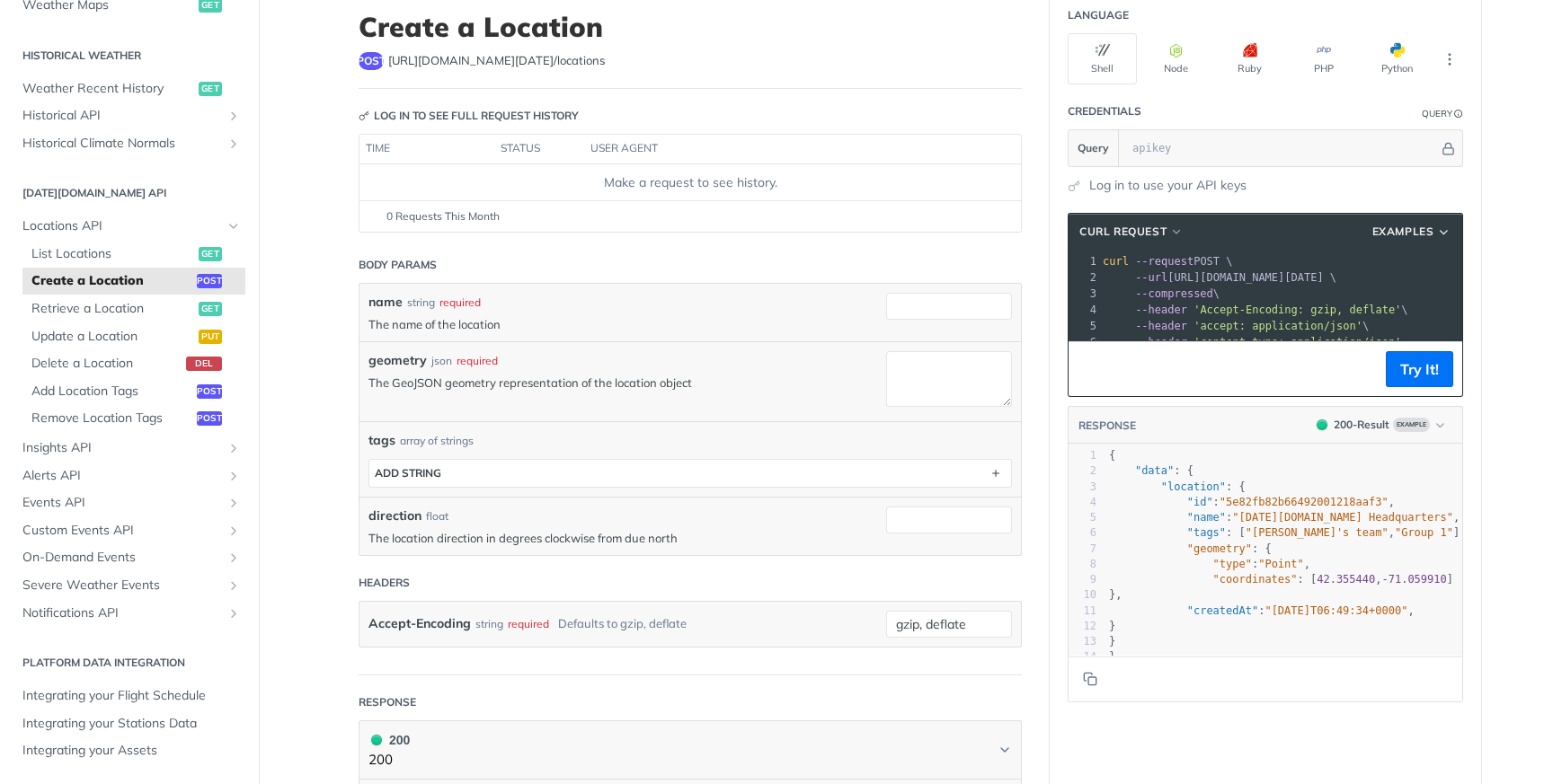
click at [517, 398] on div "geometry json required The GeoJSON geometry representation of the location obje…" at bounding box center [622, 381] width 508 height 61
click at [417, 380] on p "The GeoJSON geometry representation of the location object" at bounding box center [622, 382] width 508 height 16
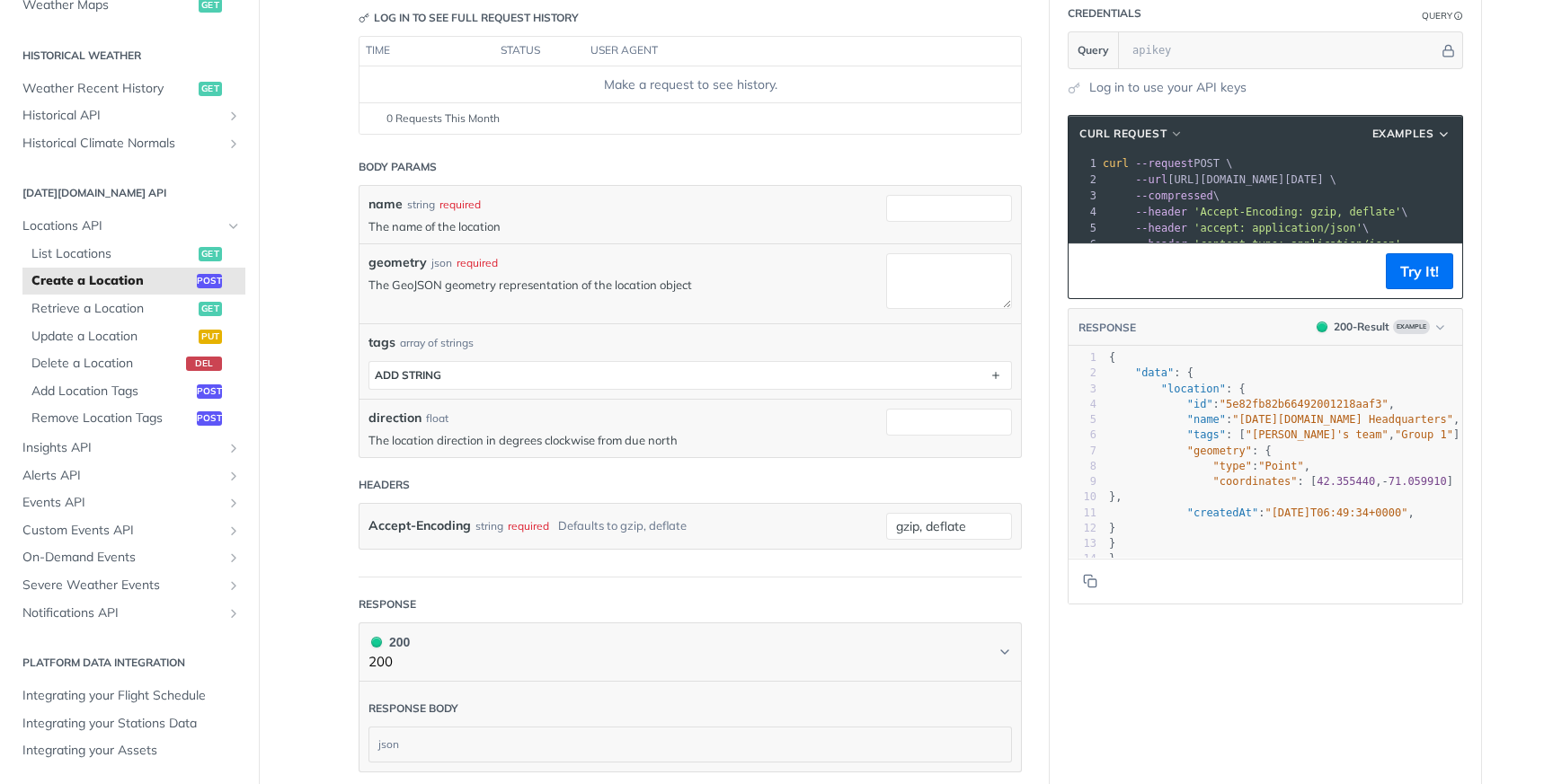
scroll to position [169, 0]
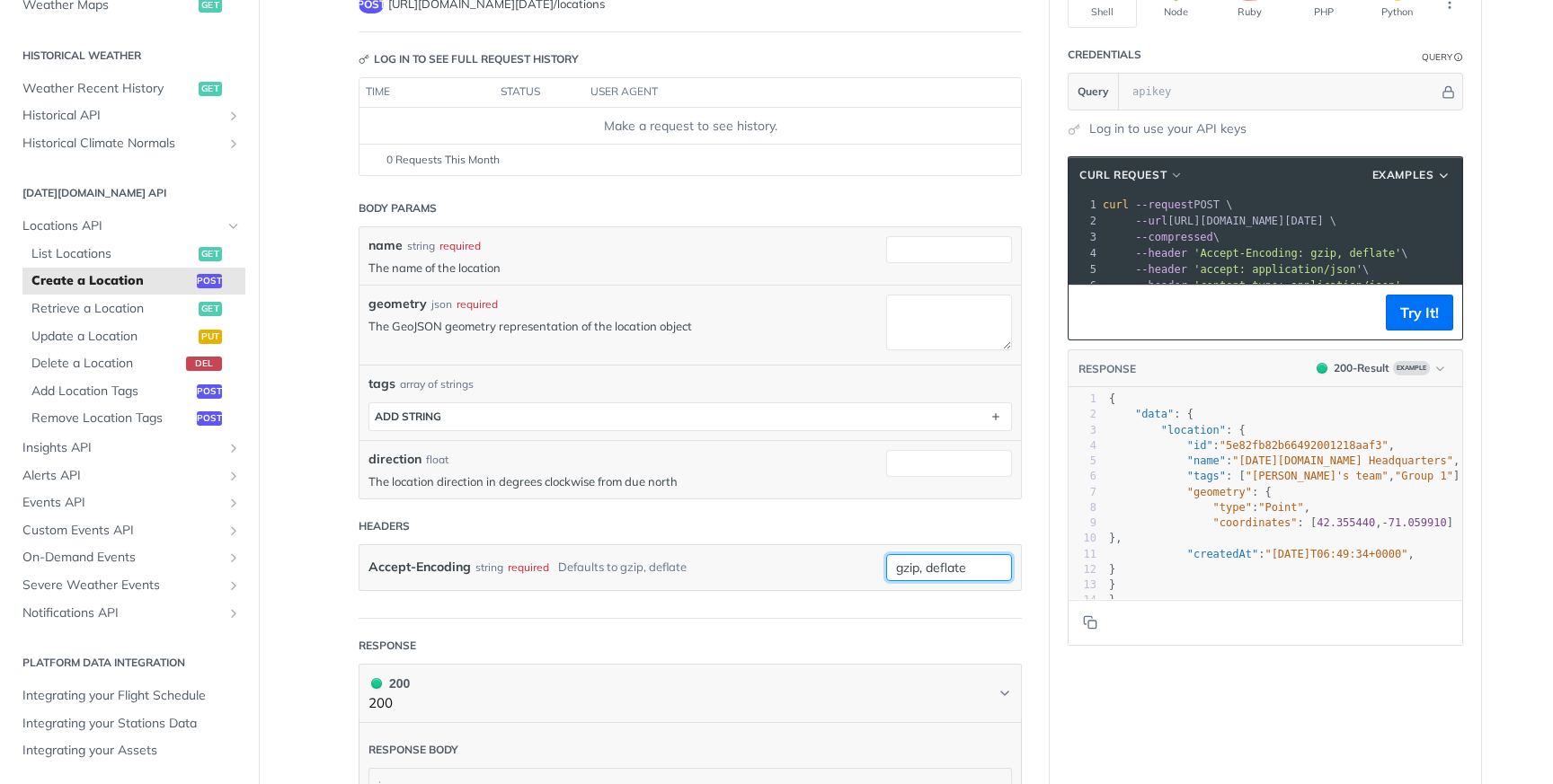
drag, startPoint x: 972, startPoint y: 561, endPoint x: 858, endPoint y: 561, distance: 114.0
click at [858, 561] on div "Accept-Encoding string required Defaults to gzip, deflate gzip, deflate require…" at bounding box center [690, 568] width 661 height 45
drag, startPoint x: 964, startPoint y: 567, endPoint x: 815, endPoint y: 557, distance: 149.3
click at [815, 557] on div "Accept-Encoding string required Defaults to gzip, deflate gzip, deflate" at bounding box center [690, 568] width 661 height 45
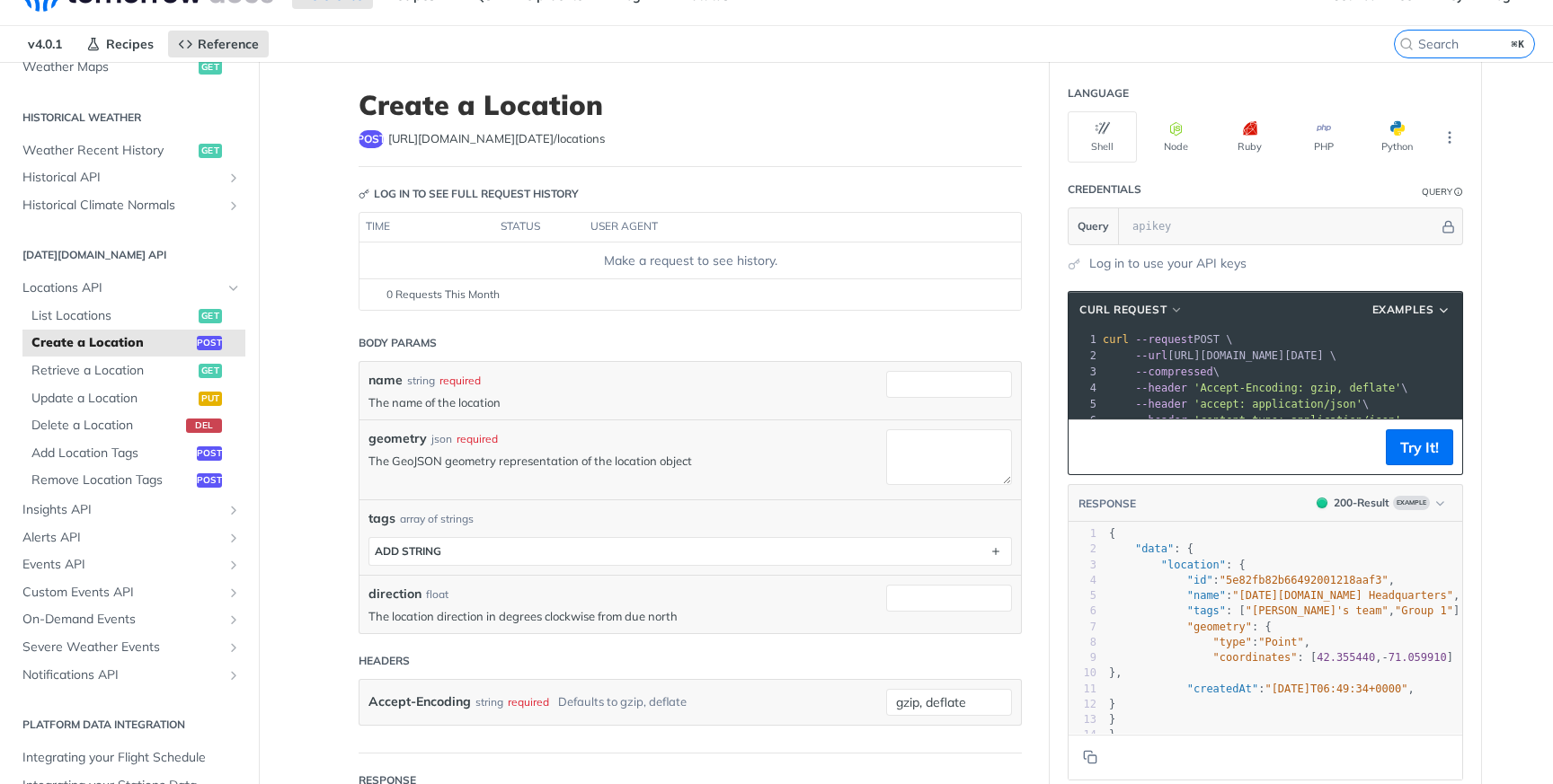
scroll to position [0, 0]
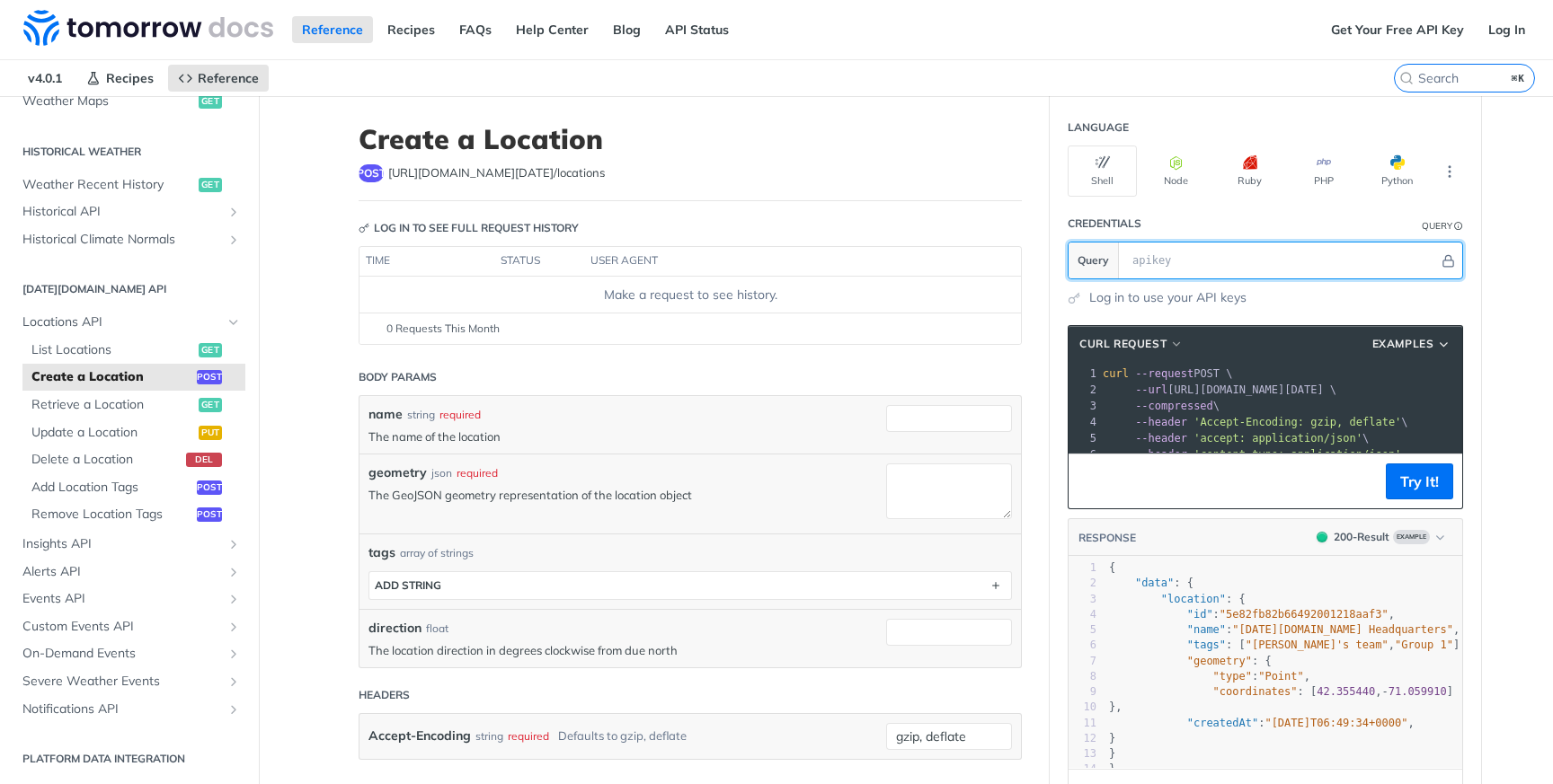
click at [1180, 257] on input "text" at bounding box center [1281, 259] width 315 height 36
click at [92, 355] on span "List Locations" at bounding box center [112, 350] width 162 height 18
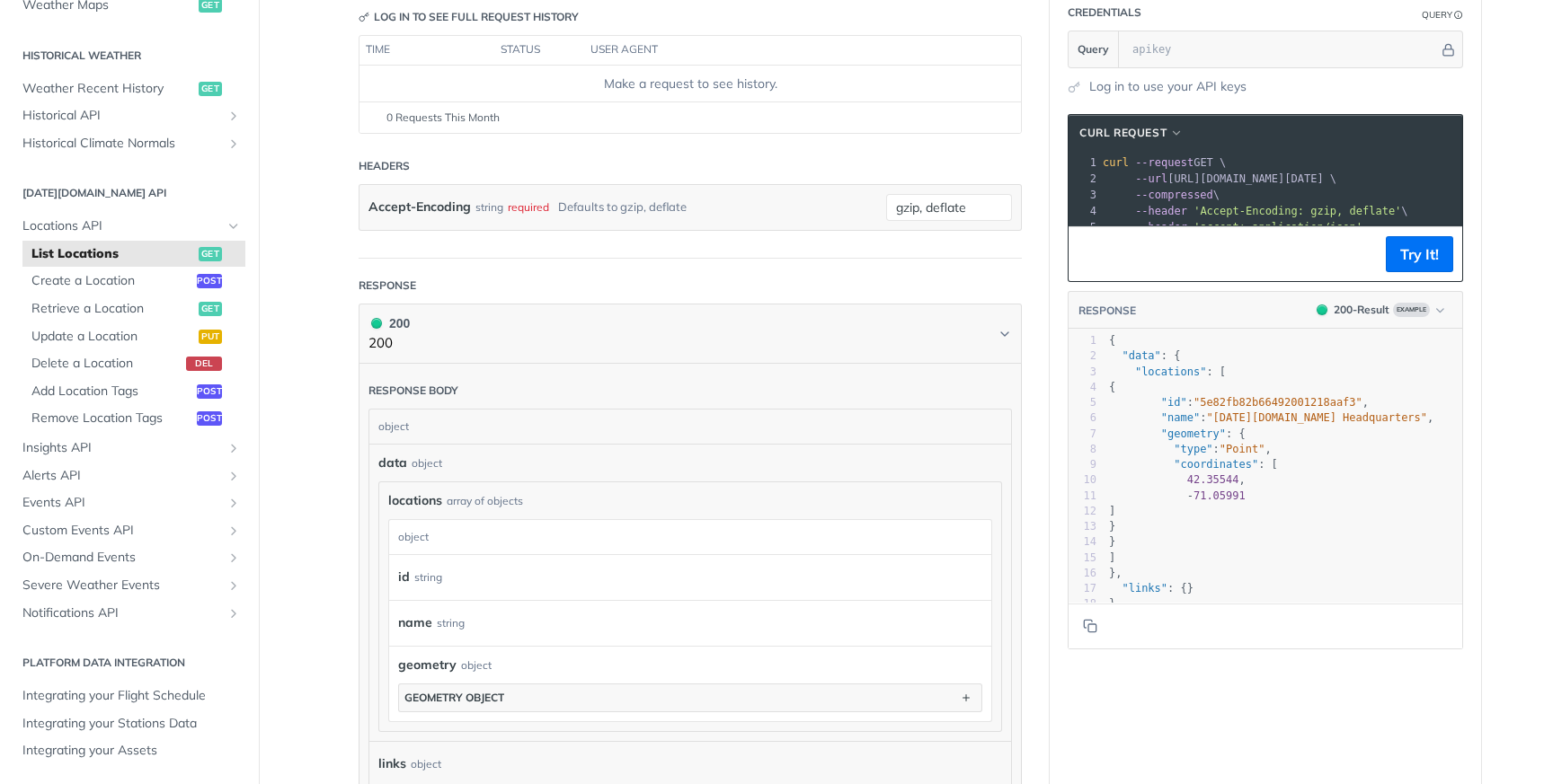
scroll to position [313, 0]
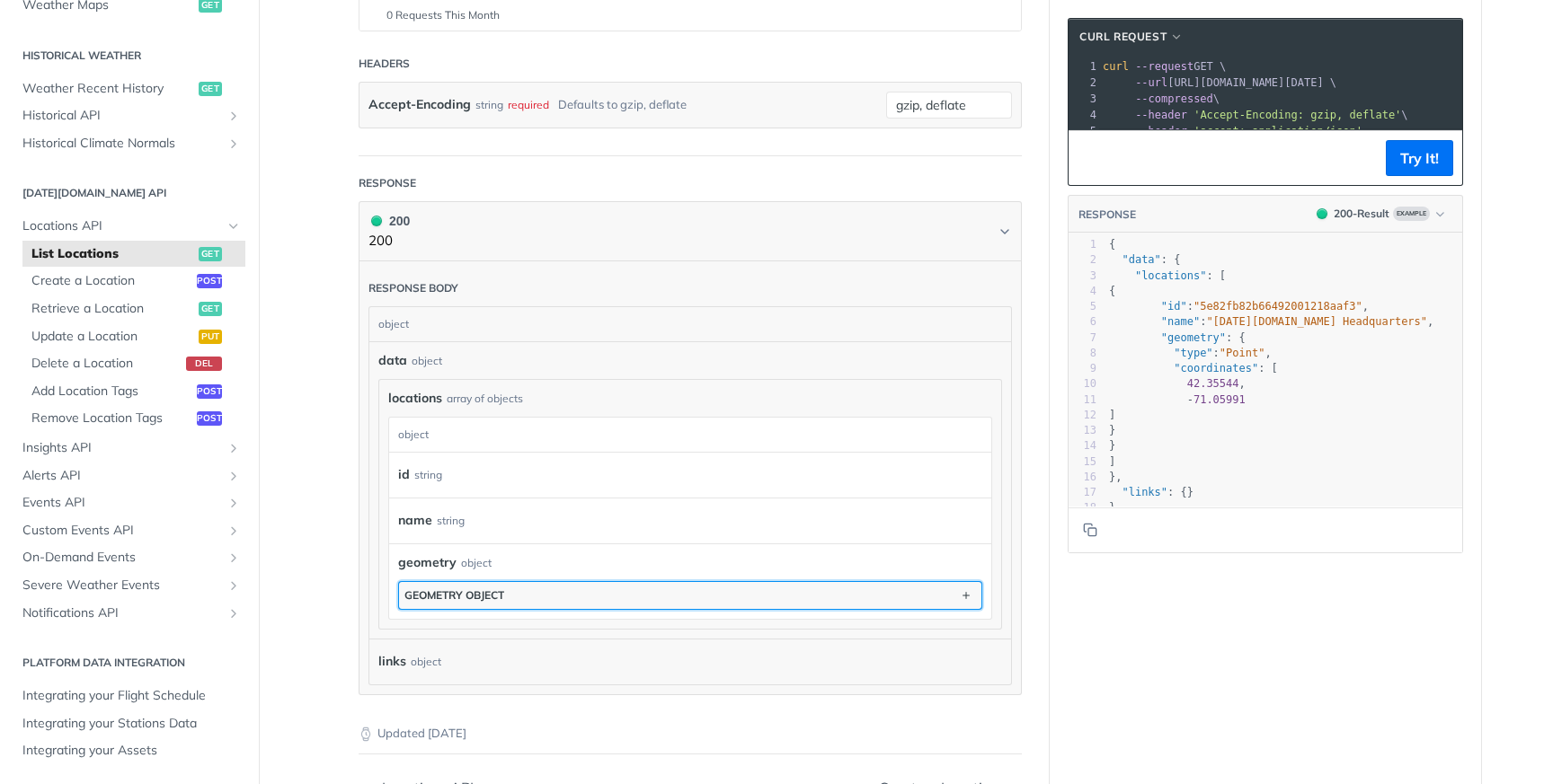
click at [494, 597] on div "geometry object" at bounding box center [455, 595] width 100 height 13
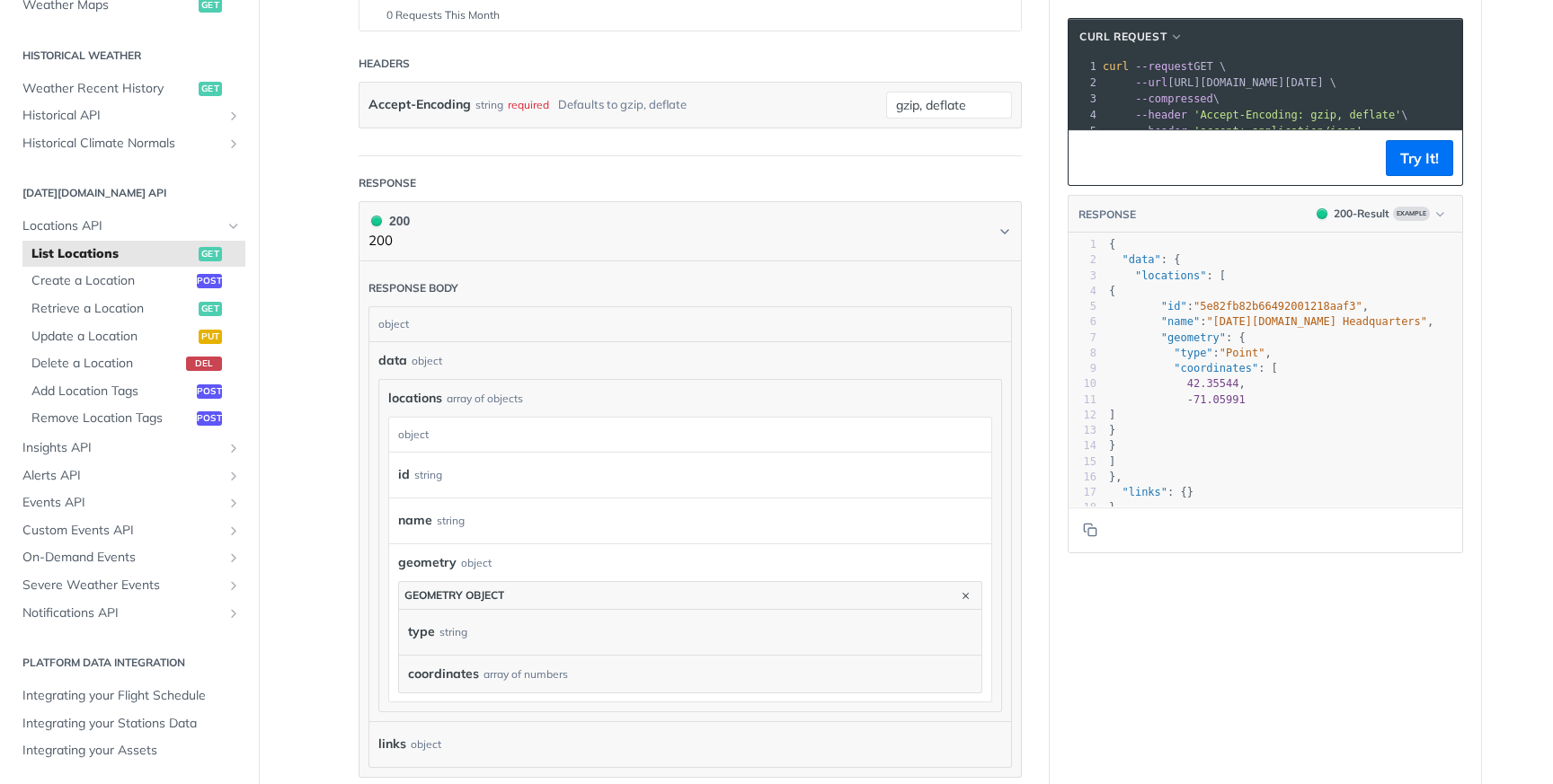
click at [502, 667] on div "array of numbers" at bounding box center [526, 674] width 85 height 16
click at [502, 685] on div "coordinates array of numbers coordinates" at bounding box center [690, 674] width 582 height 37
click at [504, 673] on div "array of numbers" at bounding box center [526, 674] width 85 height 16
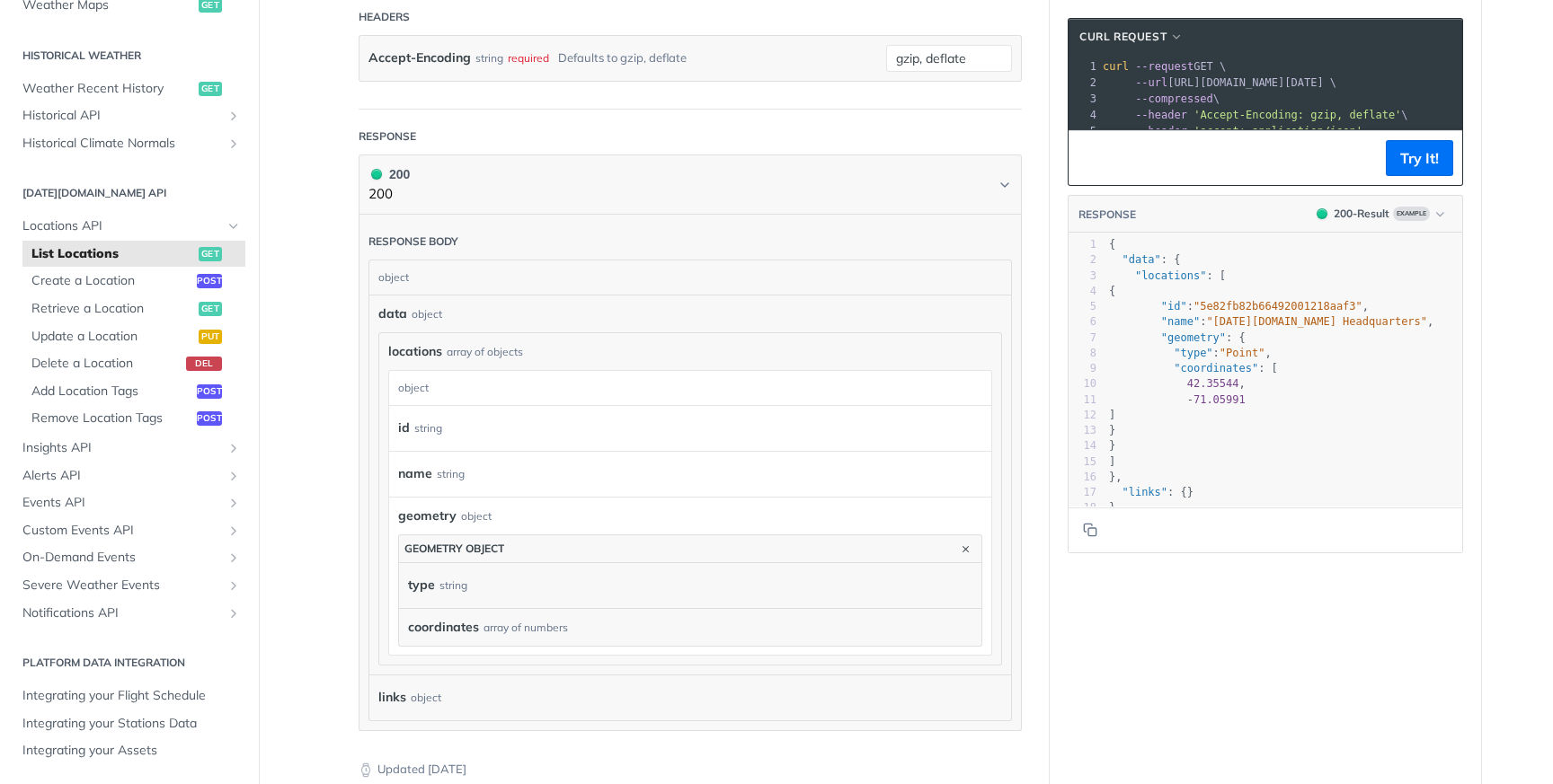
scroll to position [382, 0]
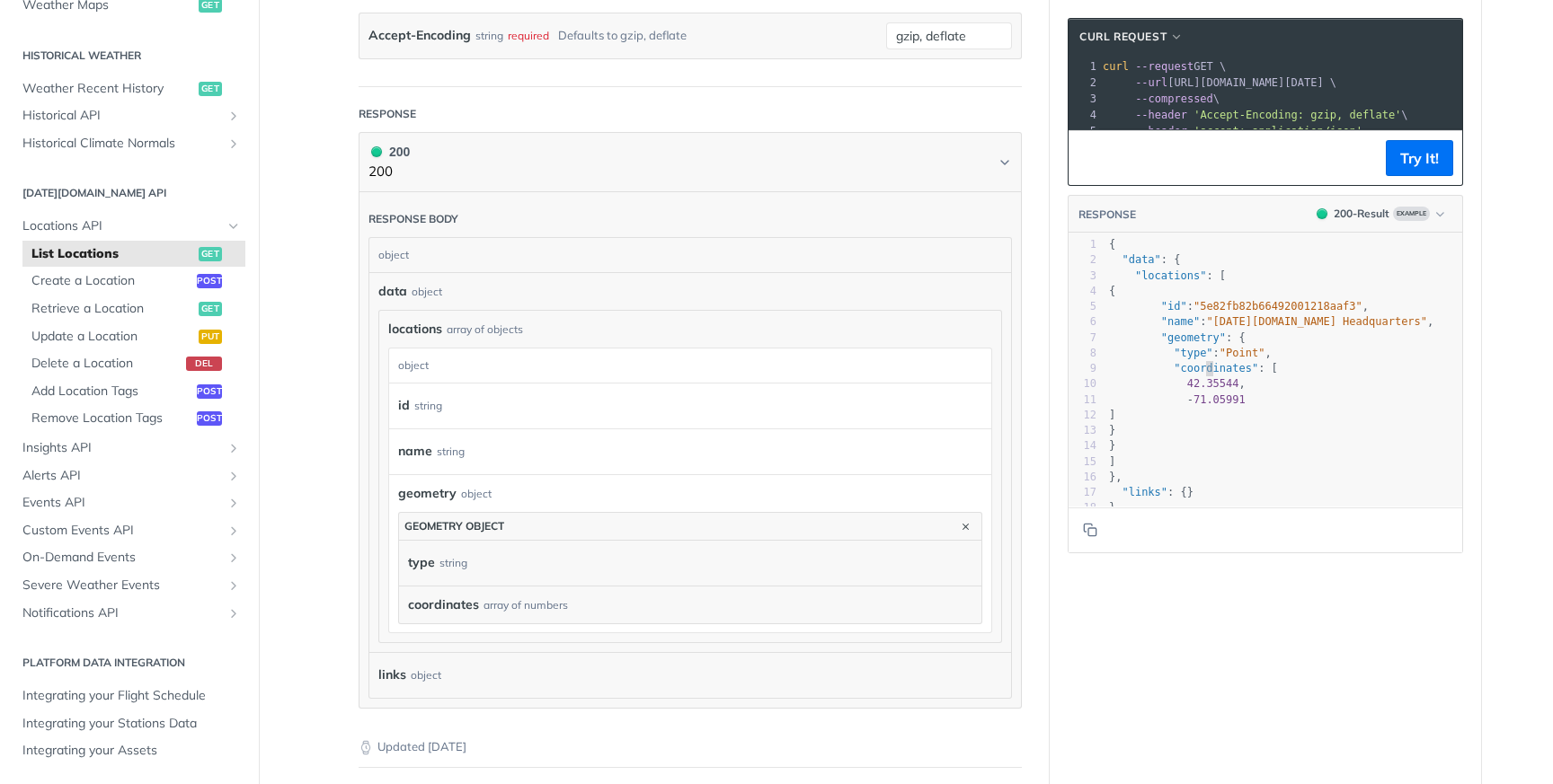
click at [1199, 375] on span ""coordinates"" at bounding box center [1216, 368] width 85 height 12
type textarea "coordinates"
click at [1199, 375] on span ""coordinates"" at bounding box center [1216, 368] width 85 height 12
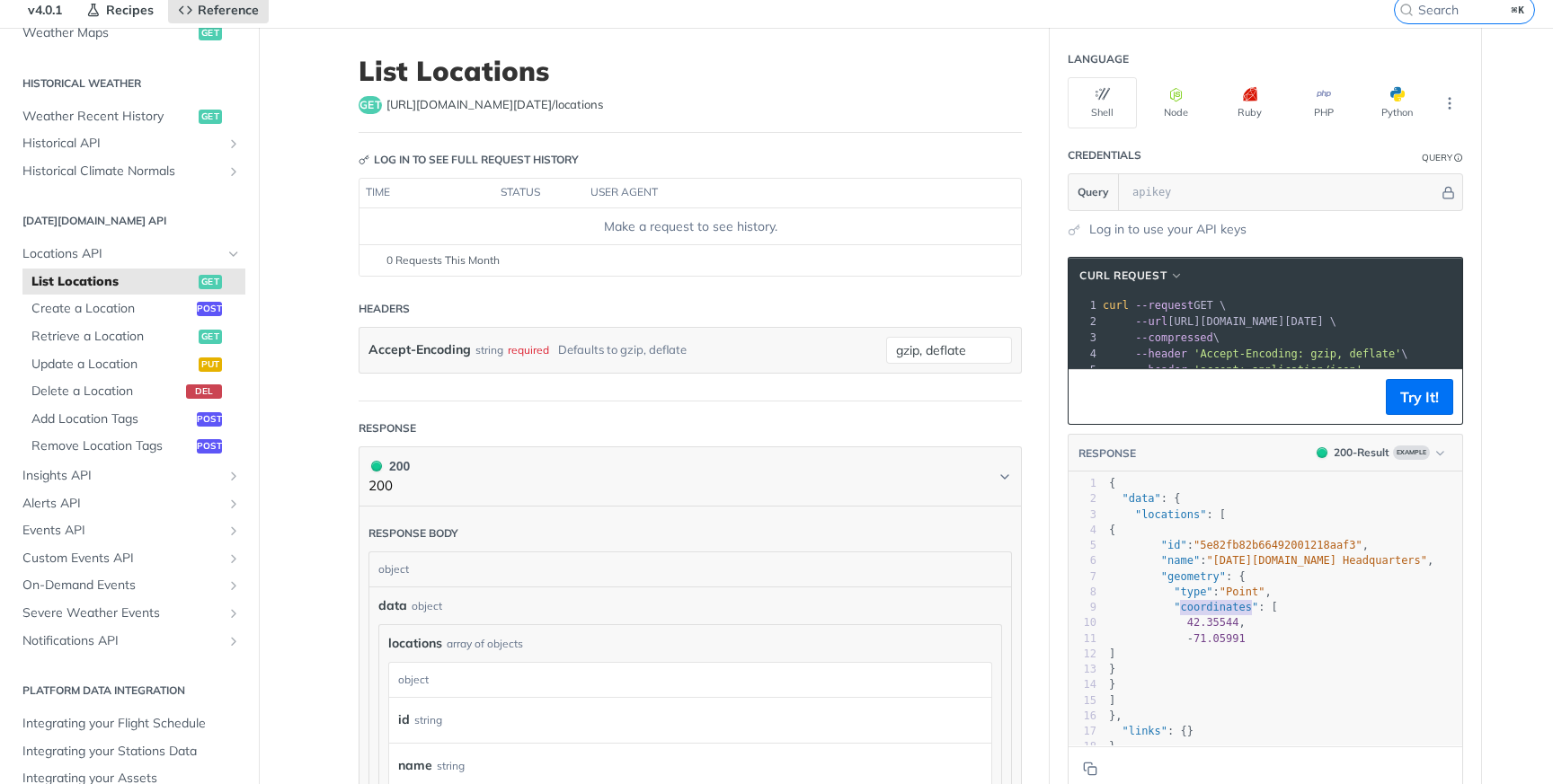
scroll to position [0, 0]
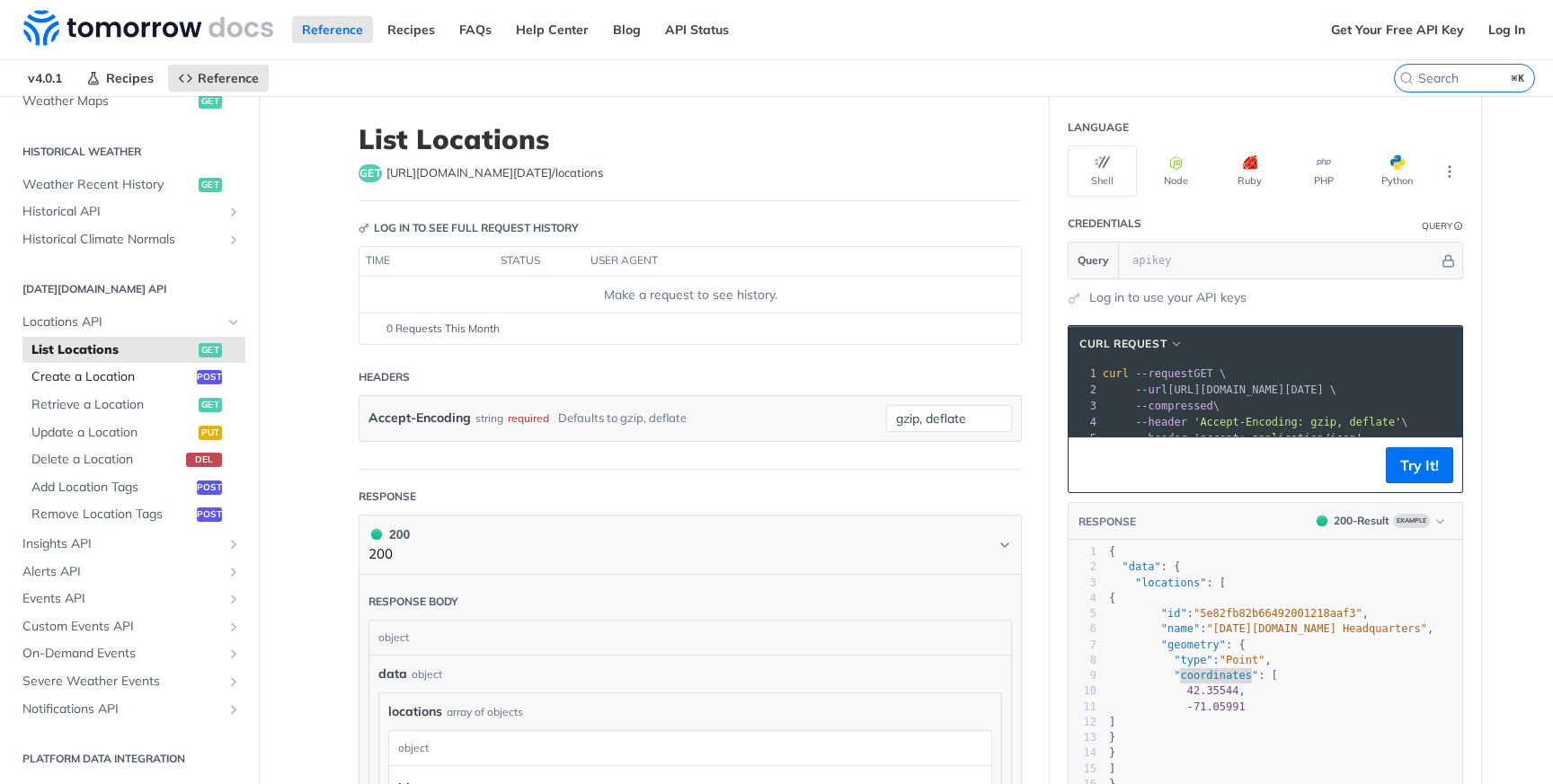
click at [147, 379] on span "Create a Location" at bounding box center [111, 377] width 160 height 18
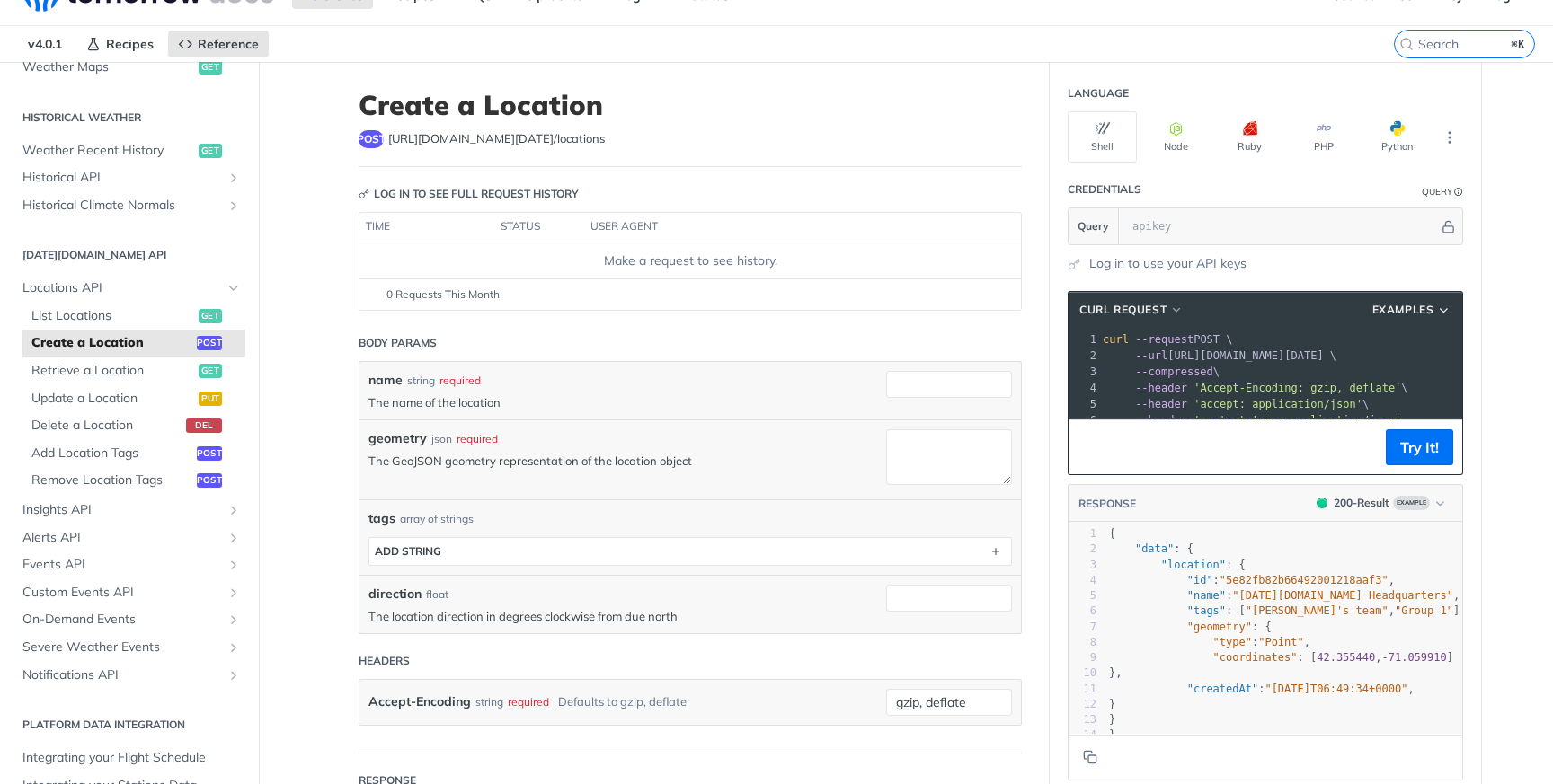
scroll to position [32, 0]
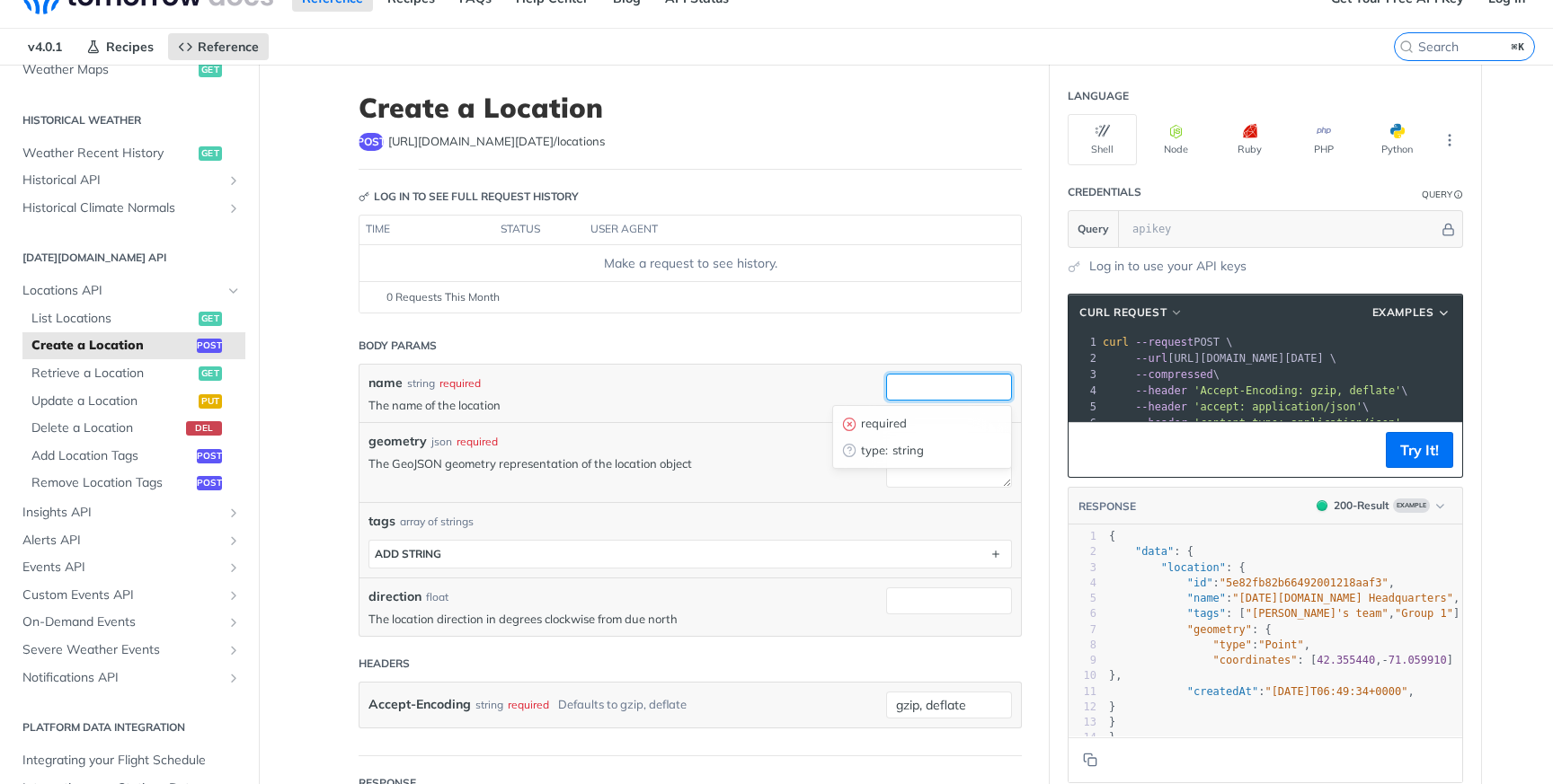
click at [900, 397] on input "name" at bounding box center [949, 387] width 126 height 27
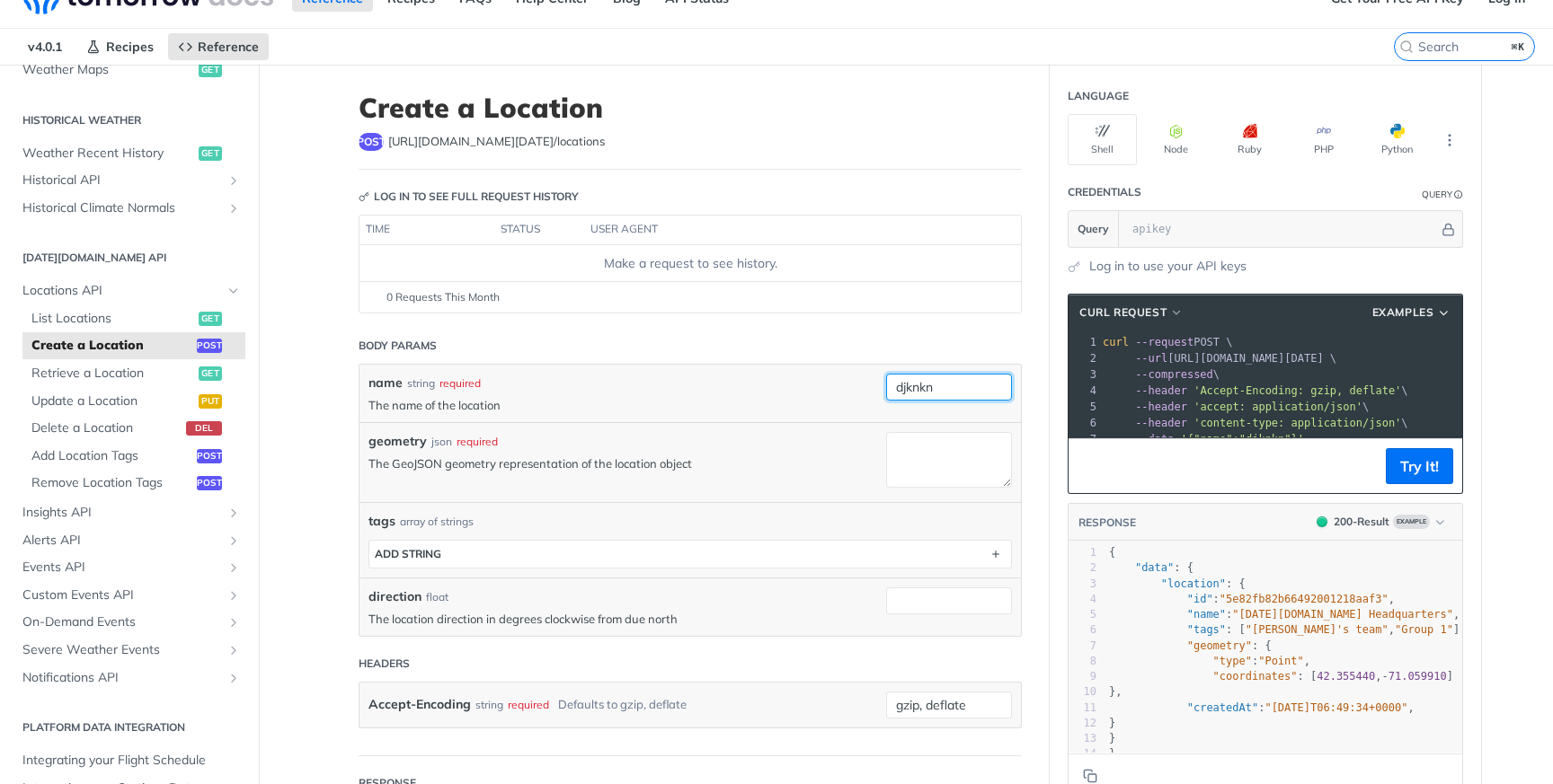
type input "djknkn"
